Goal: Task Accomplishment & Management: Complete application form

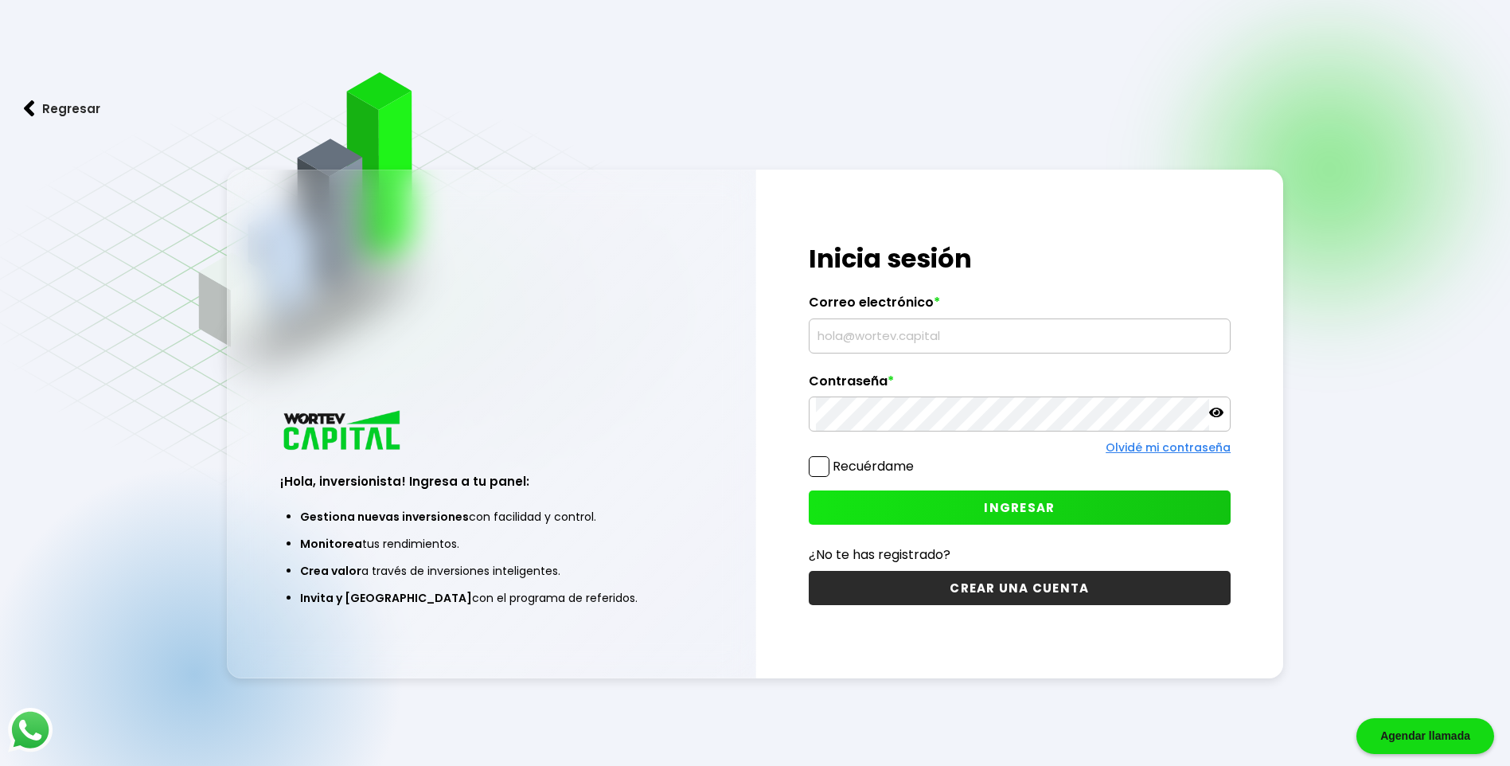
click at [880, 330] on input "text" at bounding box center [1020, 335] width 408 height 33
type input "[EMAIL_ADDRESS][DOMAIN_NAME]"
click at [998, 504] on span "INGRESAR" at bounding box center [1019, 507] width 71 height 17
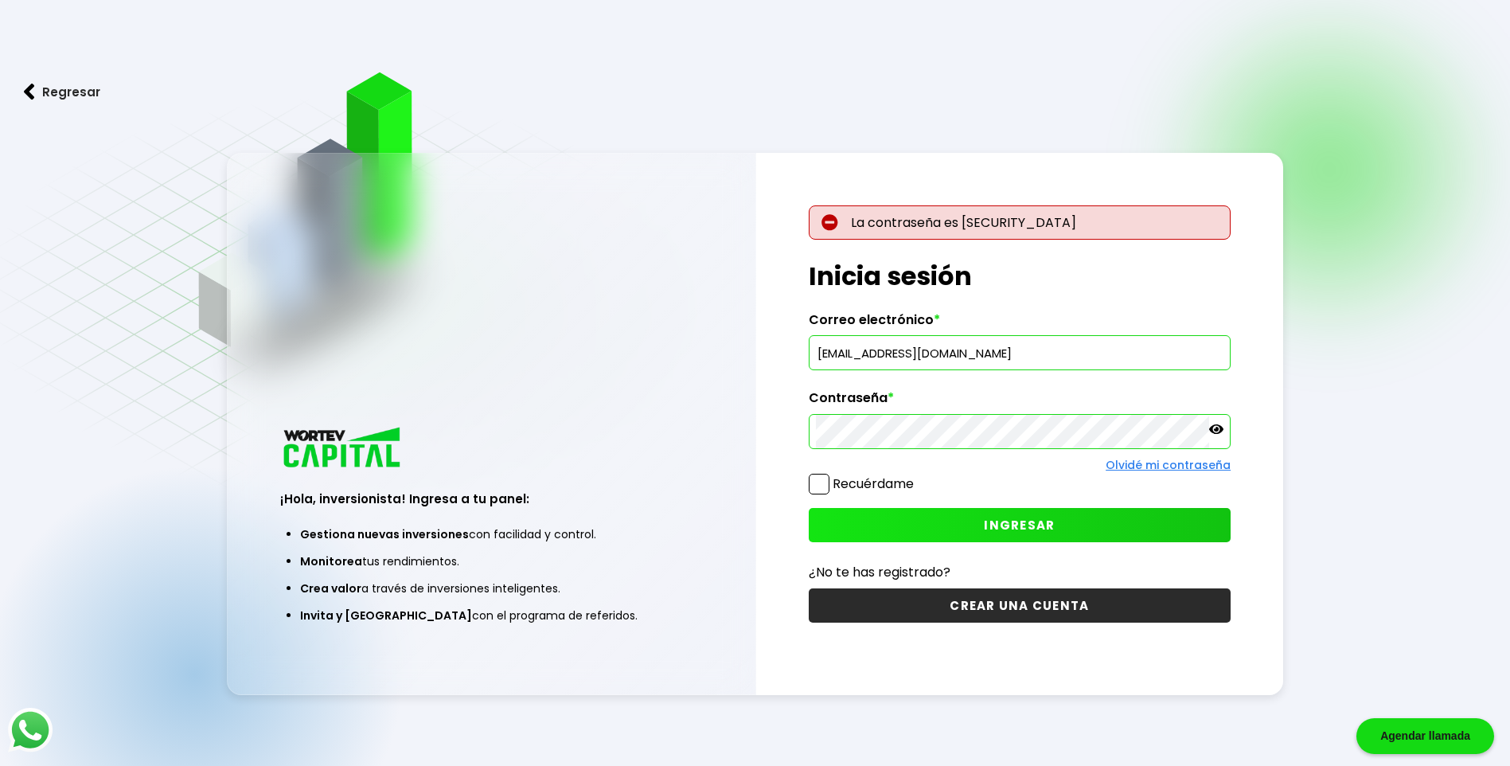
click at [964, 532] on button "INGRESAR" at bounding box center [1020, 525] width 422 height 34
click at [1223, 437] on p at bounding box center [1216, 431] width 14 height 18
click at [1223, 434] on div "La contraseña es [SECURITY_DATA] ¡Hola, inversionista! Ingresa tus credenciales…" at bounding box center [1020, 424] width 528 height 542
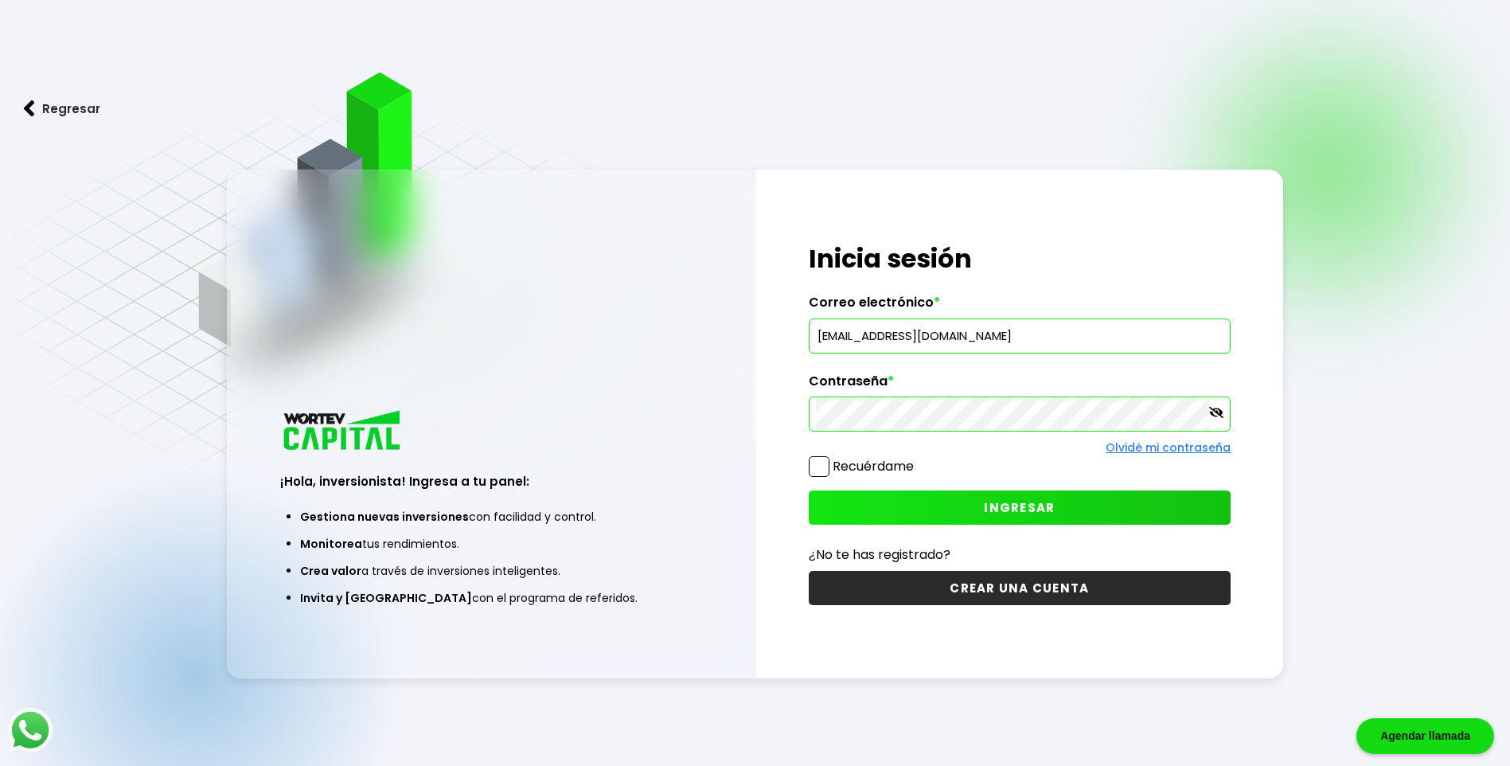
click at [699, 415] on div "¡Hola, inversionista! Ingresa a tu panel: Gestiona nuevas inversiones con facil…" at bounding box center [755, 424] width 1057 height 508
click at [1220, 416] on icon at bounding box center [1216, 412] width 14 height 14
click at [1029, 509] on span "INGRESAR" at bounding box center [1019, 507] width 71 height 17
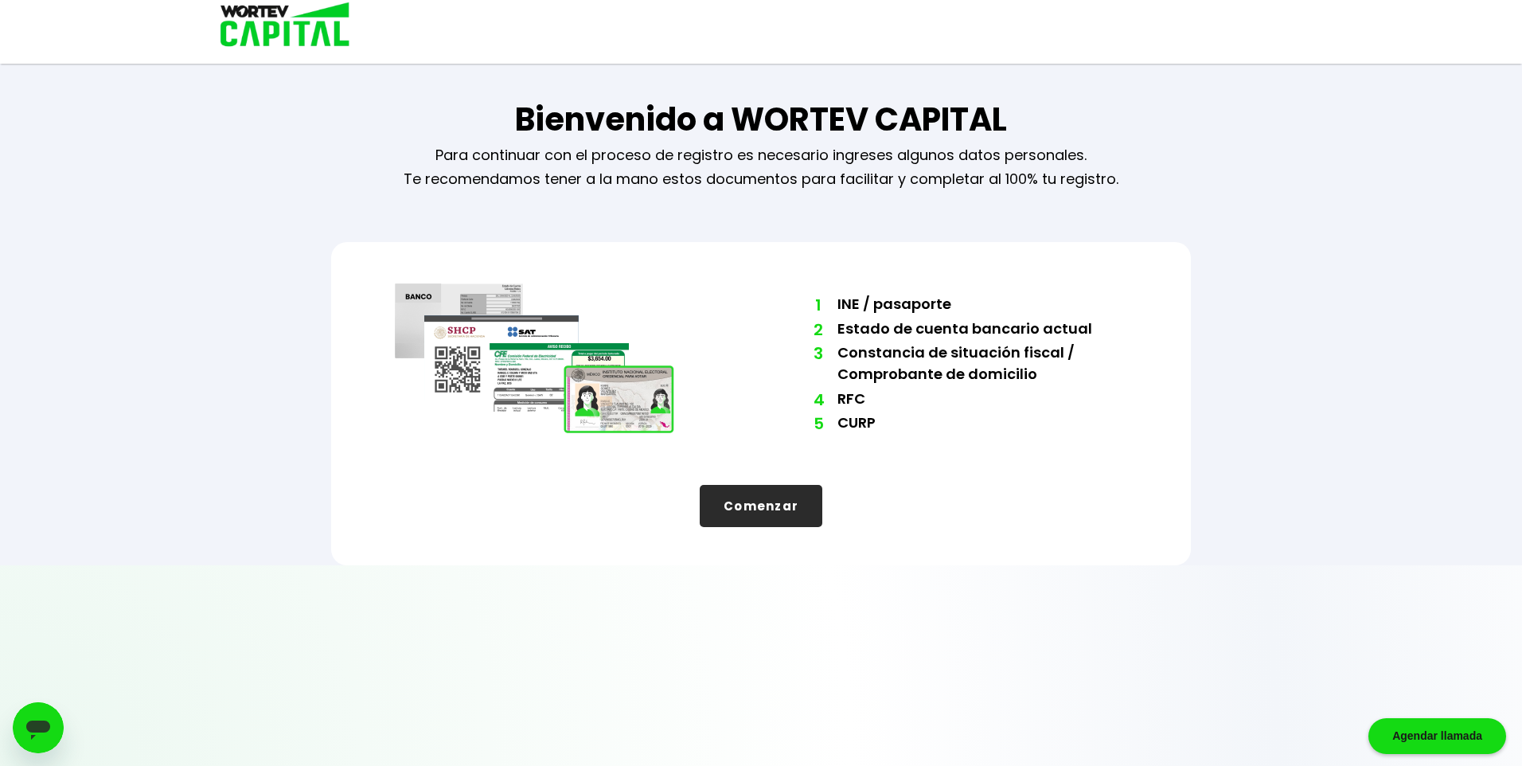
click at [935, 328] on li "2 Estado de cuenta bancario actual" at bounding box center [982, 330] width 290 height 25
drag, startPoint x: 935, startPoint y: 328, endPoint x: 909, endPoint y: 328, distance: 25.5
click at [909, 328] on li "2 Estado de cuenta bancario actual" at bounding box center [982, 330] width 290 height 25
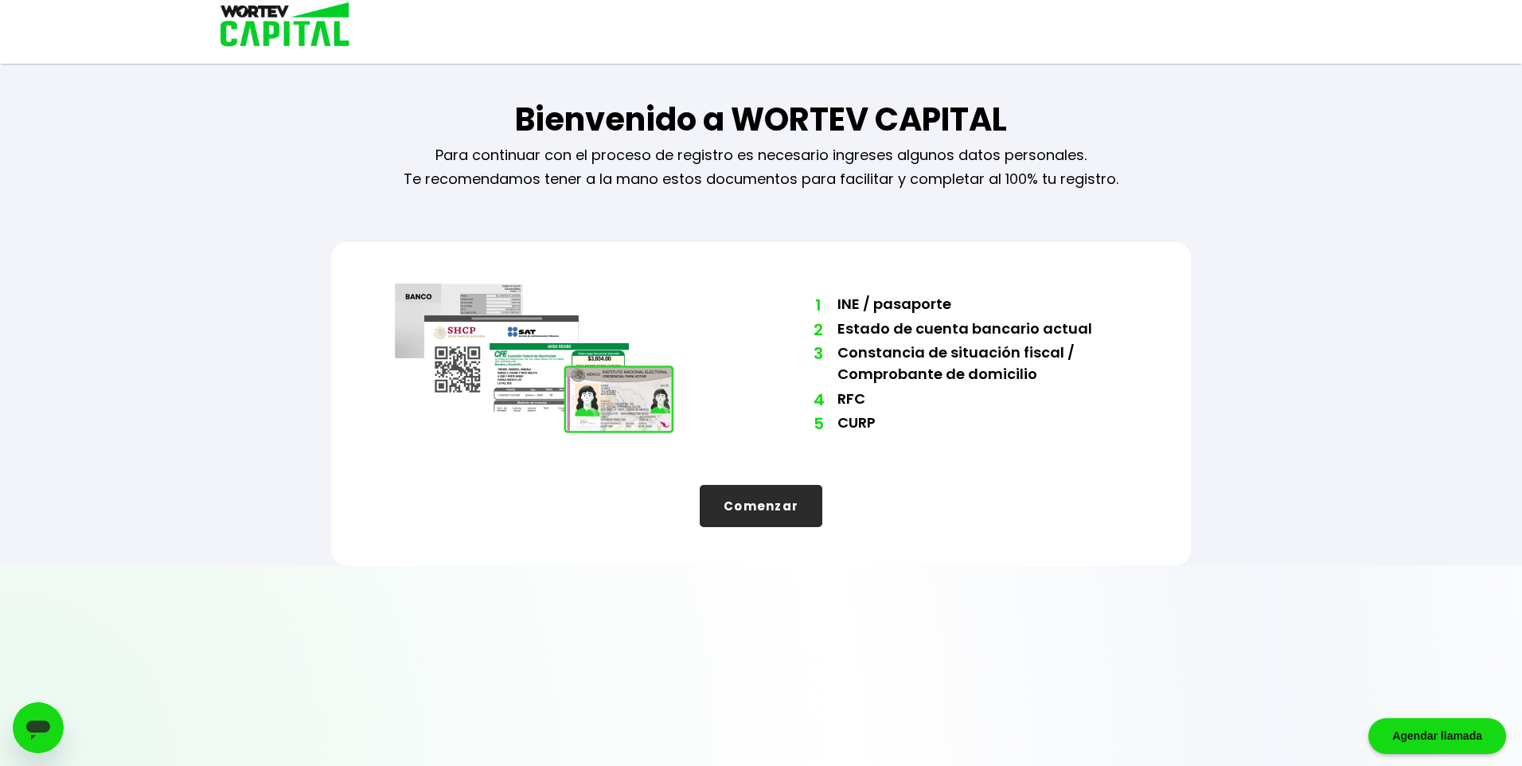
click at [938, 364] on li "3 [PERSON_NAME] de situación fiscal / Comprobante de domicilio" at bounding box center [982, 364] width 290 height 46
drag, startPoint x: 938, startPoint y: 364, endPoint x: 964, endPoint y: 358, distance: 26.9
click at [964, 358] on li "3 [PERSON_NAME] de situación fiscal / Comprobante de domicilio" at bounding box center [982, 364] width 290 height 46
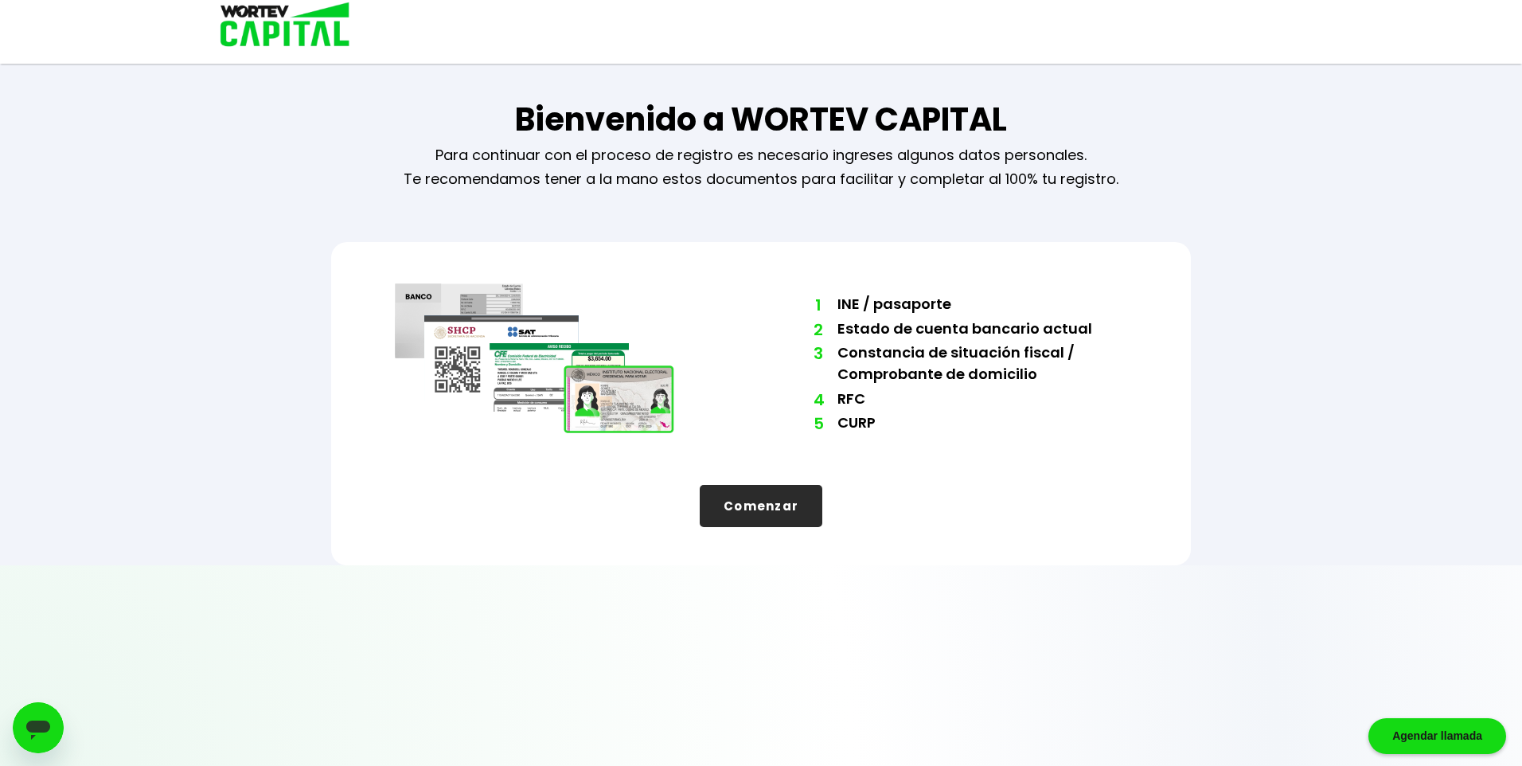
click at [771, 511] on button "Comenzar" at bounding box center [761, 506] width 123 height 42
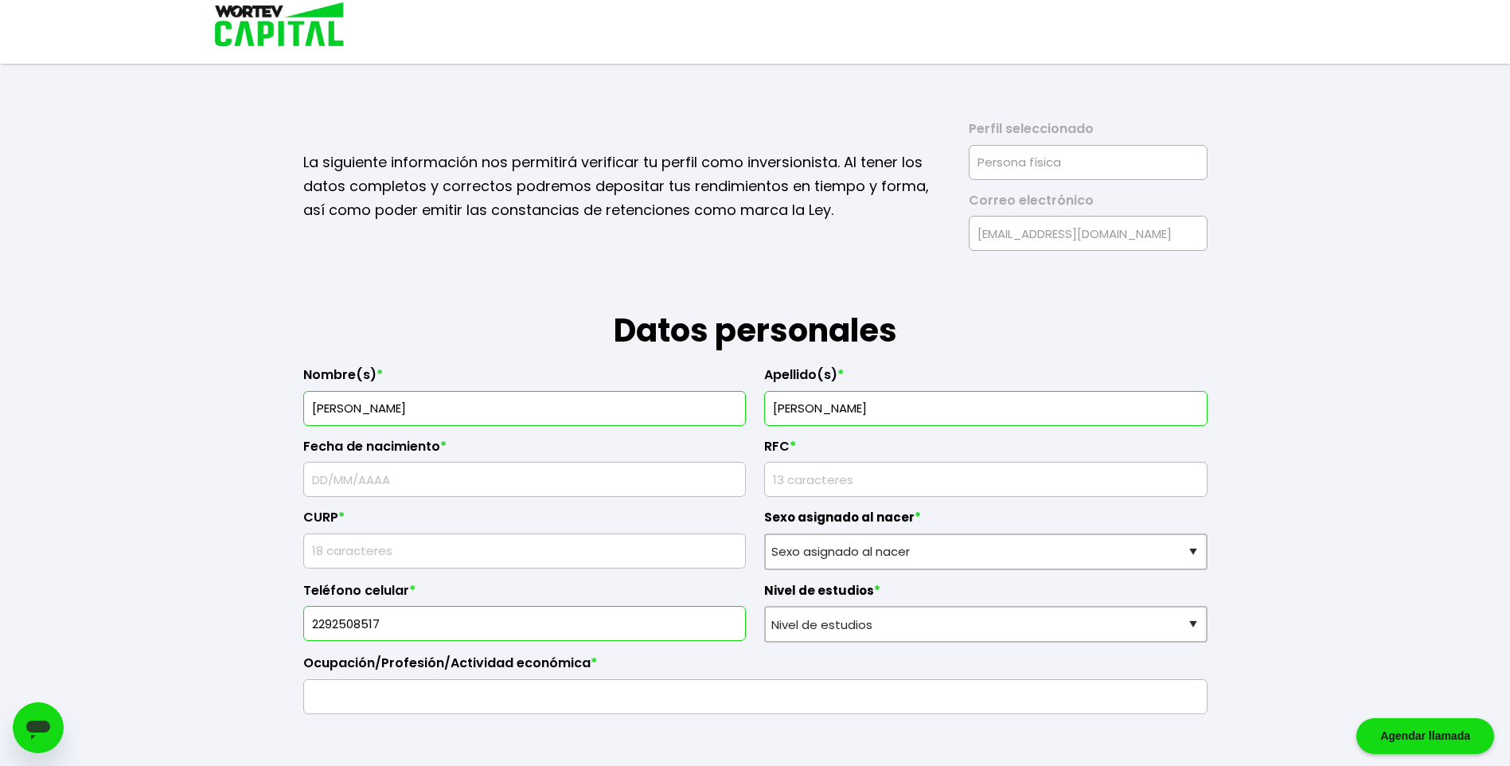
click at [340, 475] on input "text" at bounding box center [524, 478] width 429 height 33
type input "1"
type input "[DATE]"
click at [809, 474] on input "rfc" at bounding box center [985, 478] width 429 height 33
type input "UALN900623Q81"
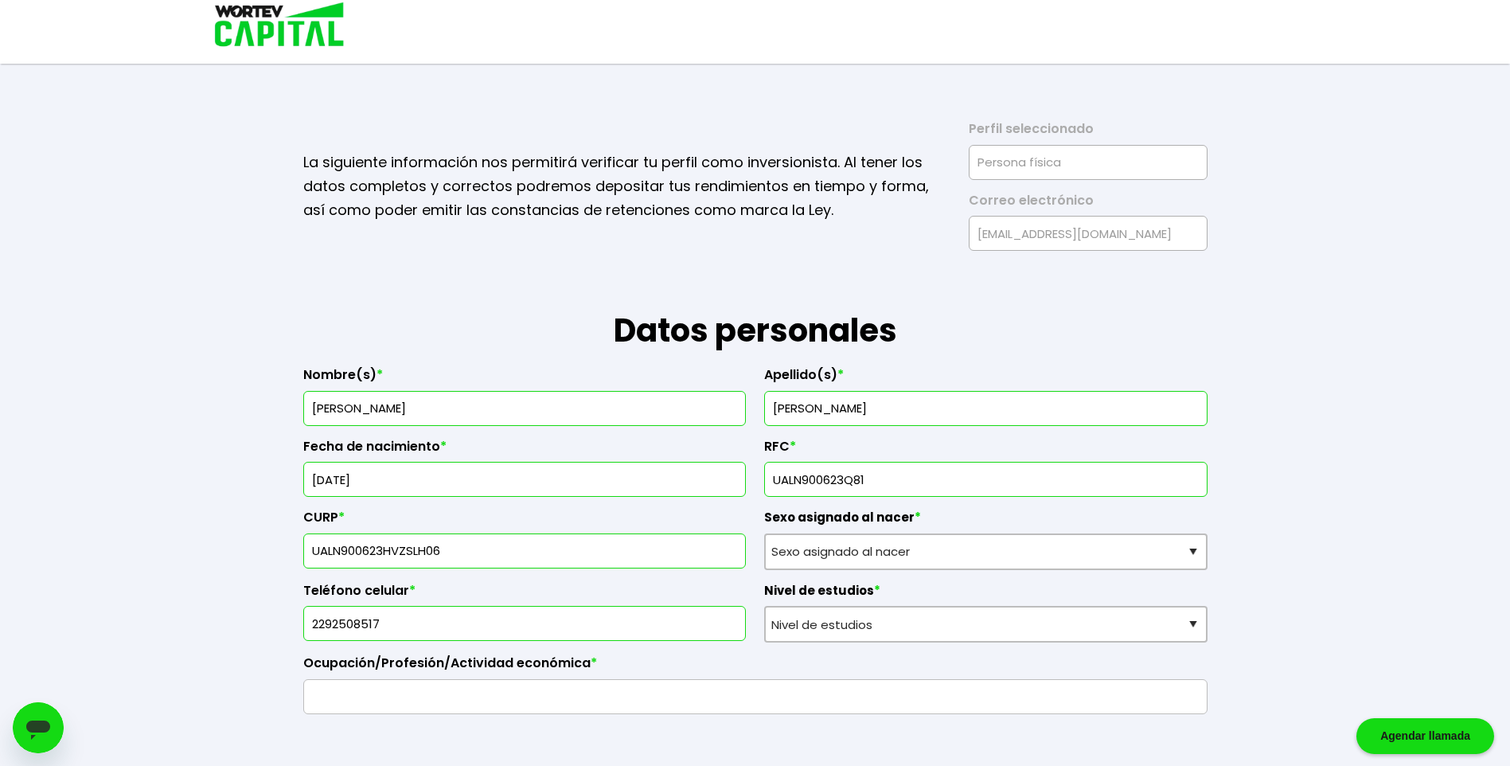
type input "UALN900623HVZSLH06"
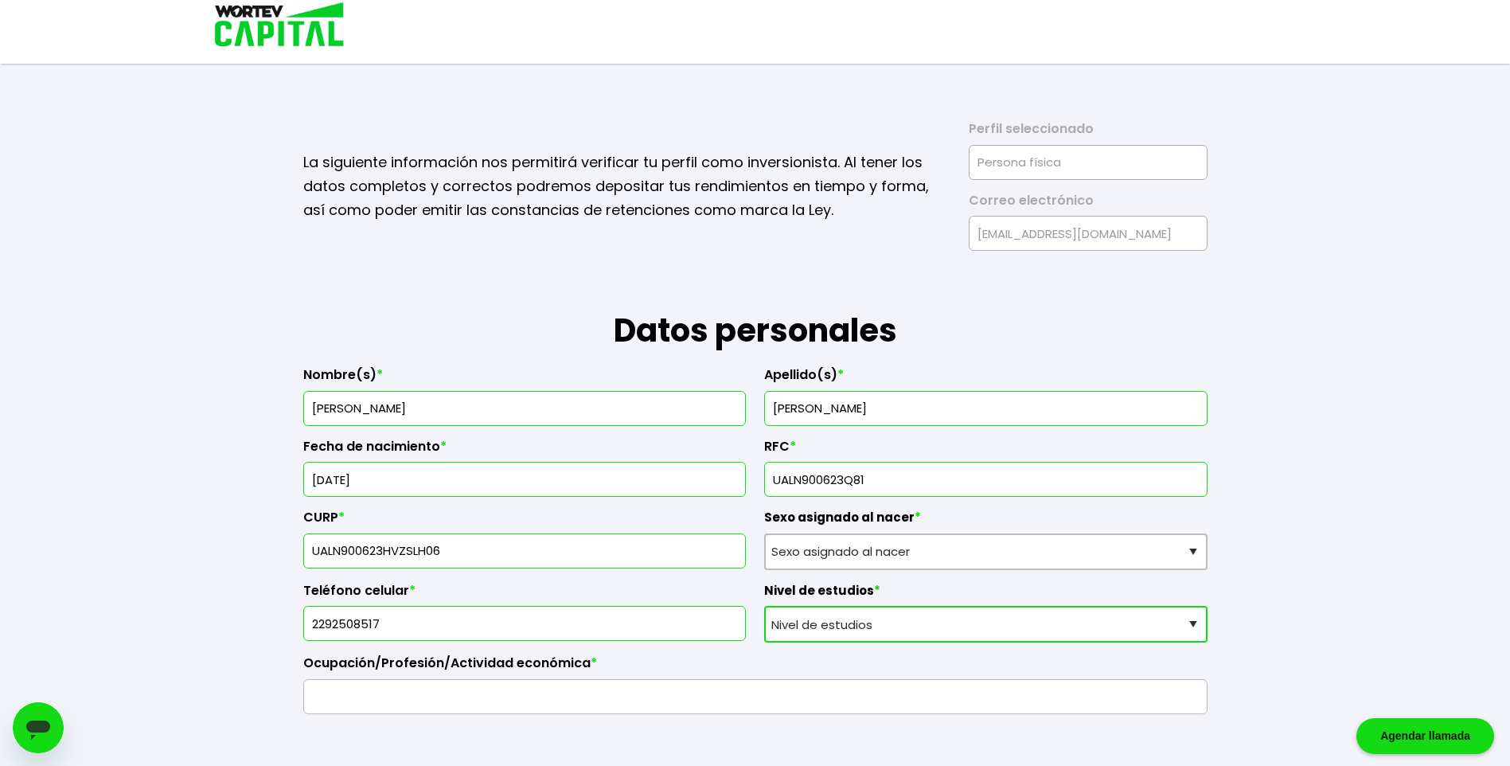
click at [982, 634] on select "Nivel de estudios Primaria Secundaria Bachillerato Licenciatura Posgrado" at bounding box center [985, 624] width 443 height 37
select select "Licenciatura"
click at [764, 606] on select "Nivel de estudios Primaria Secundaria Bachillerato Licenciatura Posgrado" at bounding box center [985, 624] width 443 height 37
click at [432, 684] on input "text" at bounding box center [755, 696] width 890 height 33
type input "U"
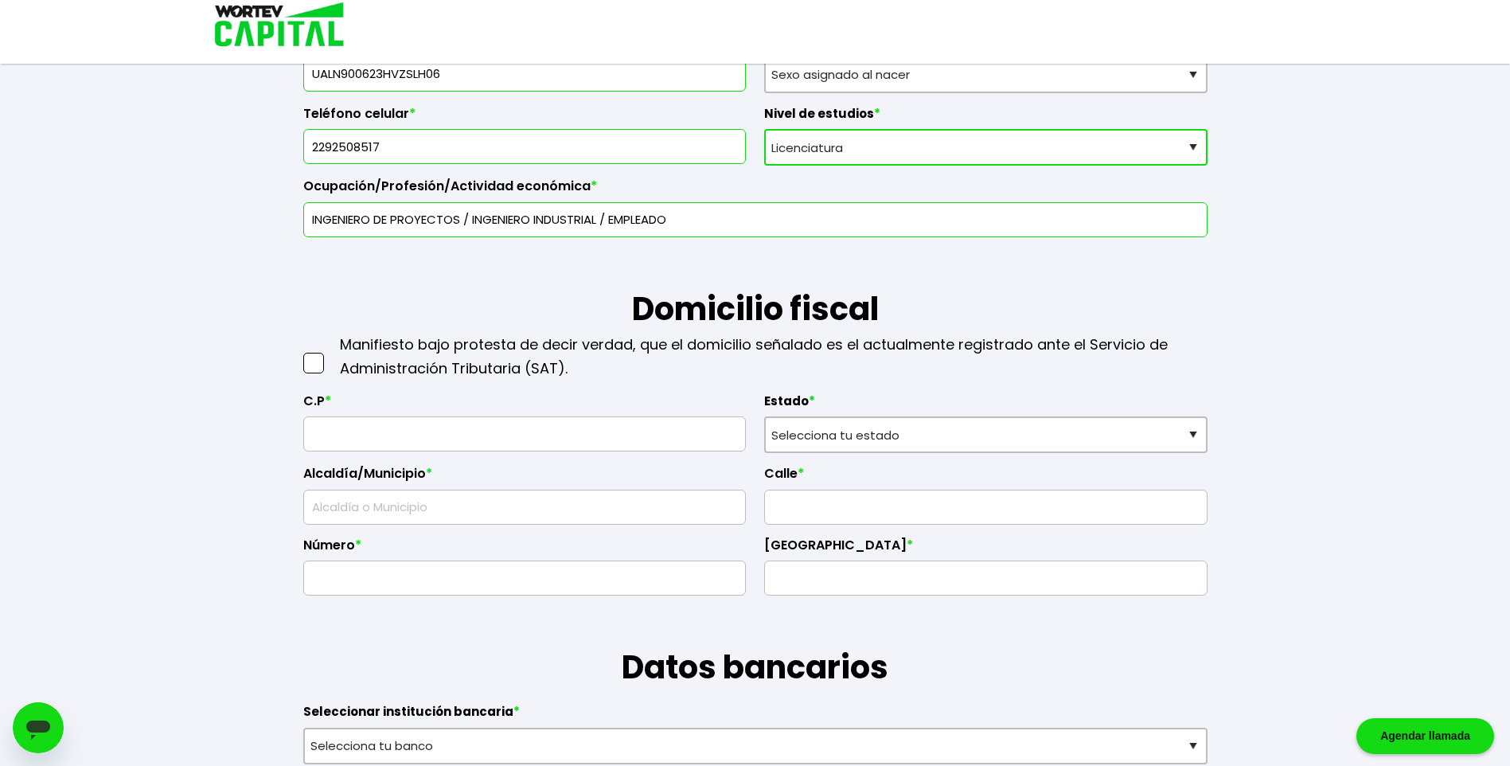
scroll to position [478, 0]
type input "INGENIERO DE PROYECTOS / INGENIERO INDUSTRIAL / EMPLEADO"
click at [457, 423] on input "text" at bounding box center [524, 432] width 429 height 33
click at [390, 428] on input "text" at bounding box center [524, 432] width 429 height 33
drag, startPoint x: 419, startPoint y: 428, endPoint x: 392, endPoint y: 428, distance: 26.3
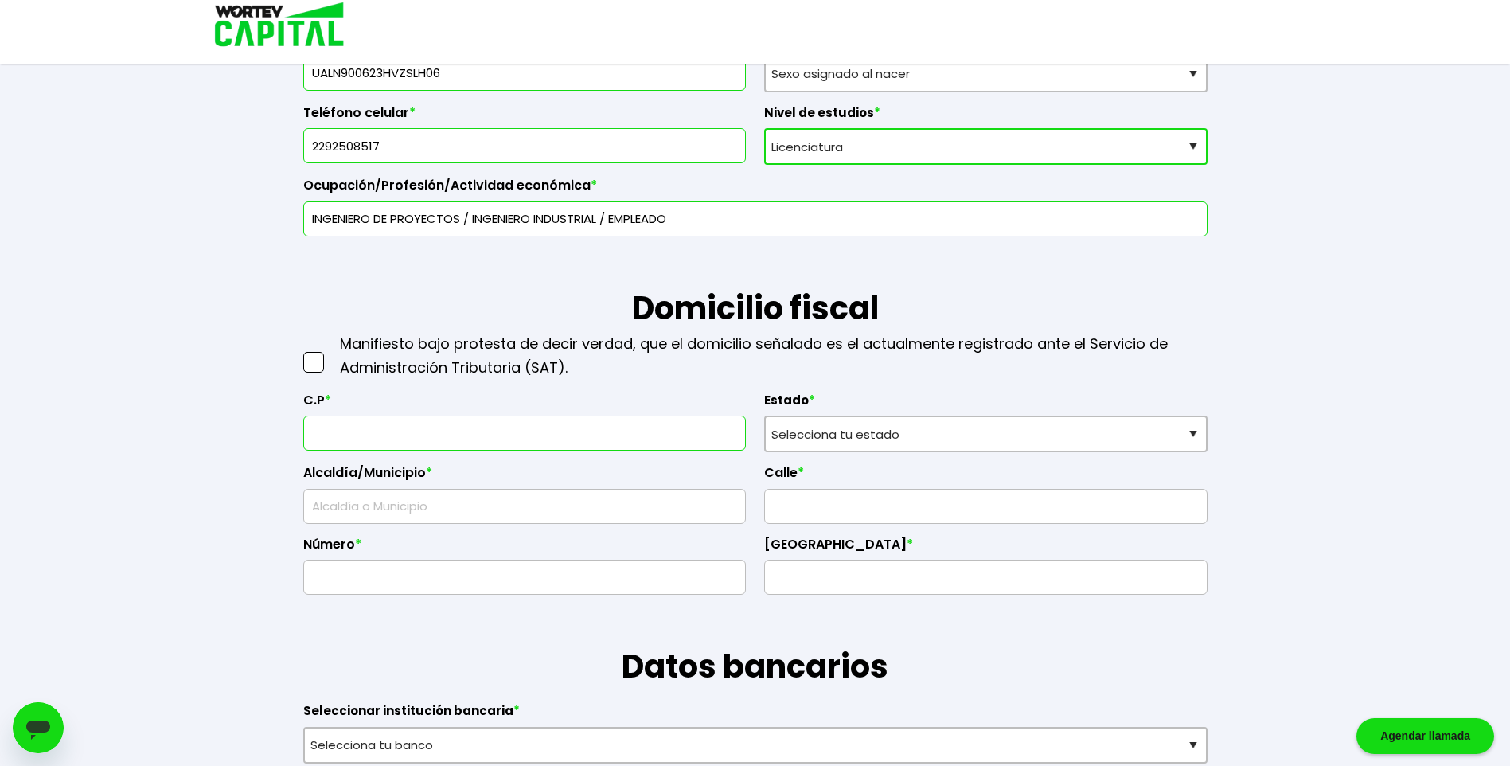
click at [392, 428] on input "text" at bounding box center [524, 432] width 429 height 33
drag, startPoint x: 392, startPoint y: 427, endPoint x: 357, endPoint y: 431, distance: 35.2
click at [357, 431] on input "text" at bounding box center [524, 432] width 429 height 33
click at [377, 434] on input "text" at bounding box center [524, 432] width 429 height 33
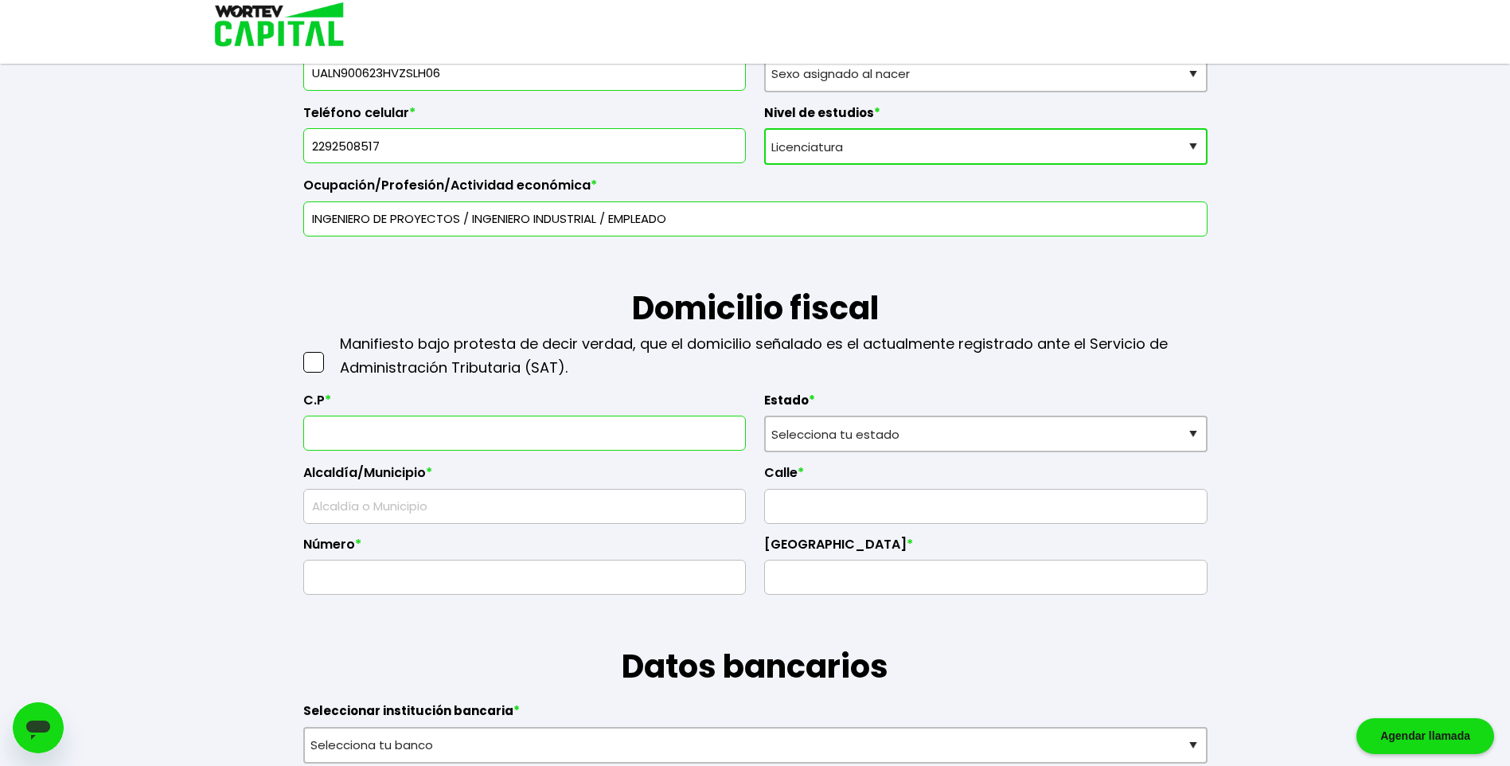
drag, startPoint x: 377, startPoint y: 434, endPoint x: 343, endPoint y: 438, distance: 33.7
click at [343, 438] on input "text" at bounding box center [524, 432] width 429 height 33
click at [322, 361] on span at bounding box center [313, 362] width 21 height 21
click at [330, 354] on input "checkbox" at bounding box center [330, 354] width 0 height 0
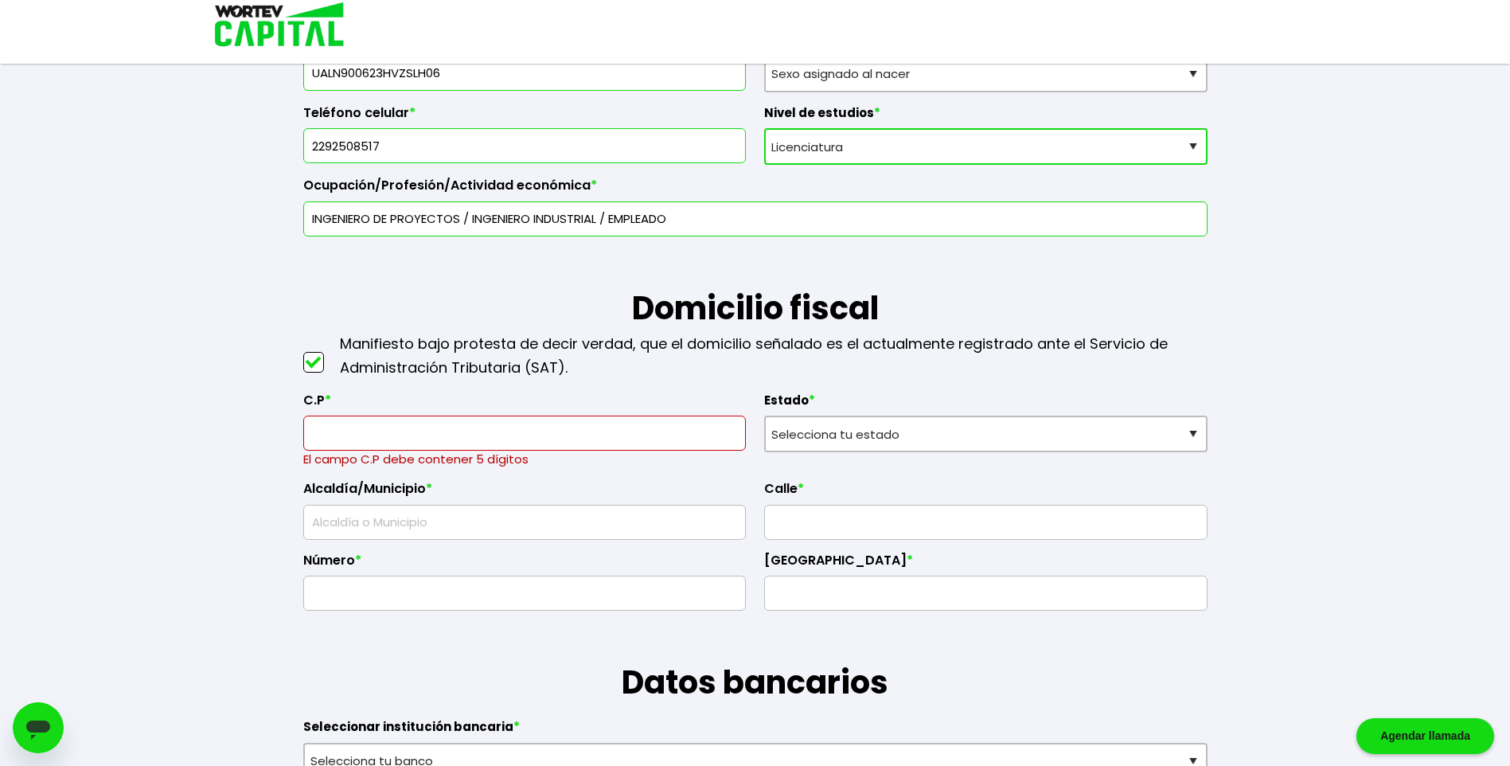
click at [438, 437] on input "text" at bounding box center [524, 432] width 429 height 33
click at [463, 424] on input "text" at bounding box center [524, 432] width 429 height 33
drag, startPoint x: 462, startPoint y: 425, endPoint x: 423, endPoint y: 427, distance: 39.1
click at [423, 427] on input "text" at bounding box center [524, 432] width 429 height 33
drag, startPoint x: 423, startPoint y: 427, endPoint x: 374, endPoint y: 433, distance: 48.9
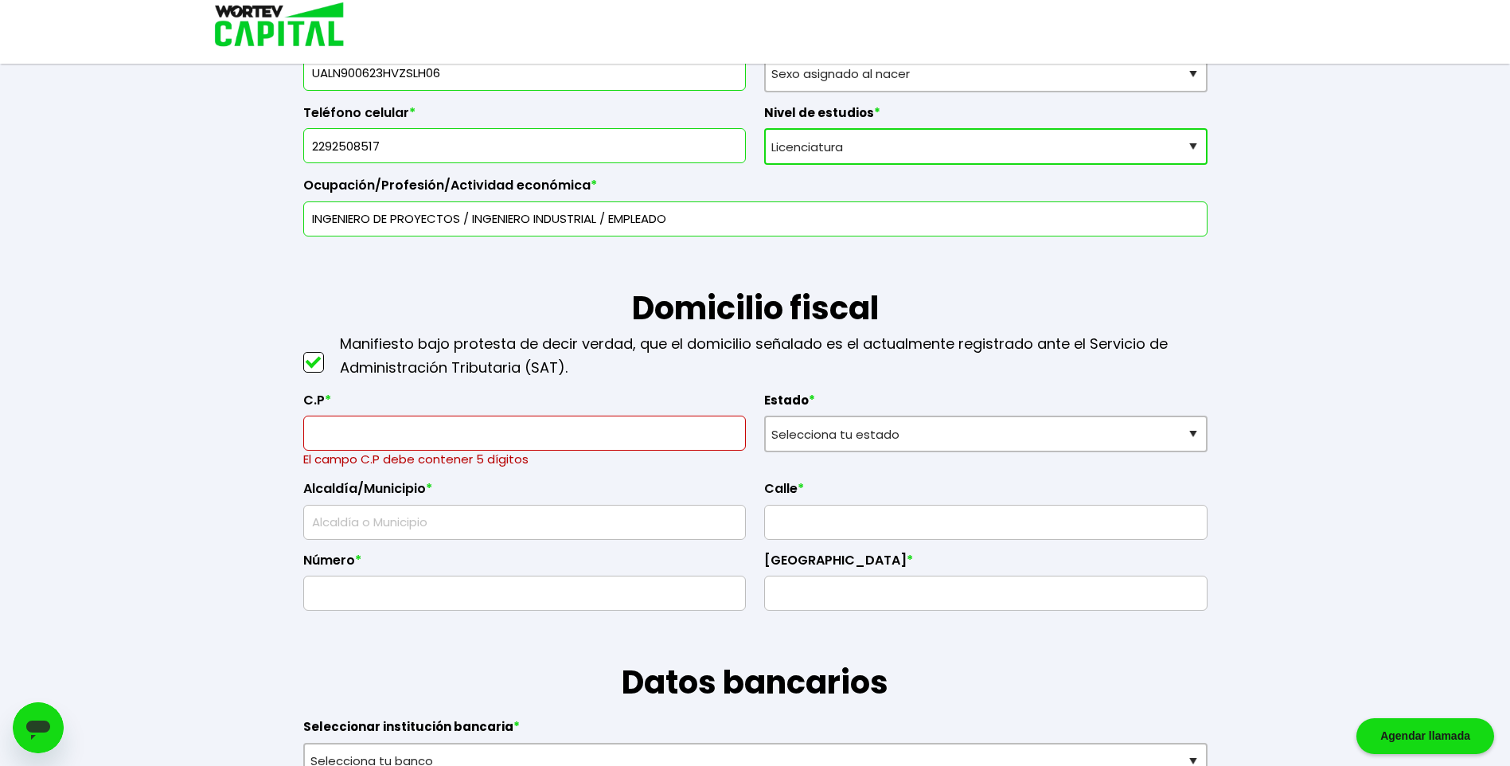
click at [374, 433] on input "text" at bounding box center [524, 432] width 429 height 33
click at [825, 437] on select "Selecciona tu estado [GEOGRAPHIC_DATA] [GEOGRAPHIC_DATA][US_STATE] [GEOGRAPHIC_…" at bounding box center [985, 434] width 443 height 37
select select "OA"
click at [764, 416] on select "Selecciona tu estado [GEOGRAPHIC_DATA] [GEOGRAPHIC_DATA][US_STATE] [GEOGRAPHIC_…" at bounding box center [985, 434] width 443 height 37
click at [456, 512] on input "text" at bounding box center [524, 521] width 429 height 33
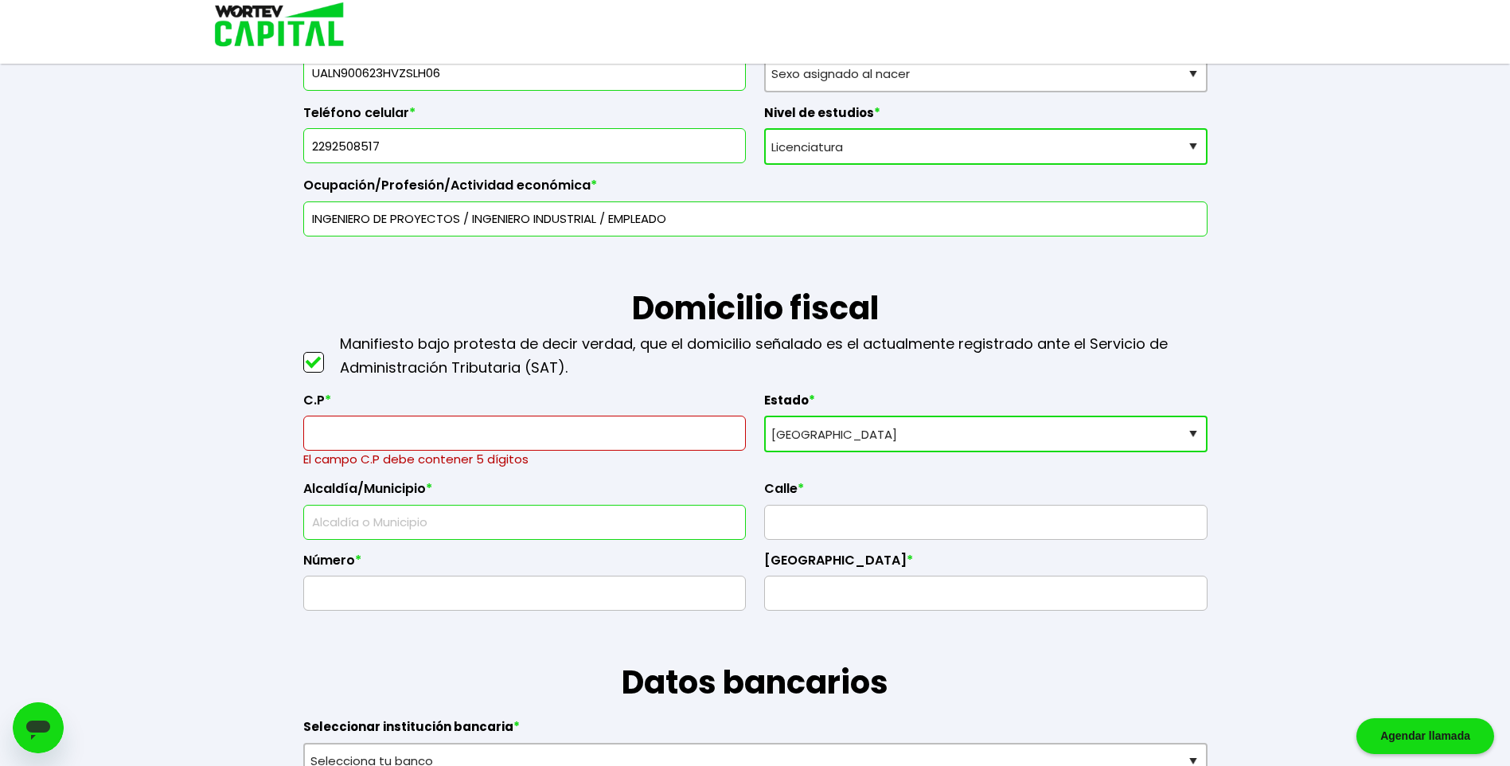
click at [406, 523] on input "text" at bounding box center [524, 521] width 429 height 33
drag, startPoint x: 446, startPoint y: 519, endPoint x: 223, endPoint y: 518, distance: 222.9
type input "EL [PERSON_NAME]"
click at [851, 526] on input "text" at bounding box center [985, 521] width 429 height 33
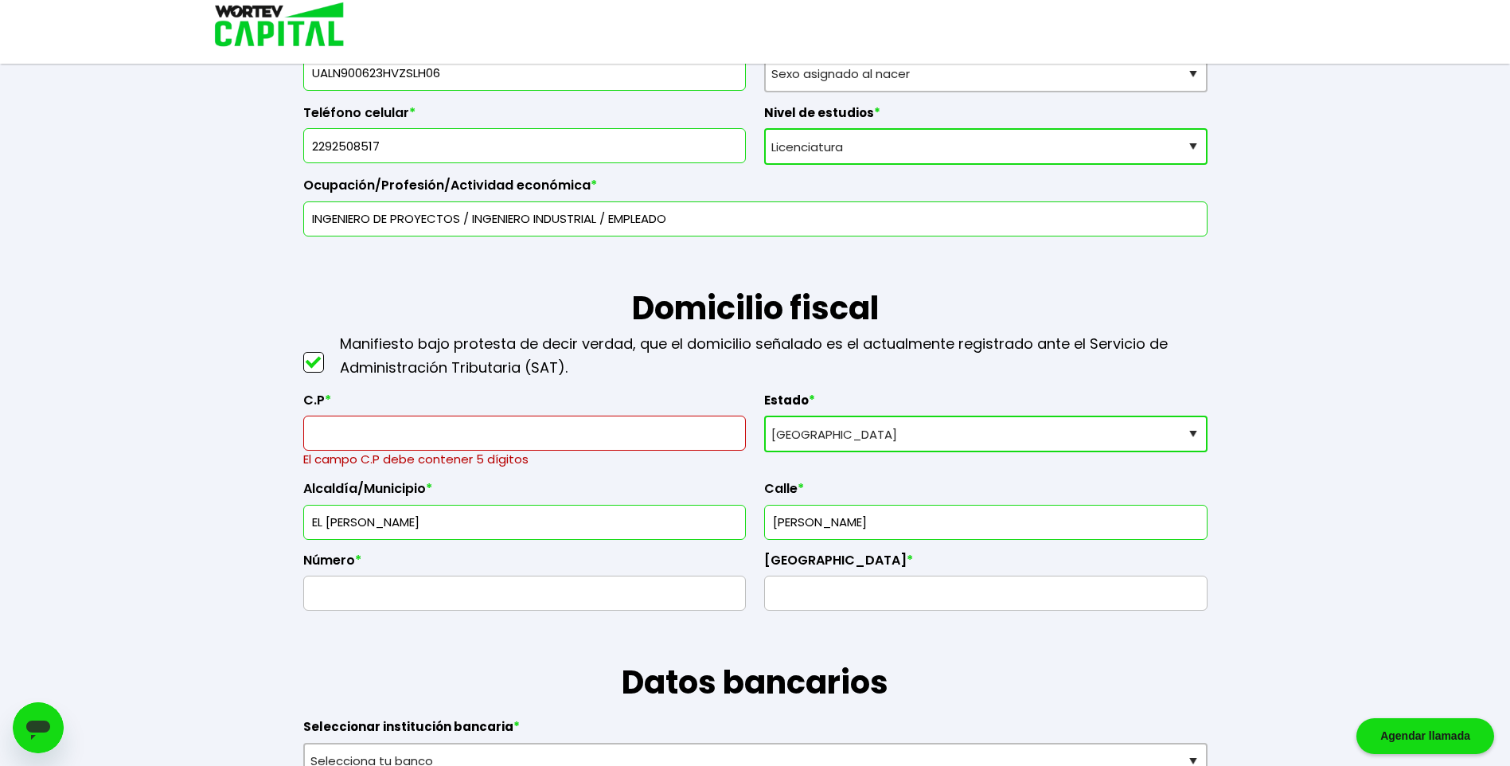
type input "[PERSON_NAME]"
click at [903, 591] on input "text" at bounding box center [985, 592] width 429 height 33
type input "CENTRO"
click at [352, 432] on input "text" at bounding box center [524, 432] width 429 height 33
click at [541, 431] on input "text" at bounding box center [524, 432] width 429 height 33
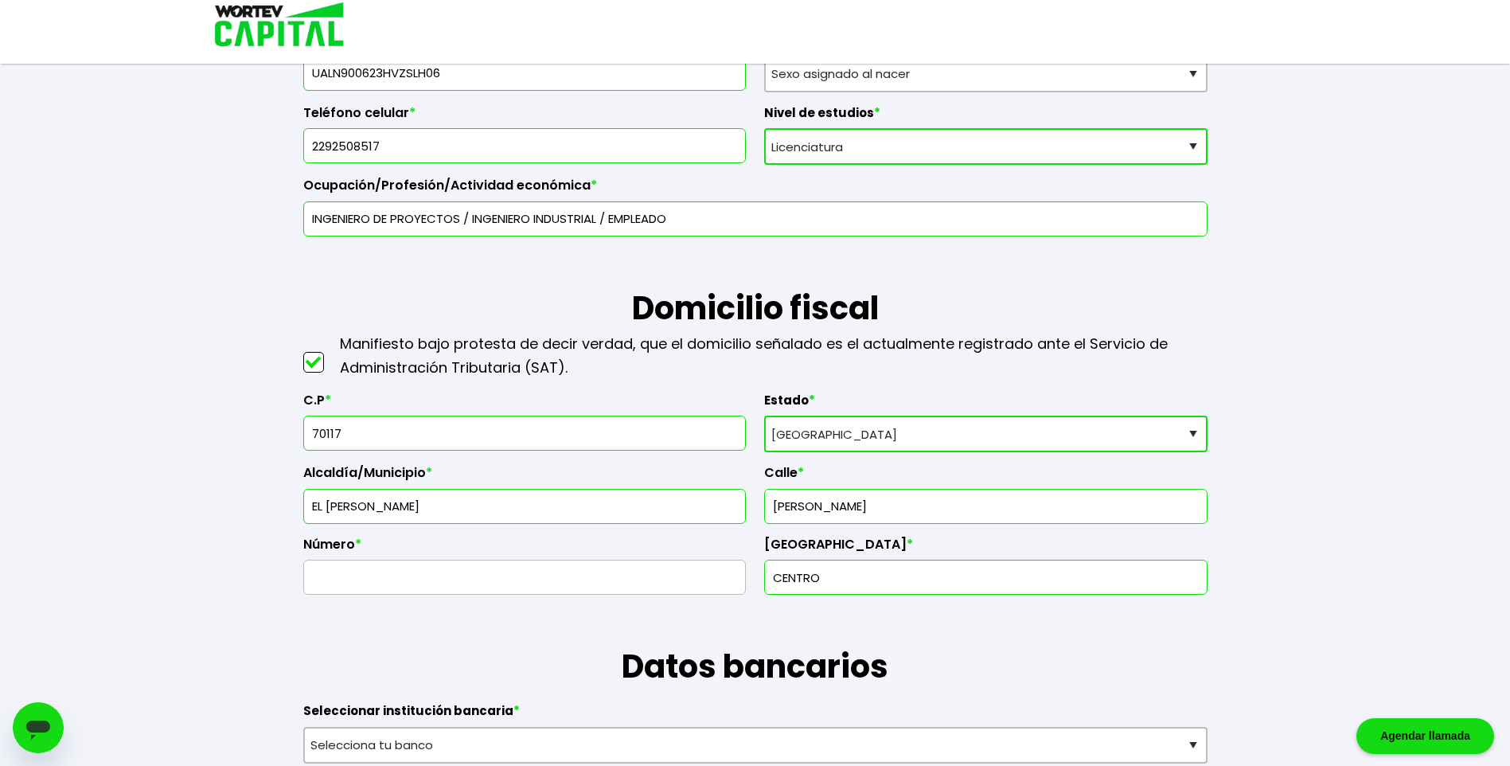
type input "70117"
type input "El [PERSON_NAME]"
type input "Primera Sección"
click at [825, 497] on input "text" at bounding box center [985, 506] width 429 height 33
type input "[PERSON_NAME]"
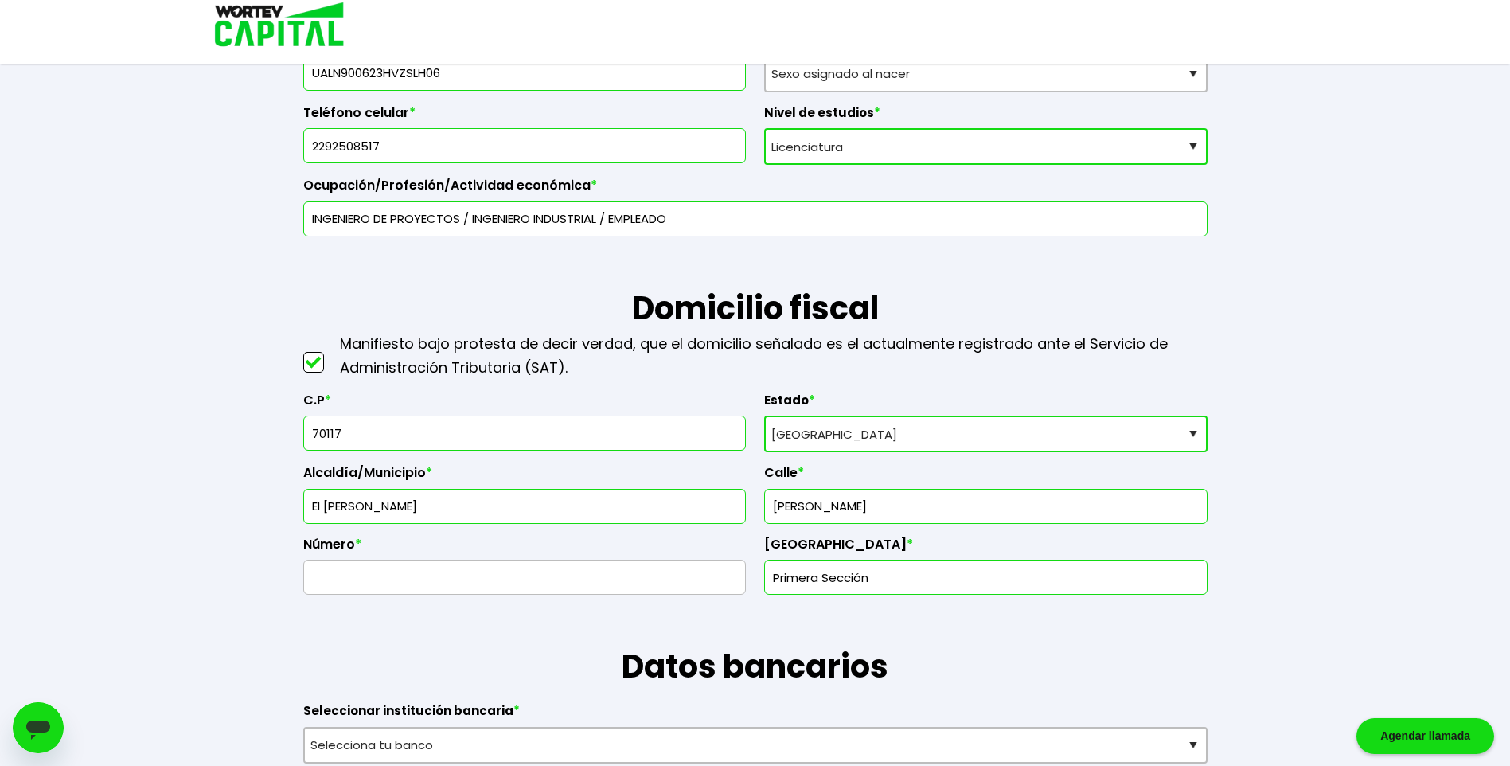
click at [587, 570] on input "text" at bounding box center [524, 576] width 429 height 33
type input "73"
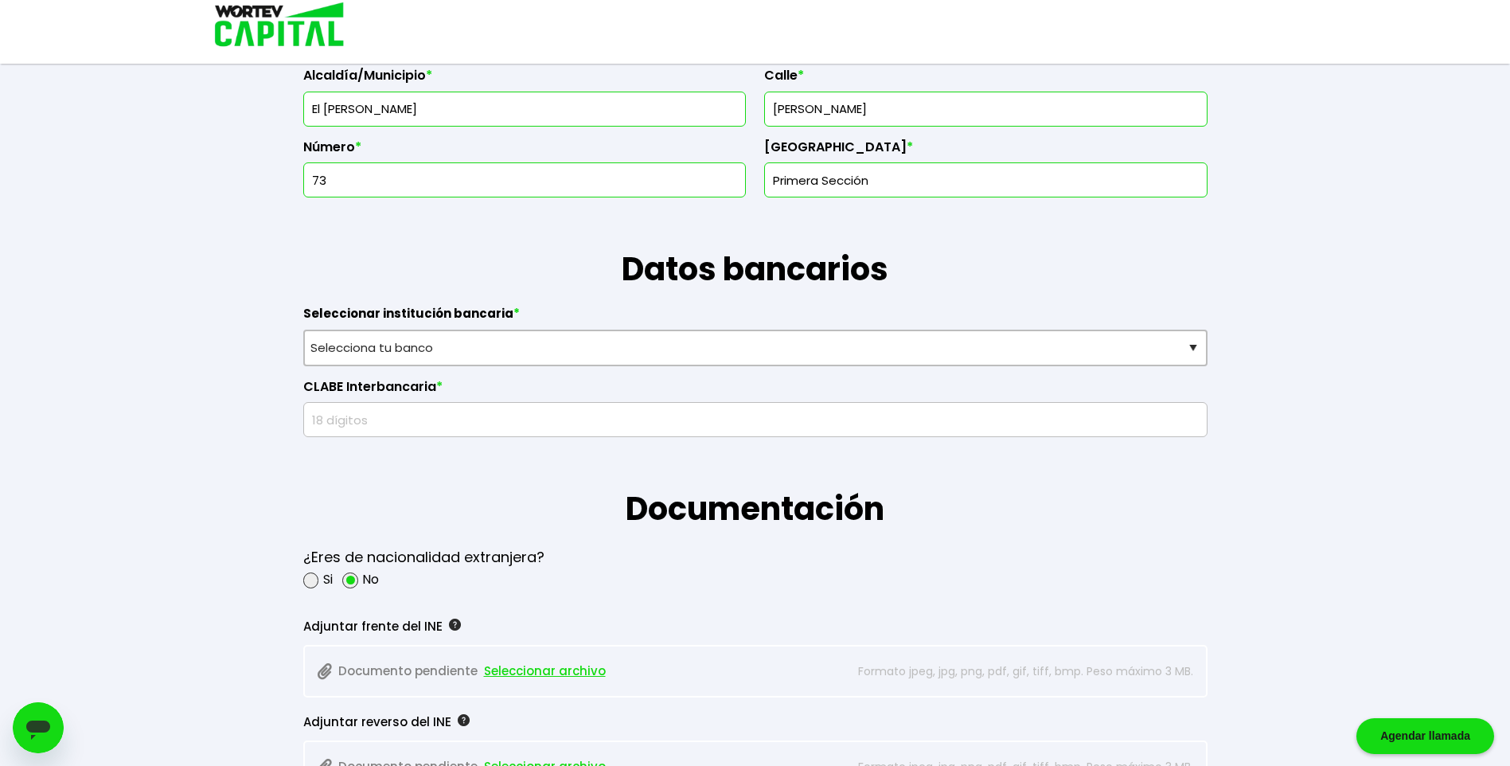
scroll to position [876, 0]
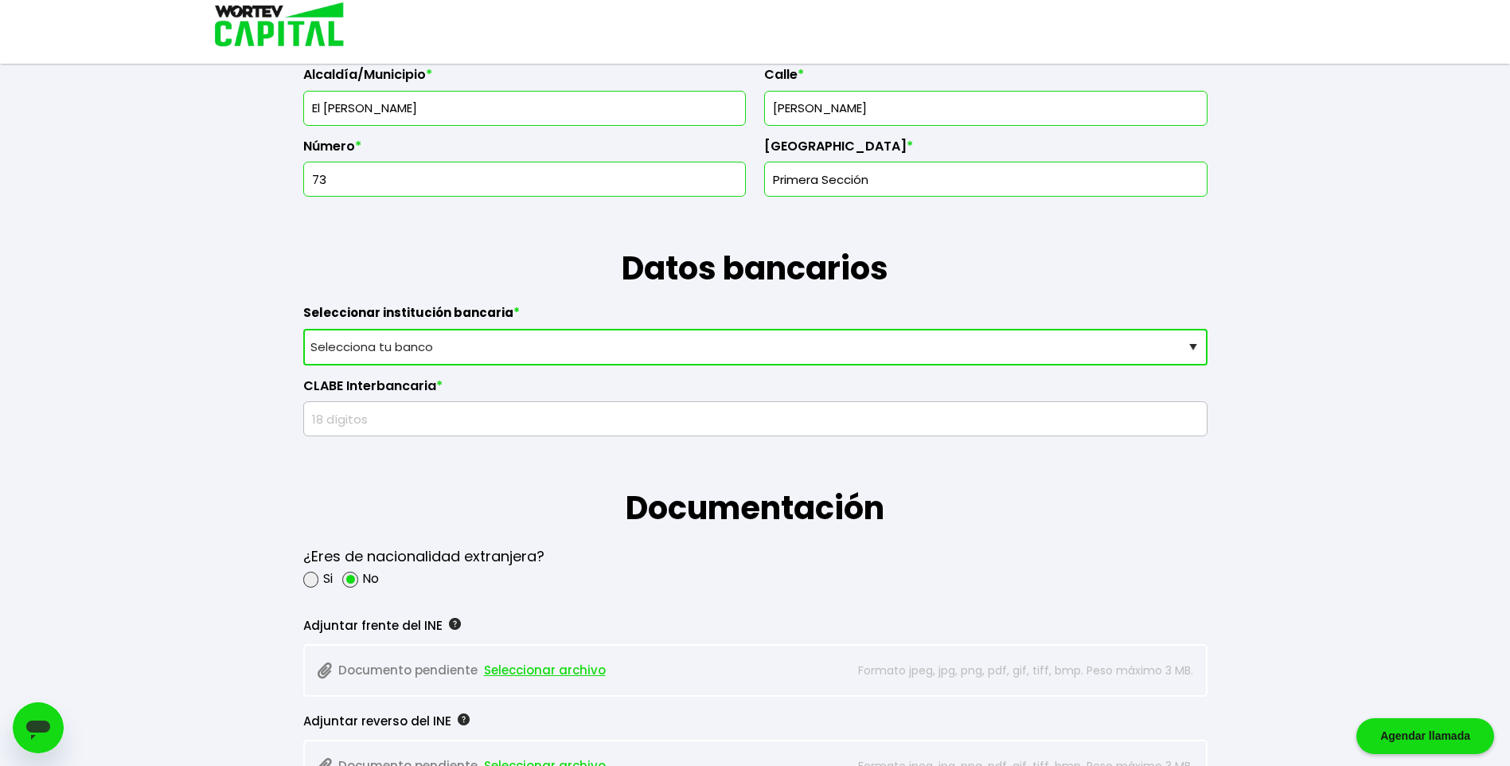
click at [367, 348] on select "Selecciona tu banco ABC Capital Actinver Afirme Albo ASP Banamex Banbajio Banco…" at bounding box center [755, 347] width 904 height 37
select select "Santander"
click at [303, 329] on select "Selecciona tu banco ABC Capital Actinver Afirme Albo ASP Banamex Banbajio Banco…" at bounding box center [755, 347] width 904 height 37
click at [388, 430] on input "text" at bounding box center [755, 418] width 890 height 33
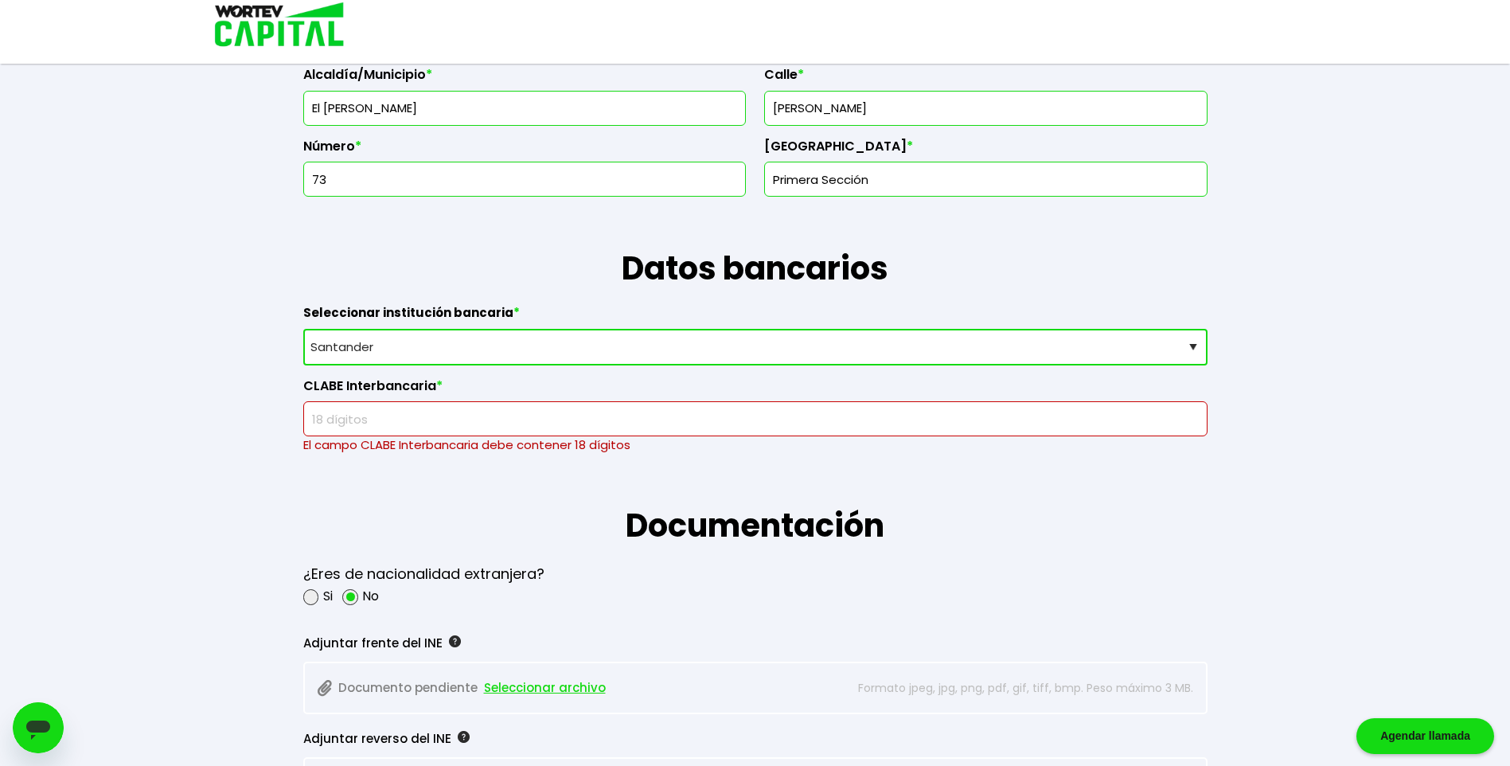
click at [365, 412] on input "text" at bounding box center [755, 418] width 890 height 33
paste input "014856200066485010"
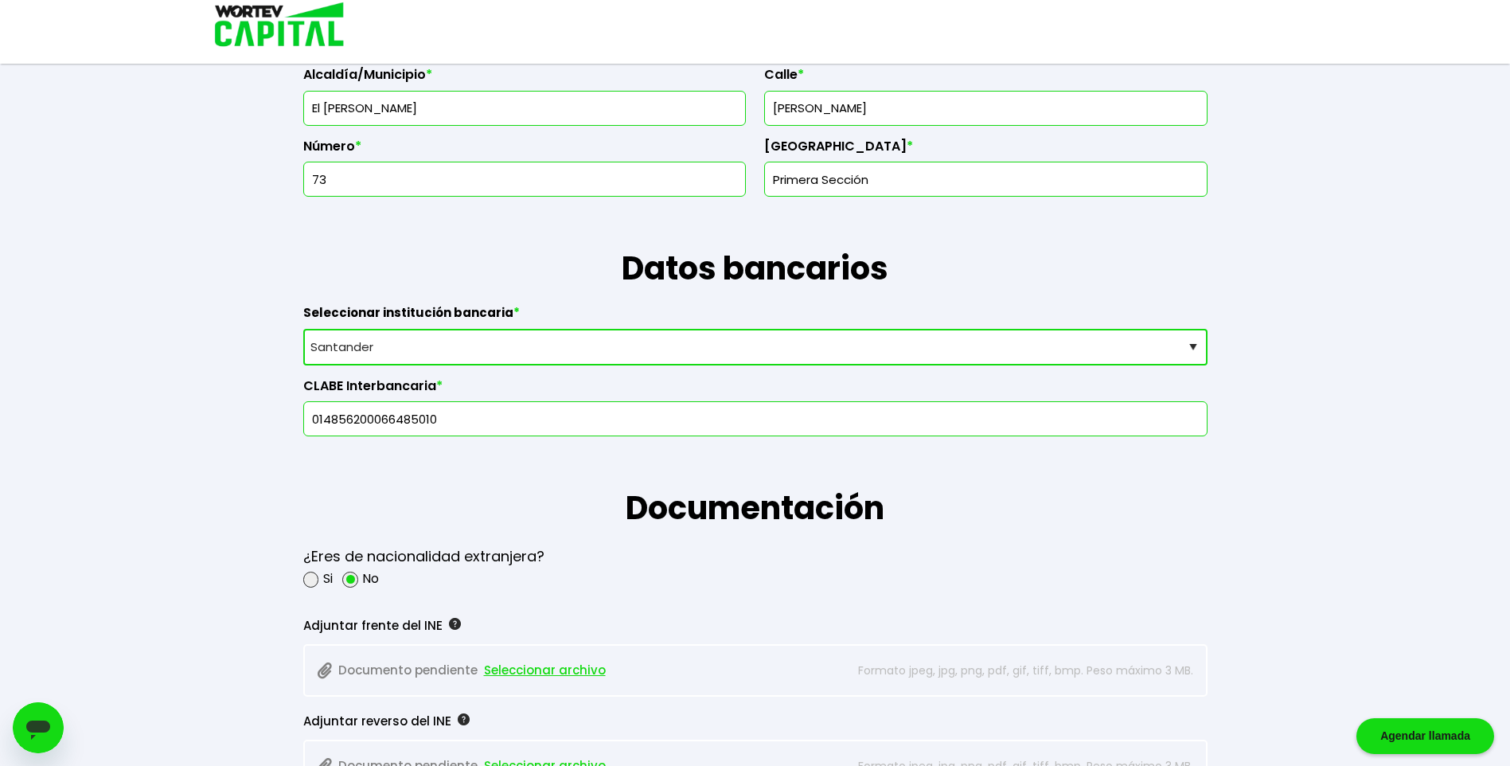
type input "014856200066485010"
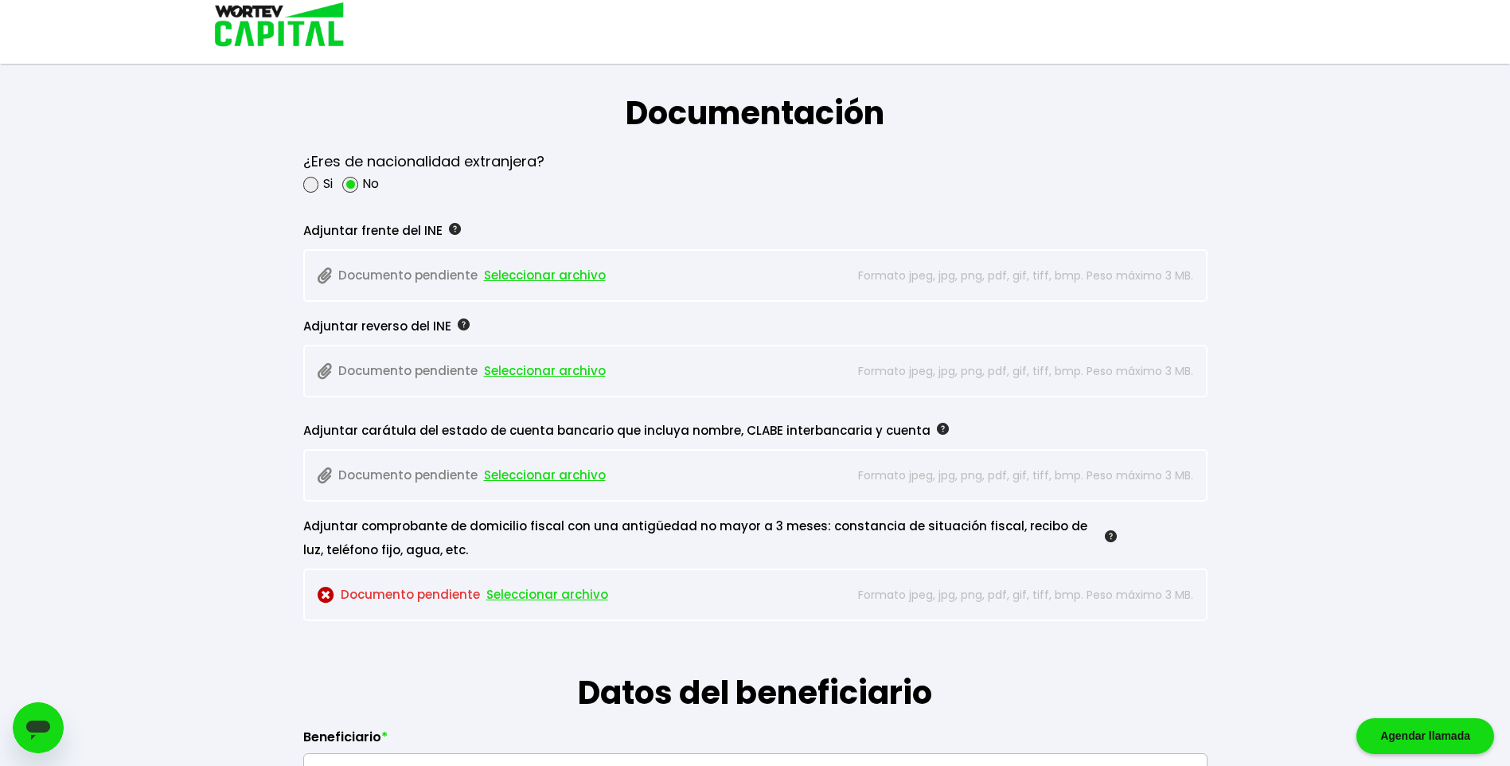
scroll to position [1274, 0]
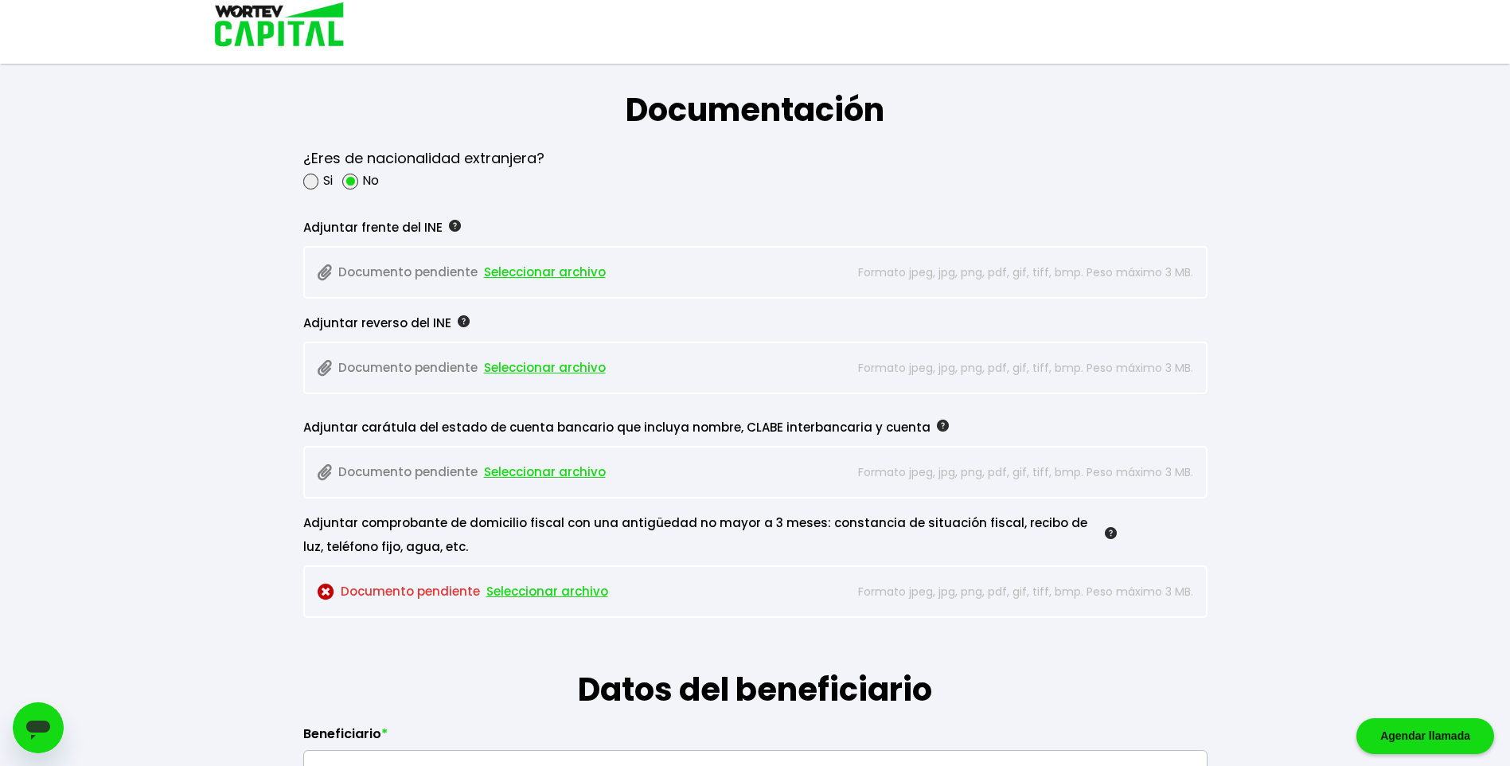
click at [559, 277] on span "Seleccionar archivo" at bounding box center [545, 272] width 122 height 24
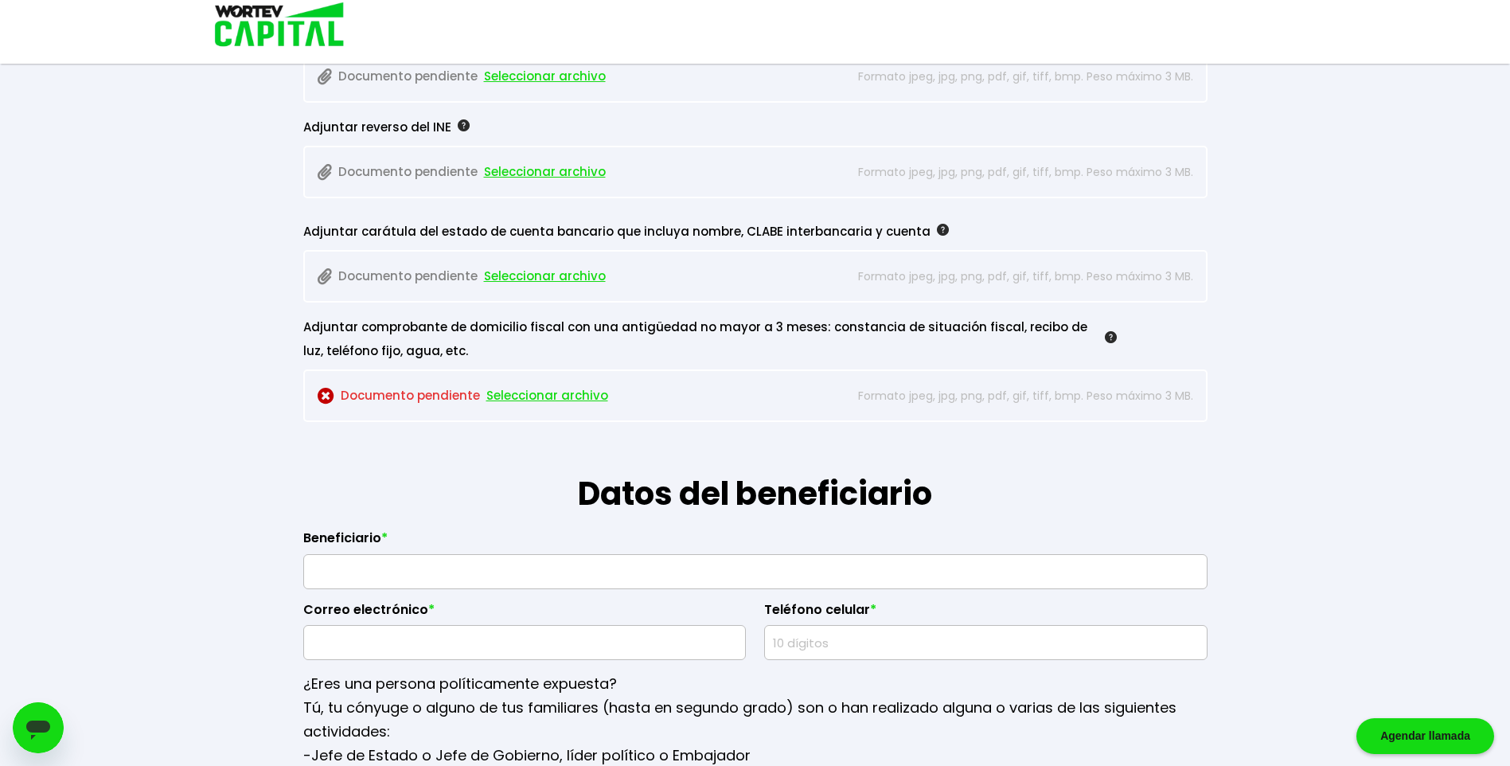
scroll to position [1433, 0]
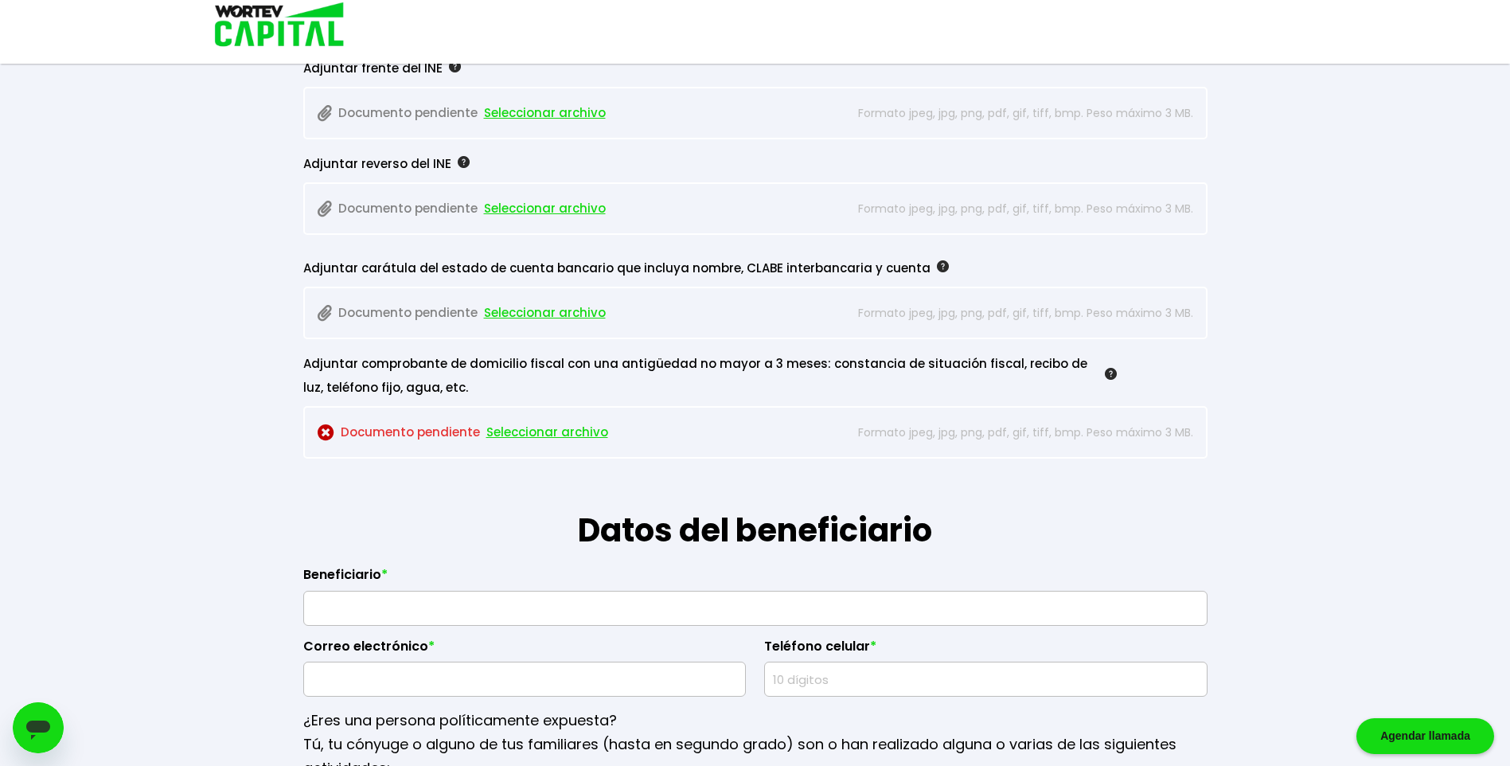
click at [531, 316] on span "Seleccionar archivo" at bounding box center [545, 313] width 122 height 24
drag, startPoint x: 475, startPoint y: 505, endPoint x: 372, endPoint y: 500, distance: 103.6
click at [372, 500] on h1 "Datos del beneficiario" at bounding box center [755, 507] width 904 height 96
drag, startPoint x: 373, startPoint y: 500, endPoint x: 357, endPoint y: 500, distance: 16.7
drag, startPoint x: 357, startPoint y: 500, endPoint x: 318, endPoint y: 500, distance: 39.0
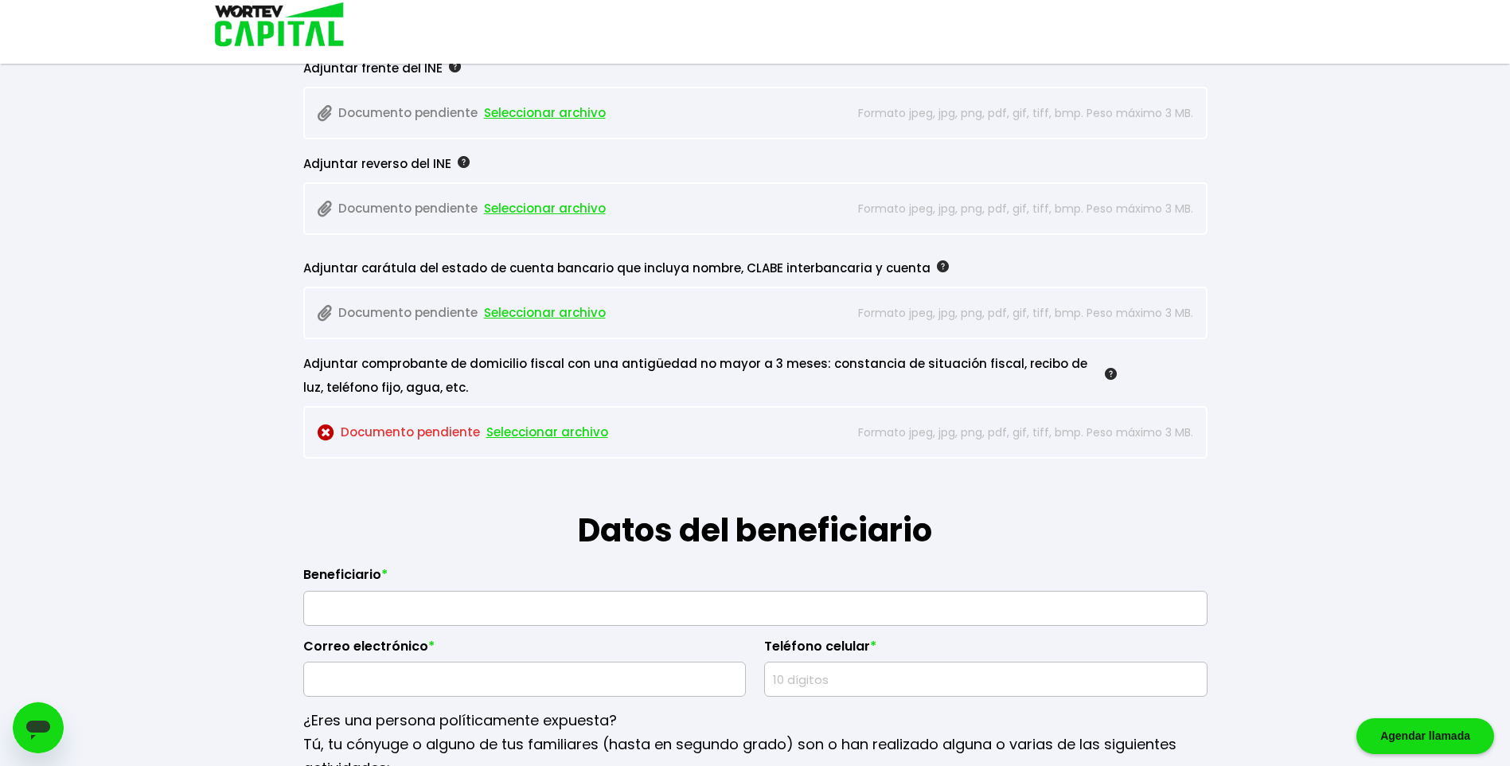
click at [318, 500] on h1 "Datos del beneficiario" at bounding box center [755, 507] width 904 height 96
drag, startPoint x: 318, startPoint y: 500, endPoint x: 251, endPoint y: 499, distance: 66.9
drag, startPoint x: 468, startPoint y: 484, endPoint x: 454, endPoint y: 487, distance: 14.7
click at [454, 487] on h1 "Datos del beneficiario" at bounding box center [755, 507] width 904 height 96
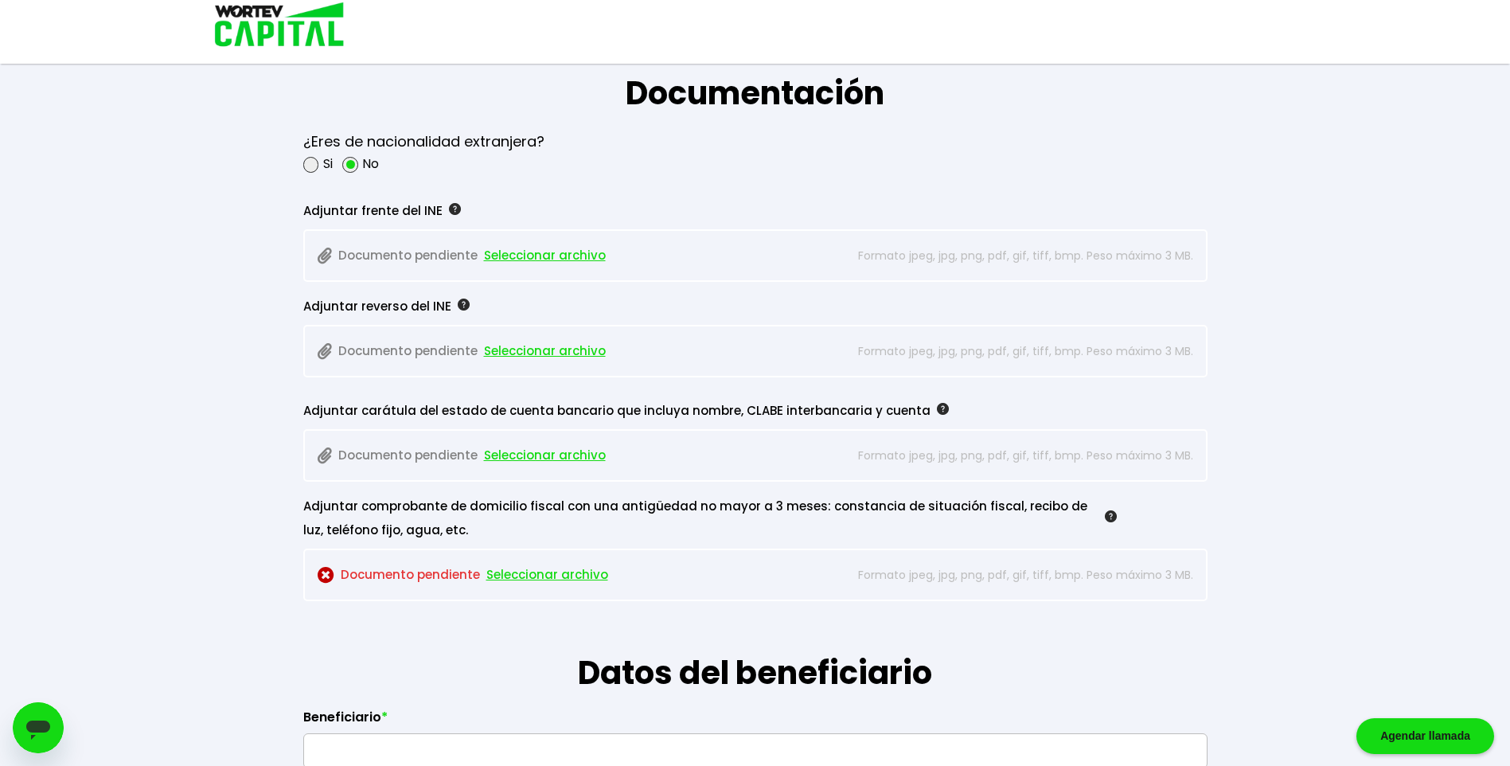
scroll to position [1274, 0]
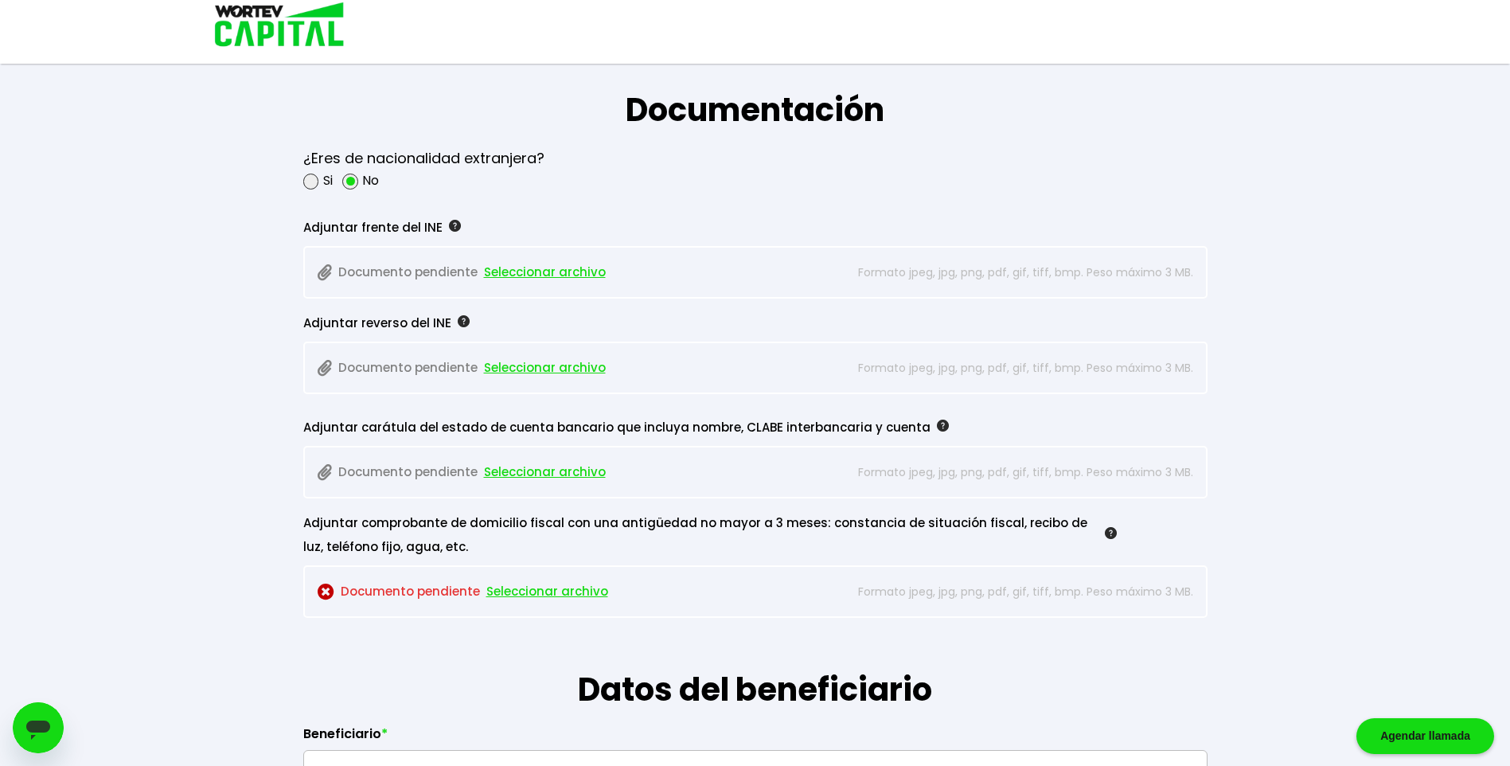
click at [517, 592] on span "Seleccionar archivo" at bounding box center [547, 592] width 122 height 24
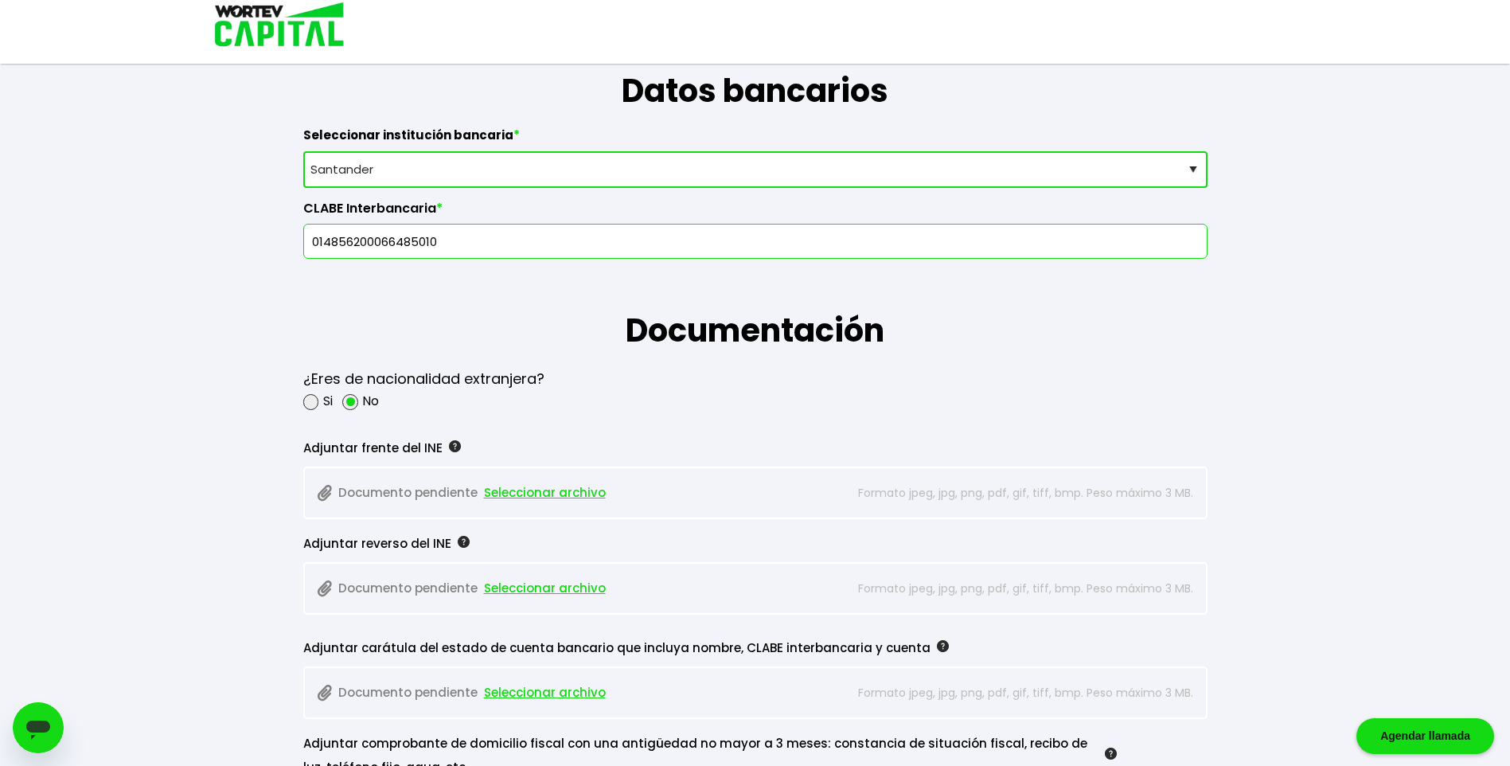
scroll to position [1044, 0]
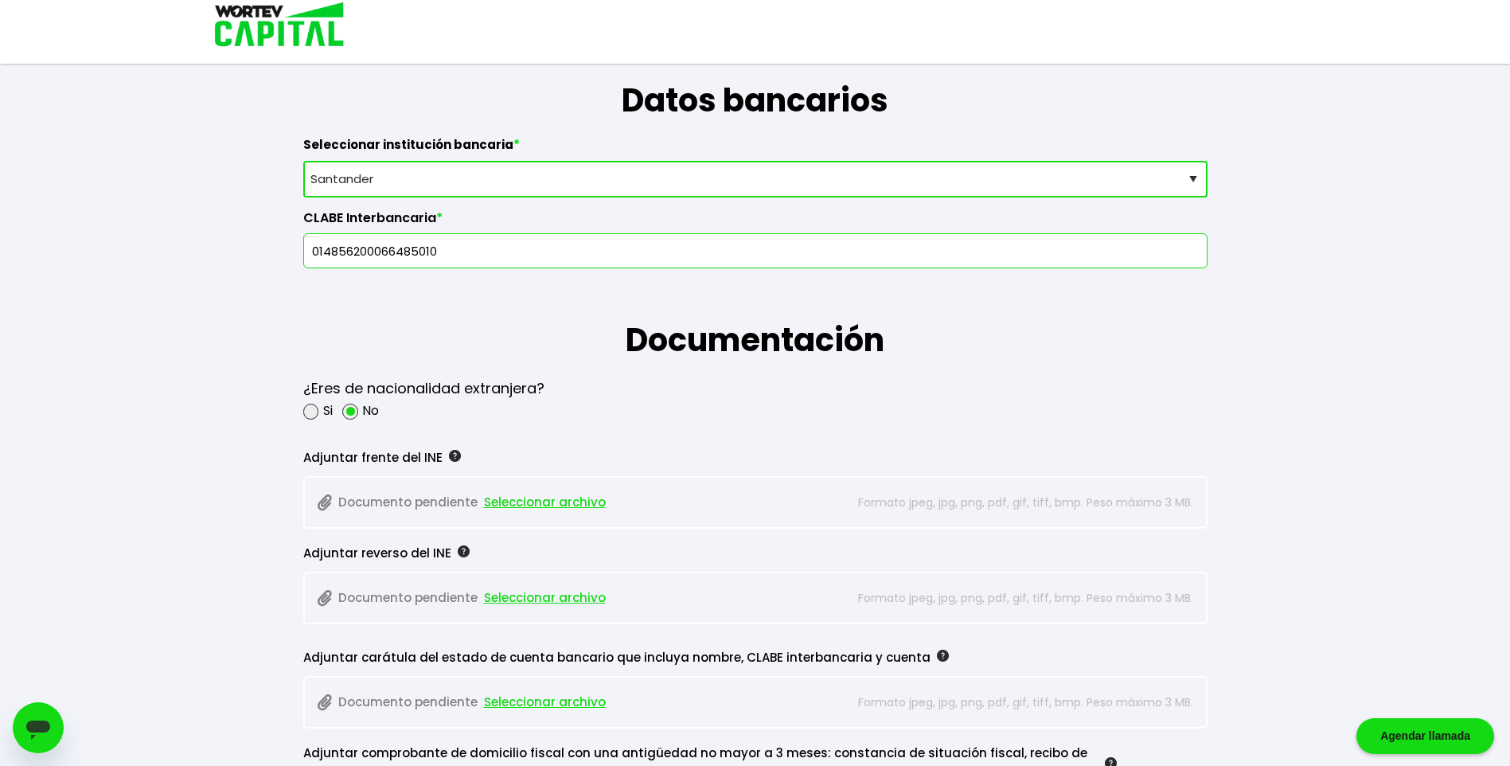
drag, startPoint x: 472, startPoint y: 256, endPoint x: 205, endPoint y: 248, distance: 266.8
click at [205, 248] on div "[PERSON_NAME] temporal Se hará un respaldo de tu progreso cada 30 segundos. La …" at bounding box center [755, 300] width 1510 height 2689
paste input "014856200066485010"
type input "014856200066485010"
click at [561, 330] on h1 "Documentación" at bounding box center [755, 316] width 904 height 96
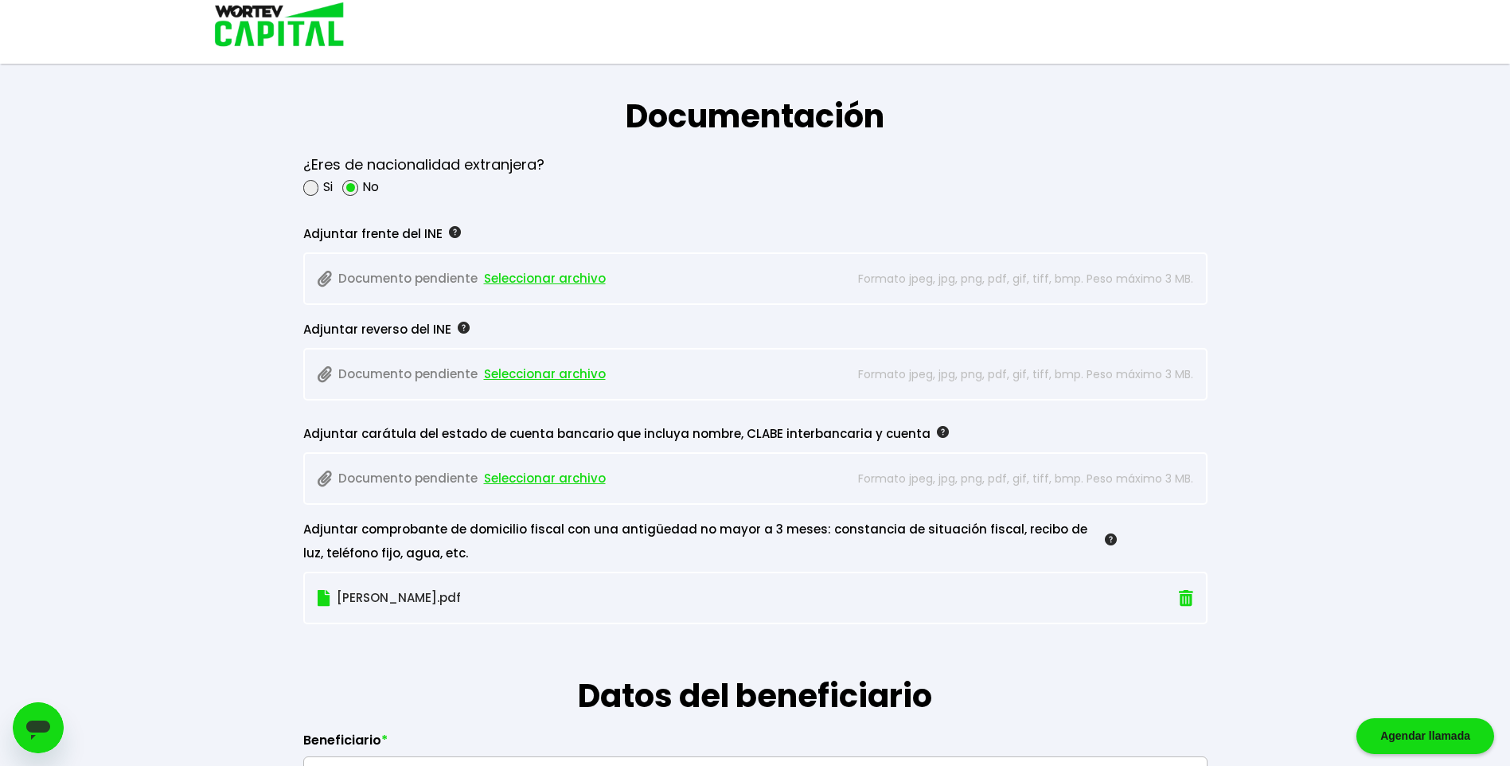
scroll to position [1285, 0]
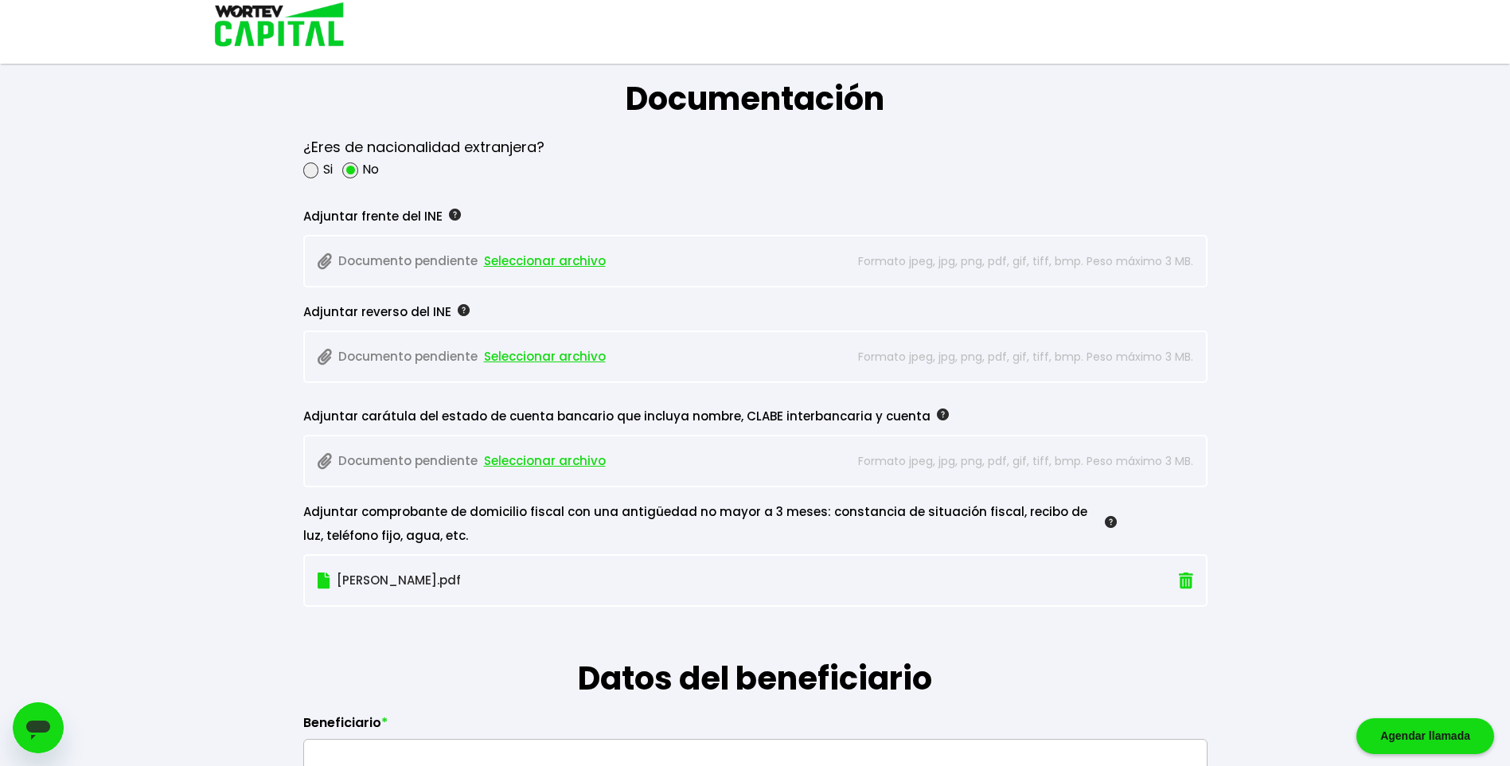
click at [515, 463] on span "Seleccionar archivo" at bounding box center [545, 461] width 122 height 24
click at [490, 262] on span "Seleccionar archivo" at bounding box center [545, 261] width 122 height 24
click at [520, 359] on span "Seleccionar archivo" at bounding box center [545, 357] width 122 height 24
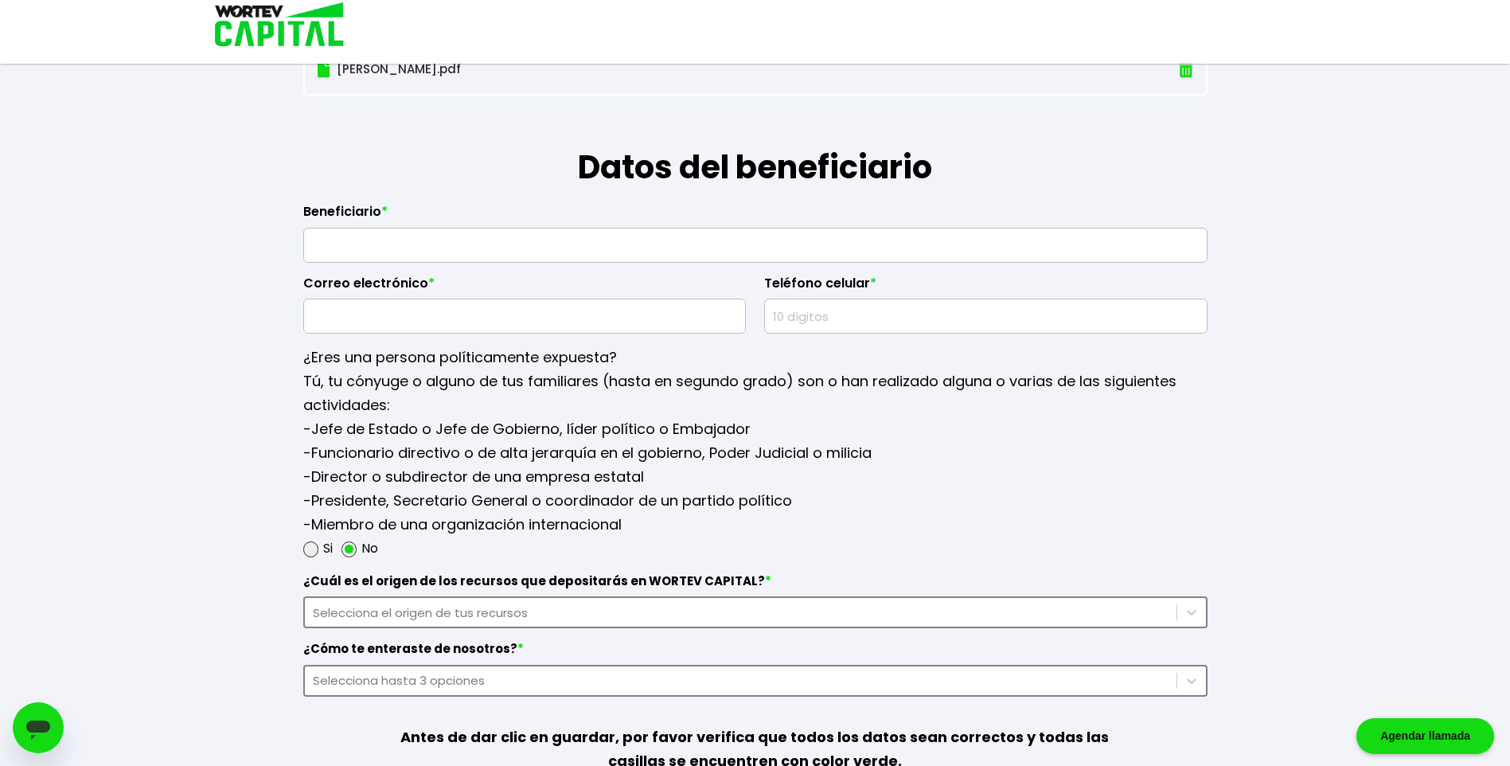
scroll to position [1831, 0]
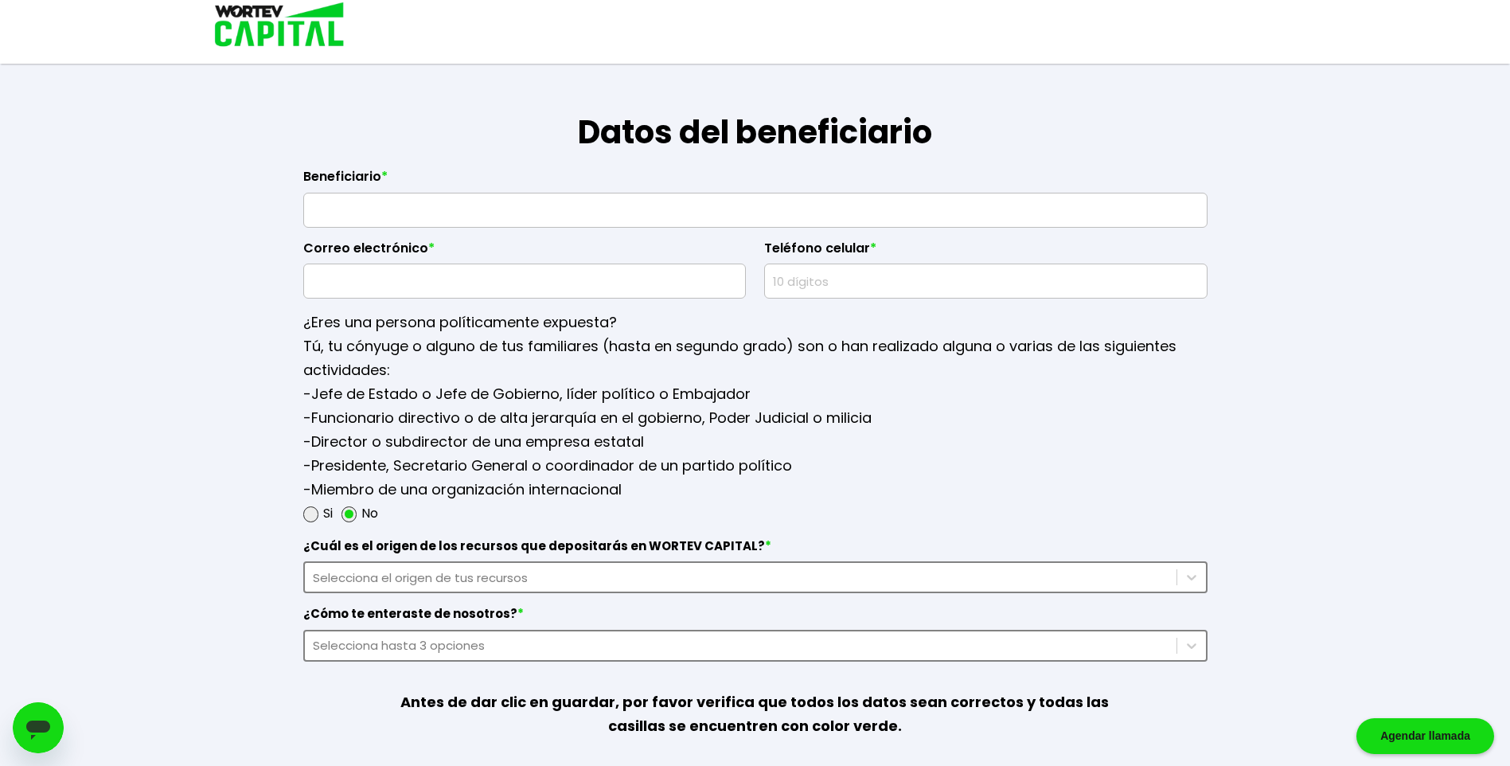
click at [412, 206] on input "text" at bounding box center [755, 209] width 890 height 33
type input "[PERSON_NAME] [PERSON_NAME]"
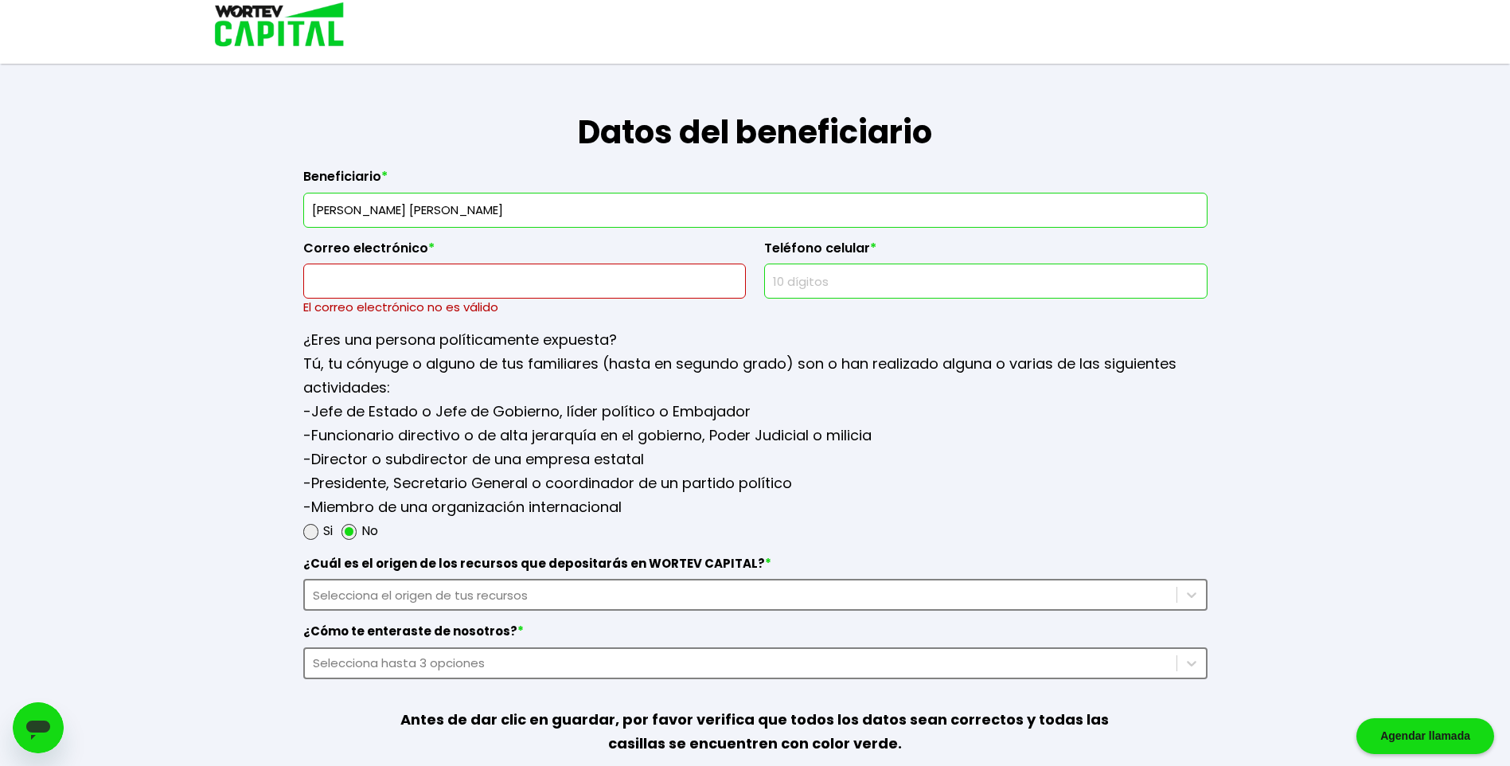
click at [900, 283] on input "text" at bounding box center [985, 280] width 429 height 33
click at [693, 285] on input "text" at bounding box center [524, 280] width 429 height 33
type input "[EMAIL_ADDRESS][DOMAIN_NAME]"
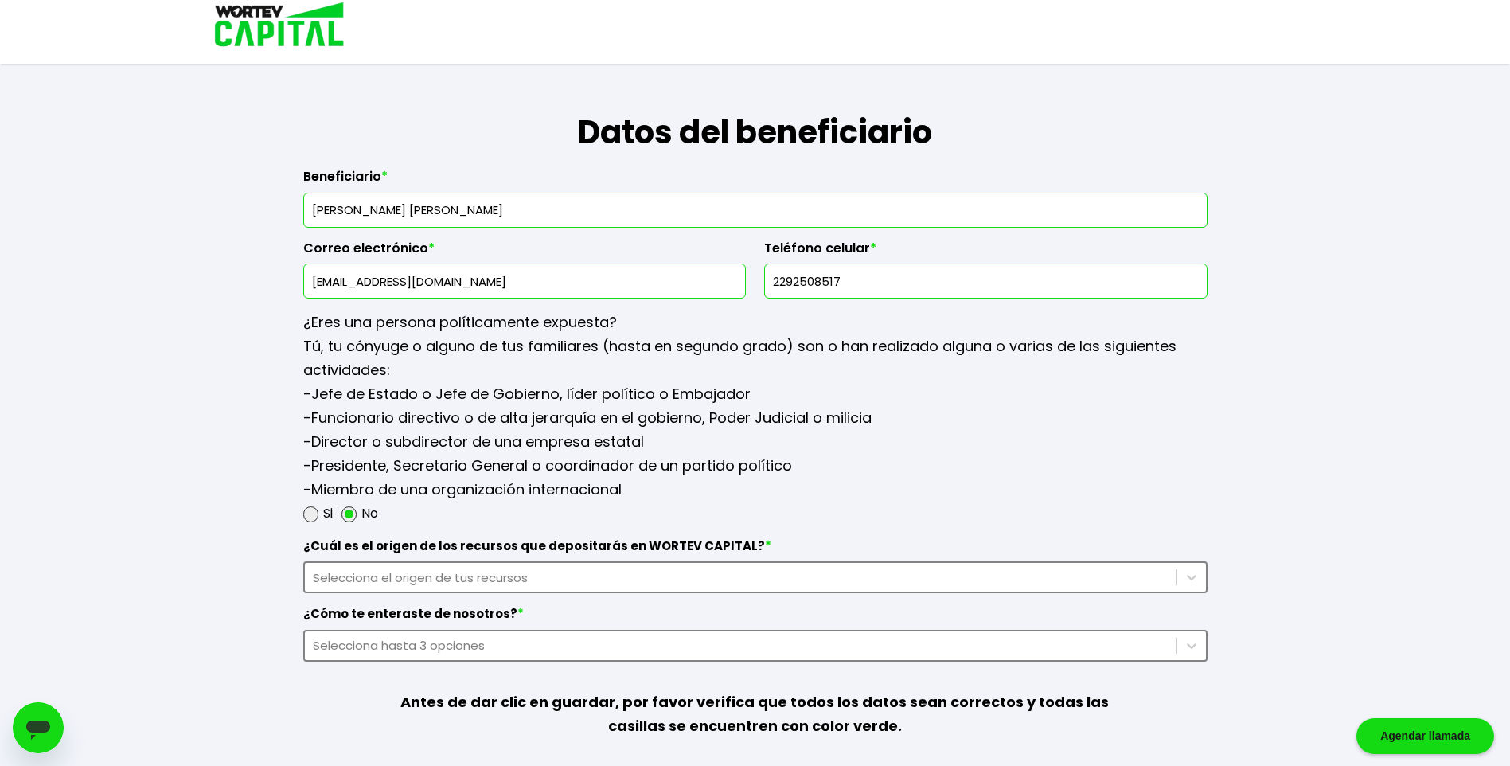
drag, startPoint x: 902, startPoint y: 285, endPoint x: 723, endPoint y: 292, distance: 179.3
click at [723, 292] on div "Beneficiario * [PERSON_NAME] [PERSON_NAME] Correo electrónico * [EMAIL_ADDRESS]…" at bounding box center [755, 227] width 904 height 142
type input "9712651266"
click at [1012, 397] on p "-Jefe de Estado o Jefe de Gobierno, líder político o Embajador -Funcionario dir…" at bounding box center [755, 441] width 904 height 119
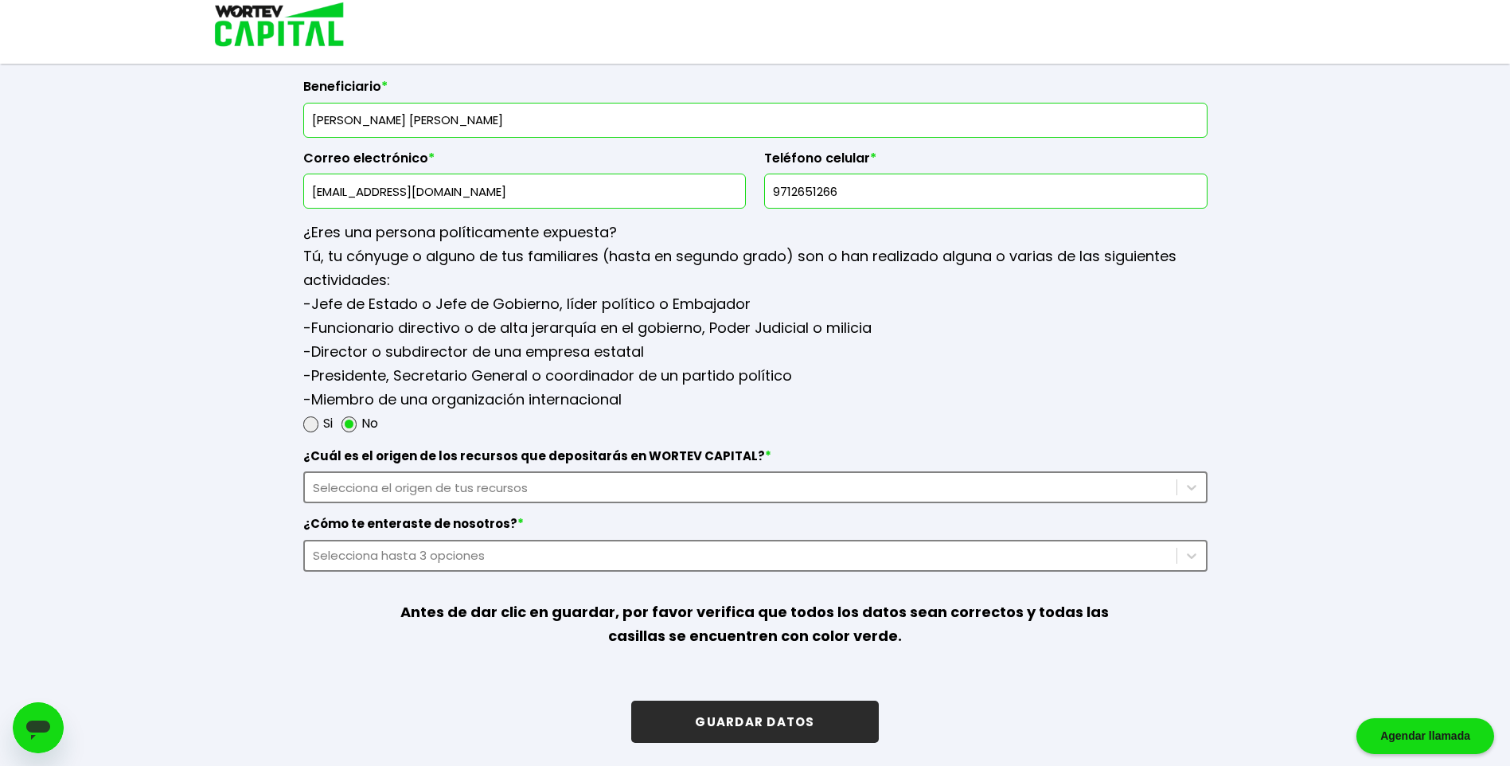
scroll to position [1923, 0]
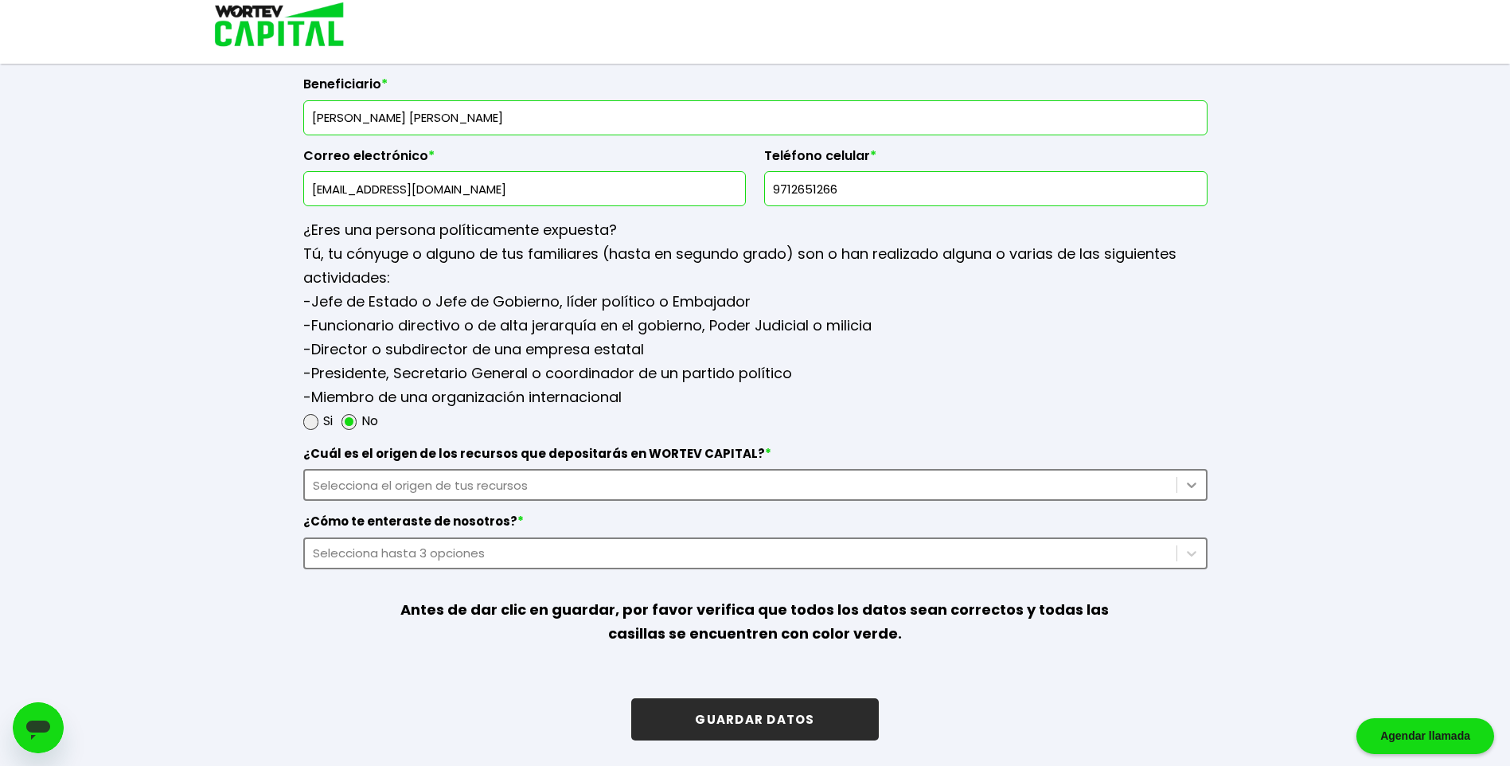
click at [1181, 477] on div at bounding box center [1191, 484] width 29 height 29
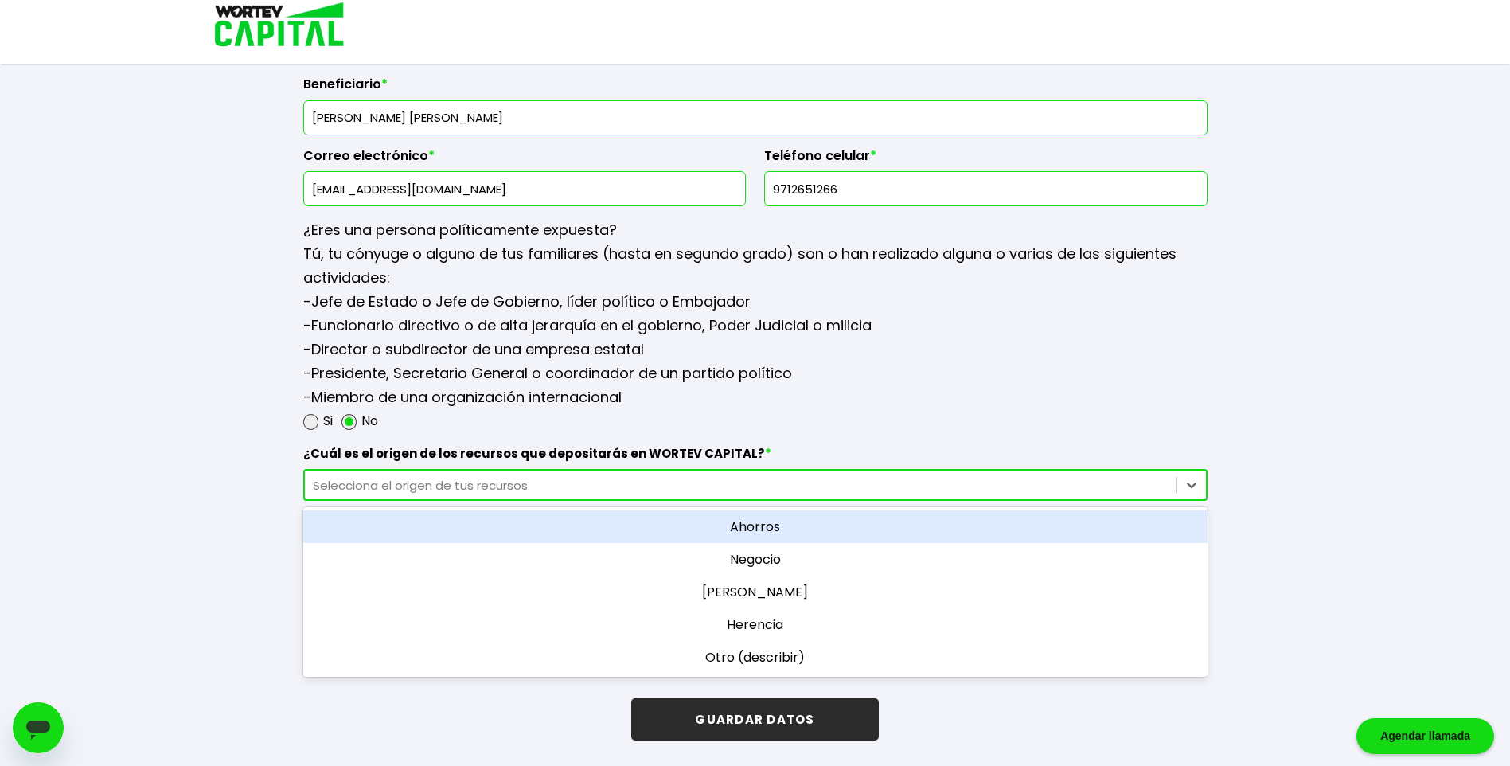
click at [779, 526] on div "Ahorros" at bounding box center [755, 526] width 904 height 33
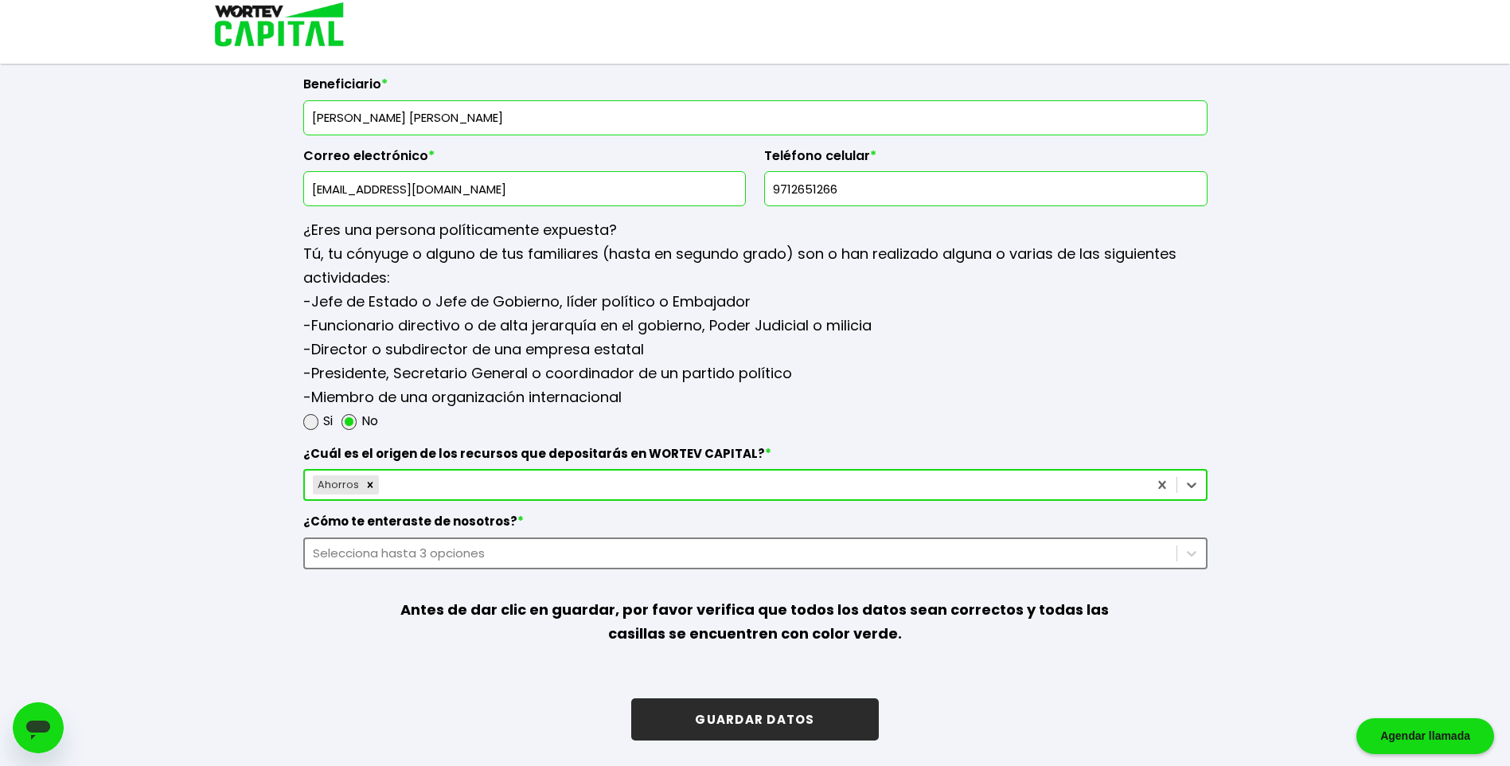
click at [438, 552] on div "Selecciona hasta 3 opciones" at bounding box center [741, 553] width 856 height 18
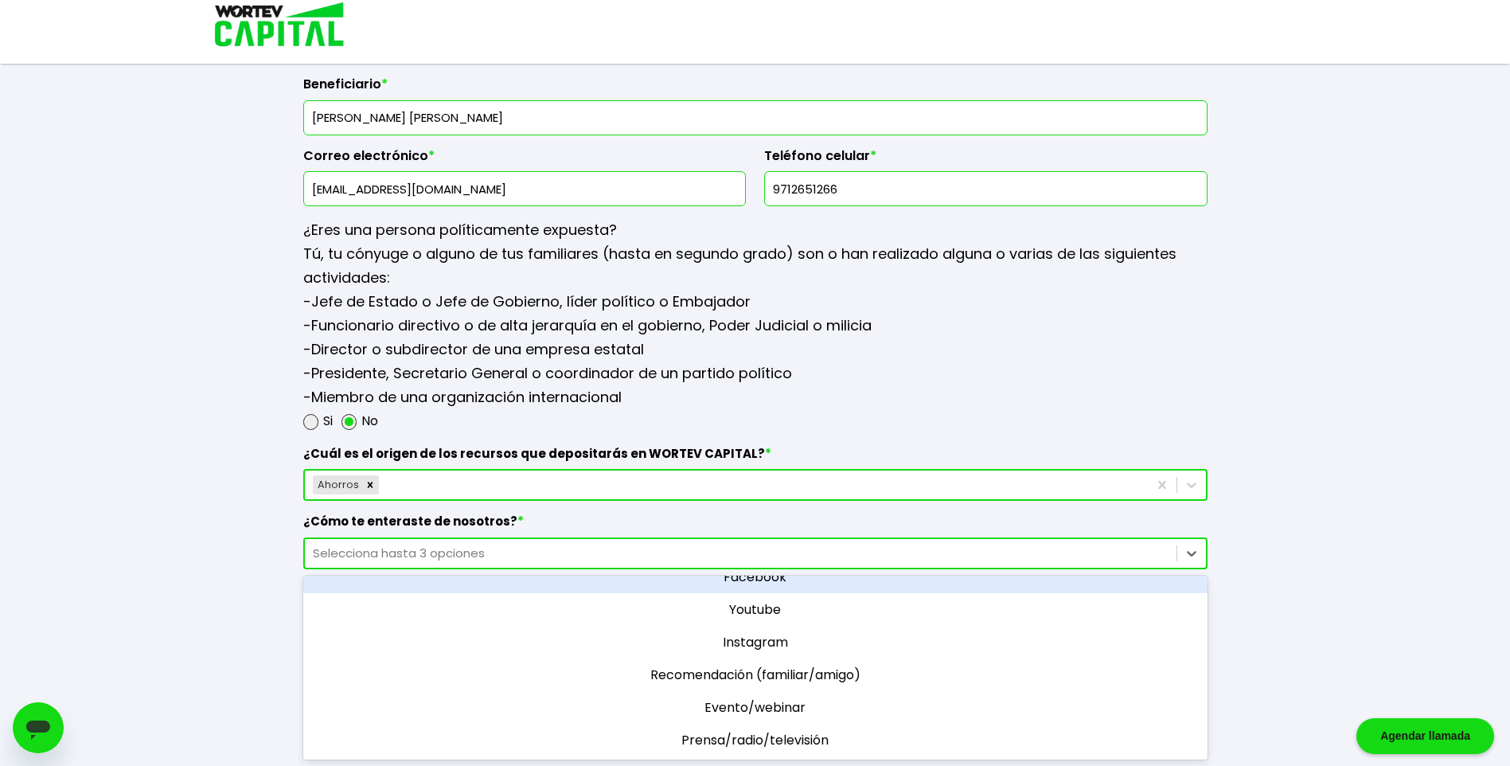
scroll to position [67, 0]
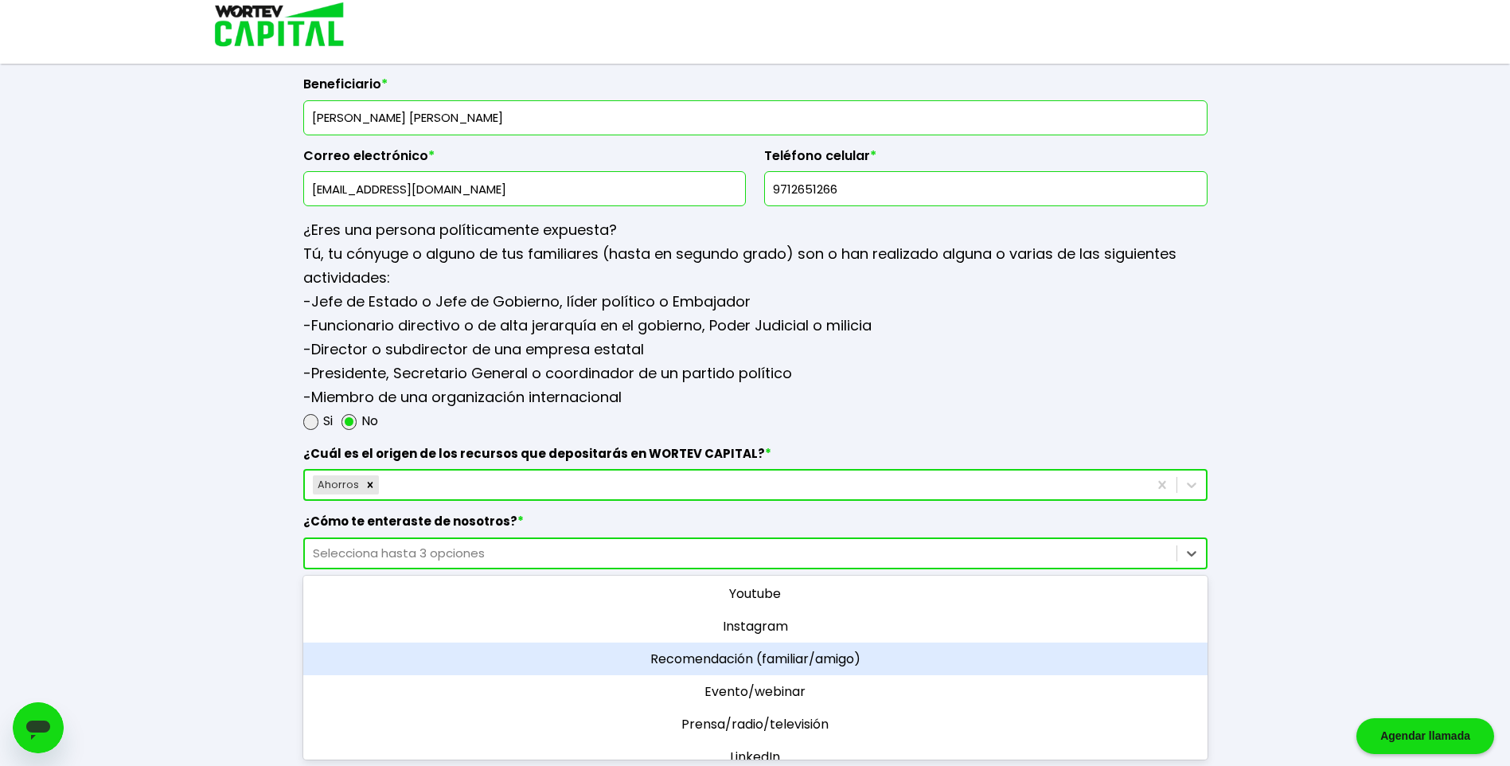
click at [845, 661] on div "Recomendación (familiar/amigo)" at bounding box center [755, 658] width 904 height 33
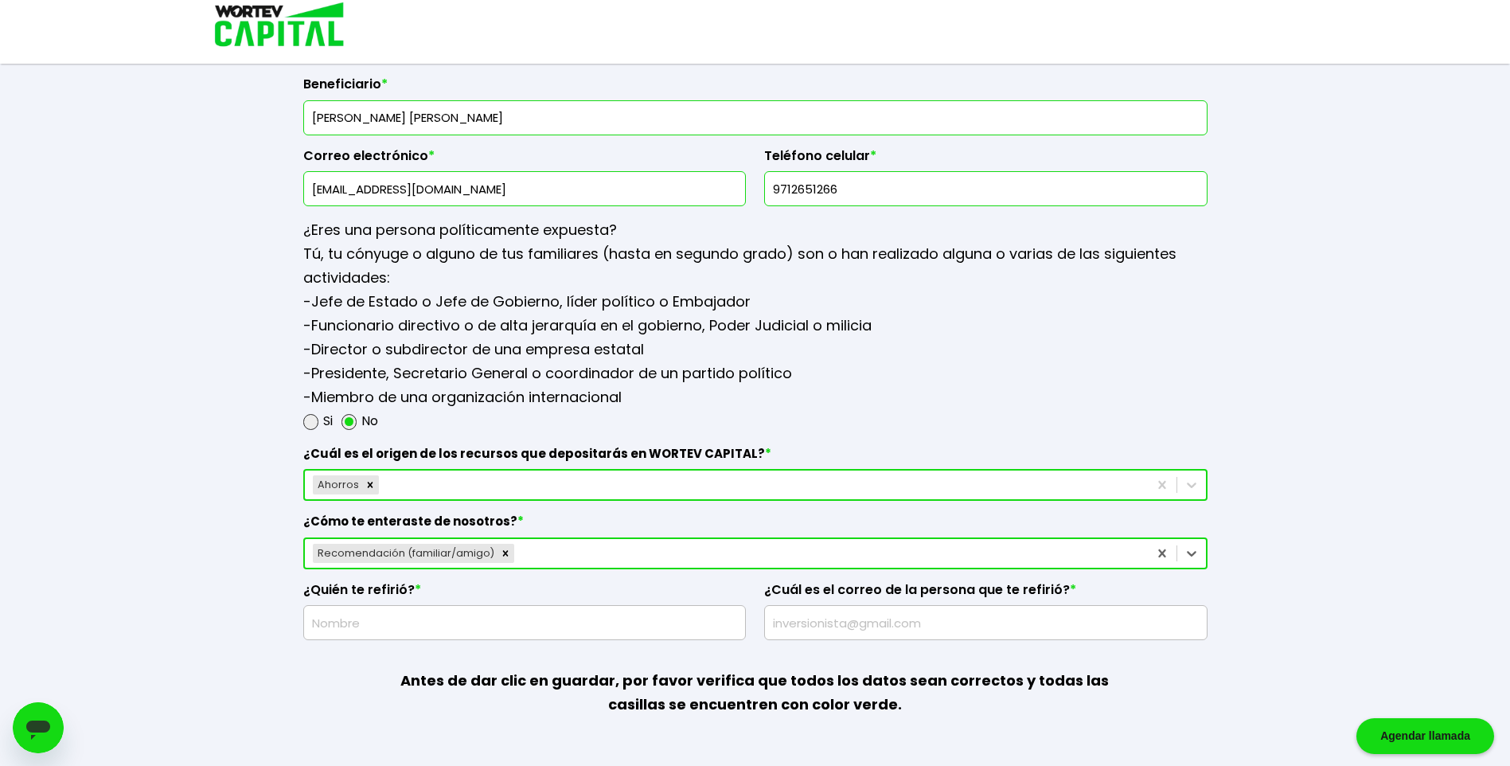
click at [548, 625] on input "text" at bounding box center [524, 622] width 429 height 33
click at [447, 617] on input "text" at bounding box center [524, 622] width 429 height 33
click at [498, 626] on input "text" at bounding box center [524, 622] width 429 height 33
drag, startPoint x: 494, startPoint y: 625, endPoint x: 457, endPoint y: 623, distance: 37.4
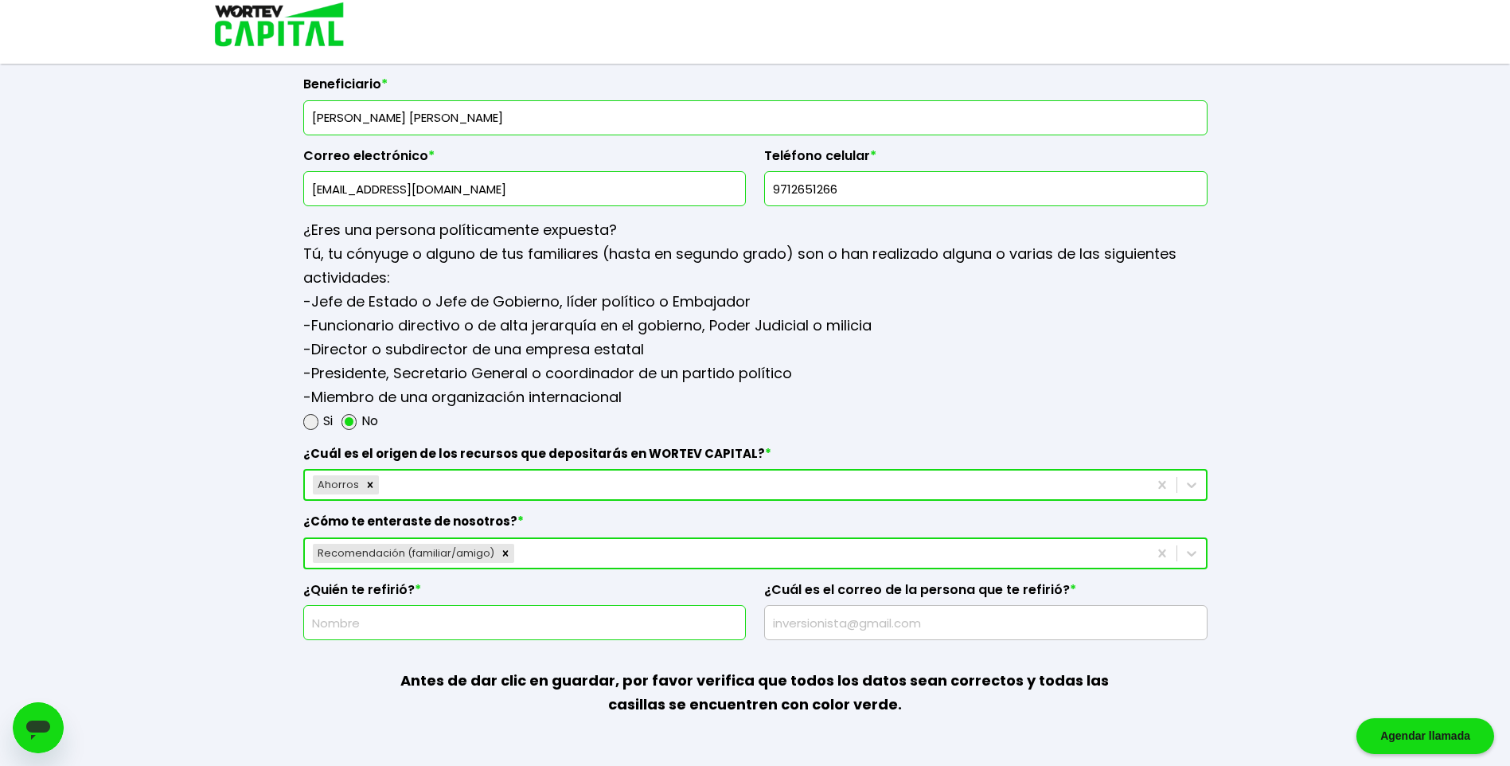
click at [457, 623] on input "text" at bounding box center [524, 622] width 429 height 33
drag, startPoint x: 444, startPoint y: 622, endPoint x: 408, endPoint y: 621, distance: 36.7
click at [408, 621] on input "text" at bounding box center [524, 622] width 429 height 33
drag, startPoint x: 408, startPoint y: 621, endPoint x: 392, endPoint y: 621, distance: 15.1
click at [392, 621] on input "text" at bounding box center [524, 622] width 429 height 33
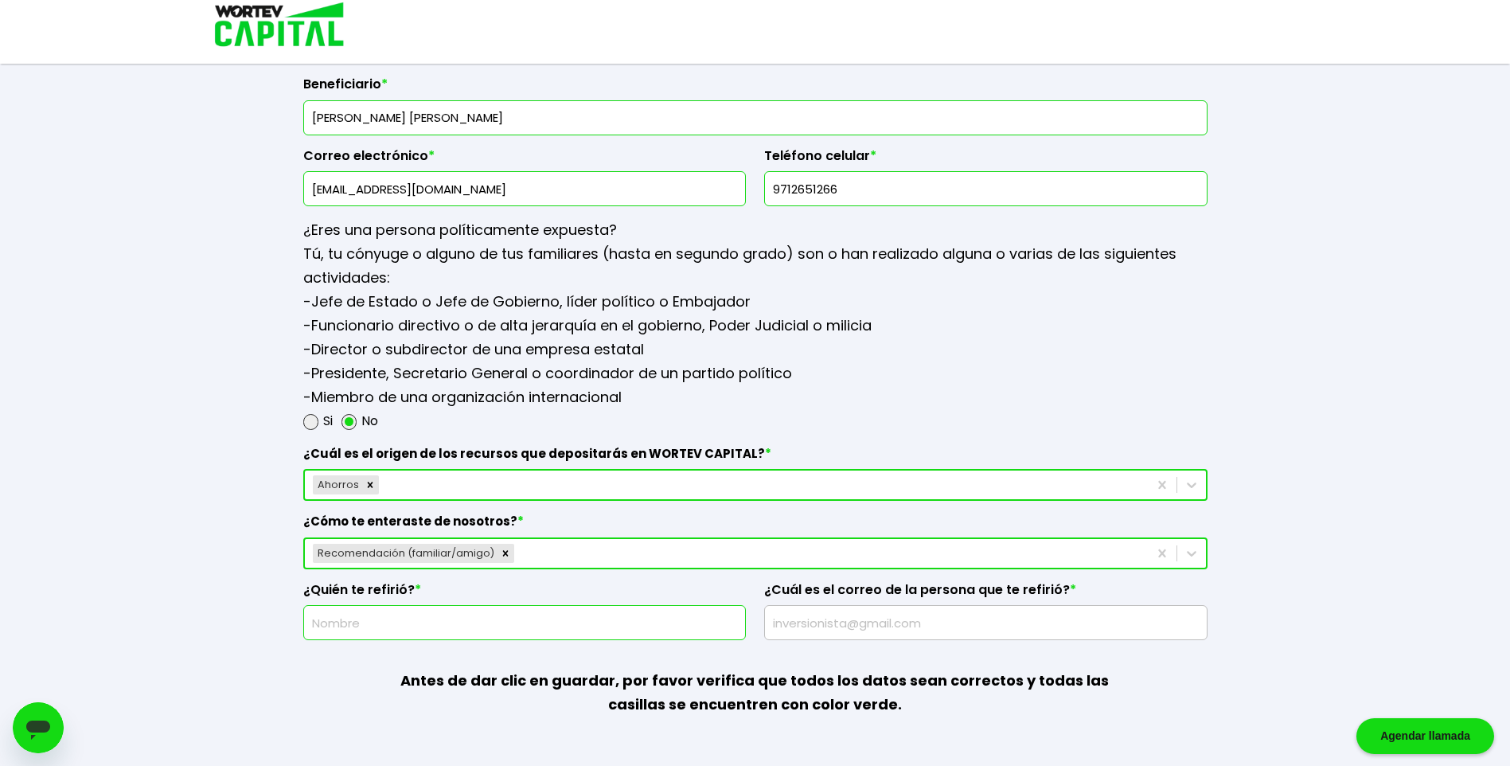
drag, startPoint x: 392, startPoint y: 620, endPoint x: 384, endPoint y: 622, distance: 8.1
click at [384, 622] on input "text" at bounding box center [524, 622] width 429 height 33
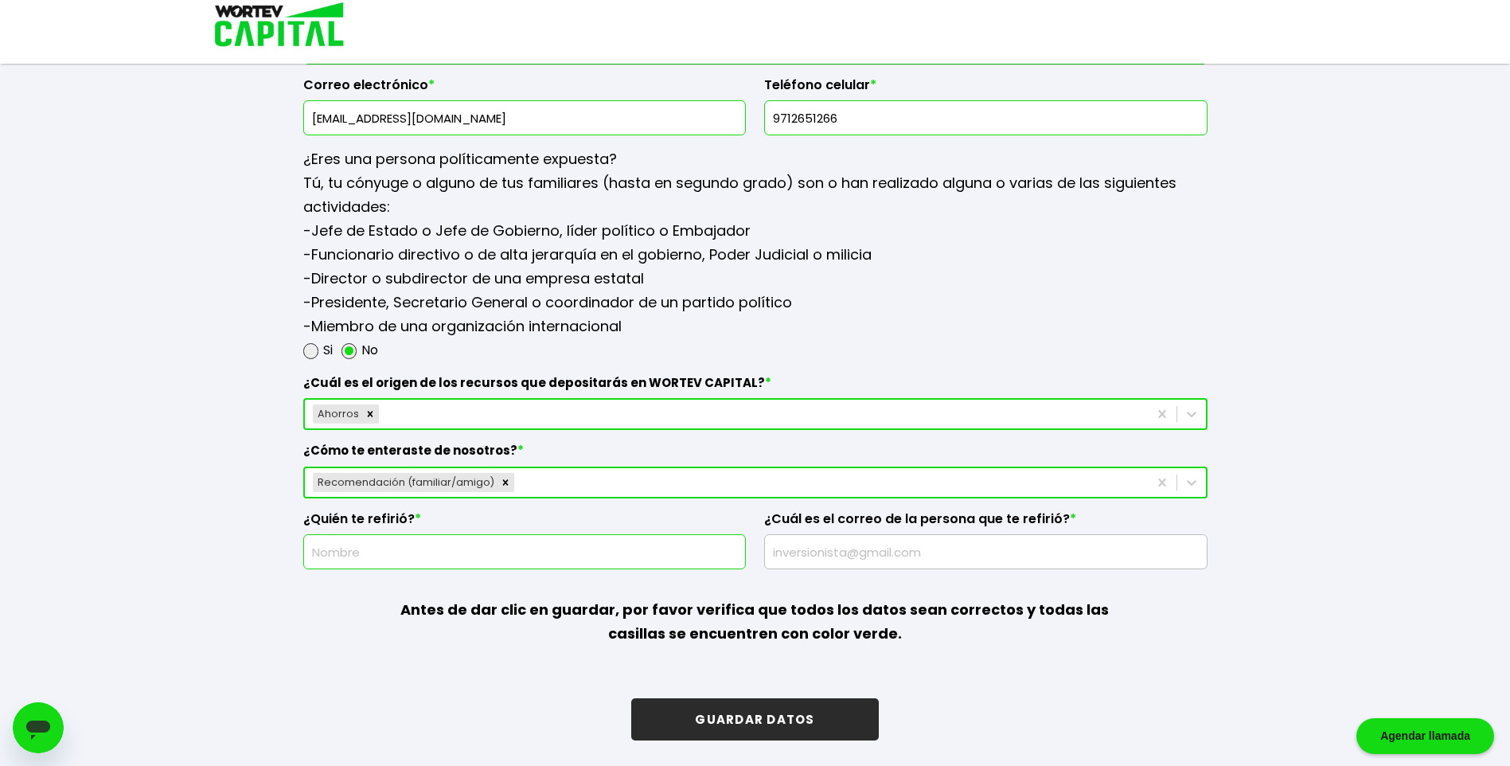
click at [481, 552] on input "text" at bounding box center [524, 551] width 429 height 33
type input "[PERSON_NAME] [PERSON_NAME]"
click at [843, 550] on input "text" at bounding box center [985, 551] width 429 height 33
type input "[EMAIL_ADDRESS][DOMAIN_NAME]"
click at [730, 725] on button "GUARDAR DATOS" at bounding box center [754, 719] width 247 height 42
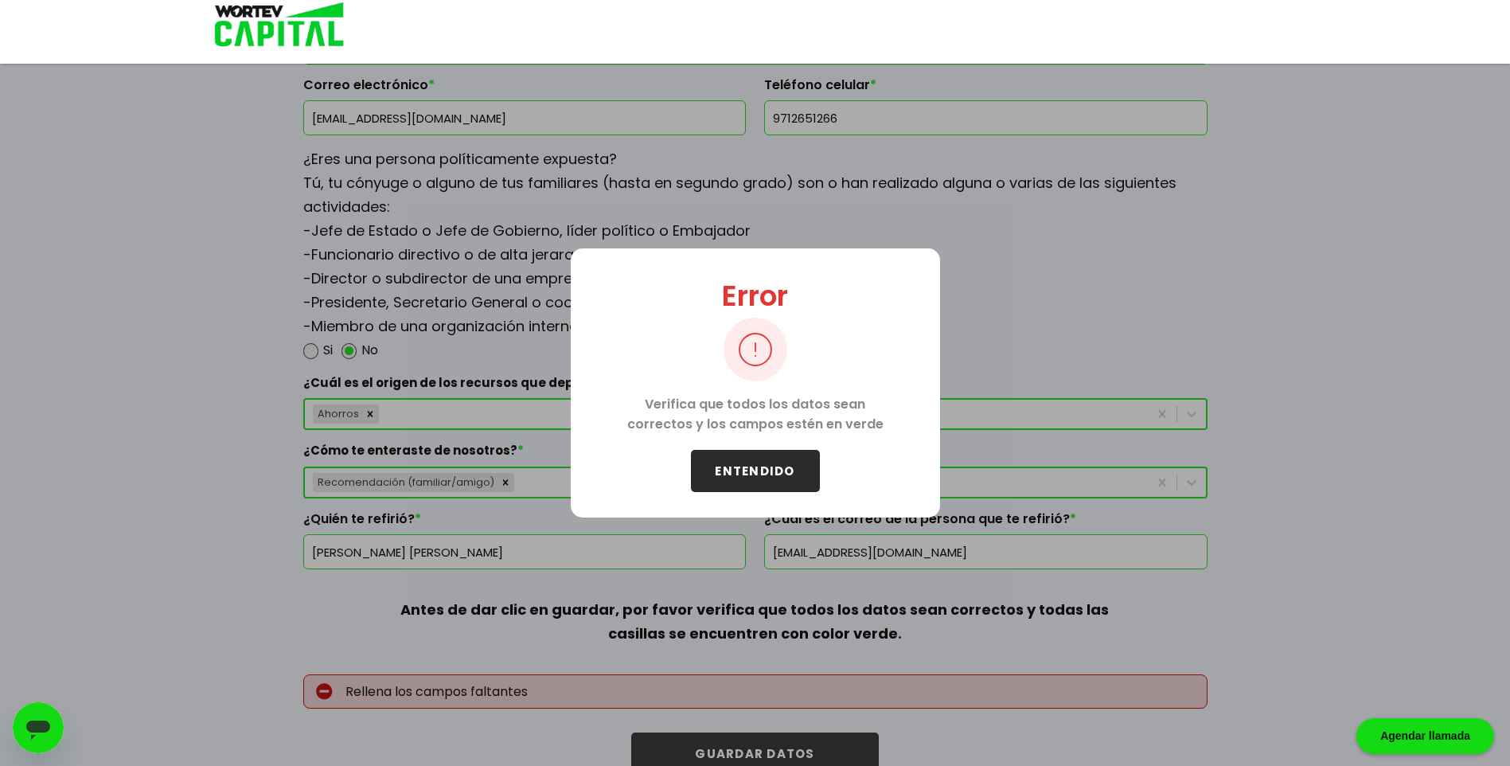
click at [763, 472] on button "ENTENDIDO" at bounding box center [755, 471] width 129 height 42
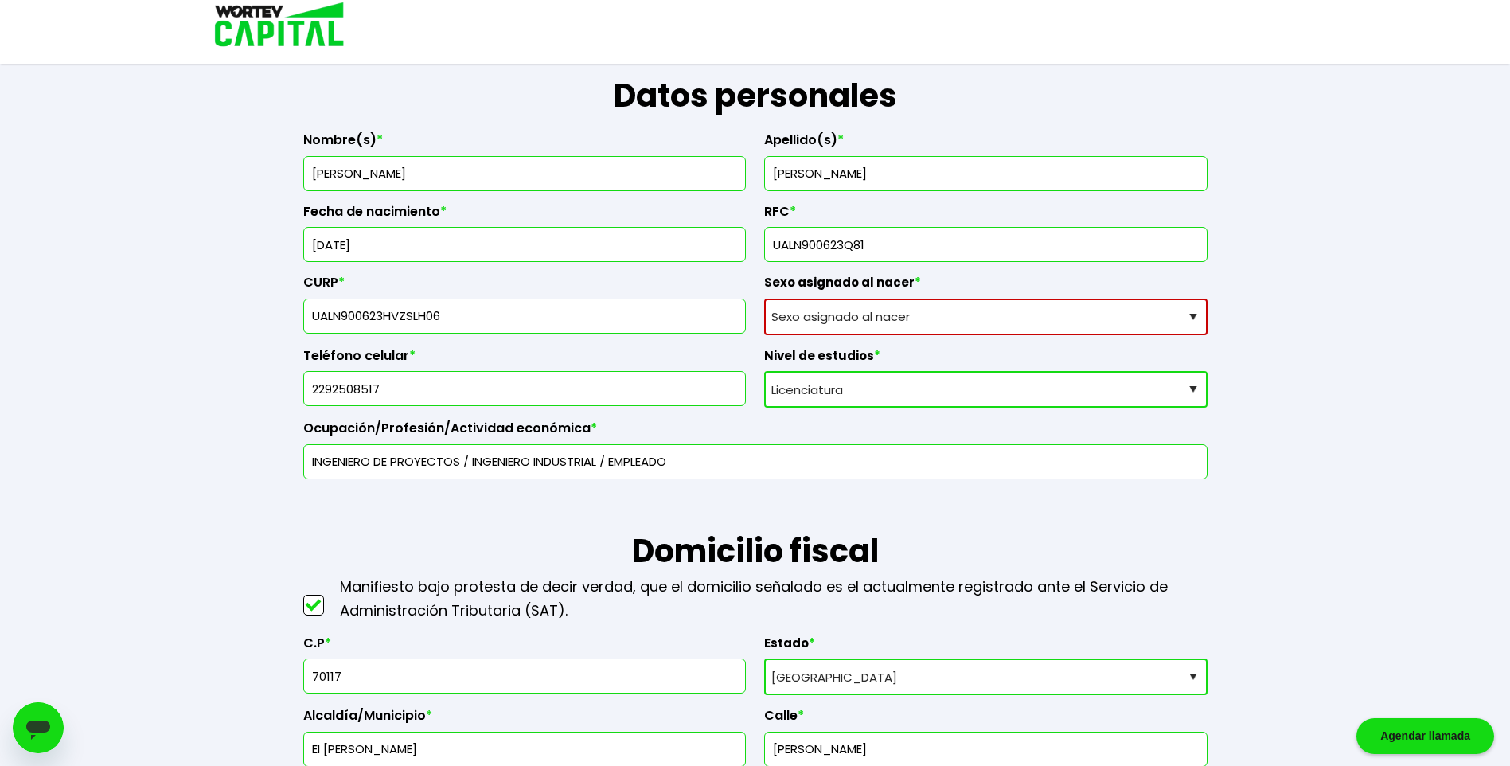
scroll to position [232, 0]
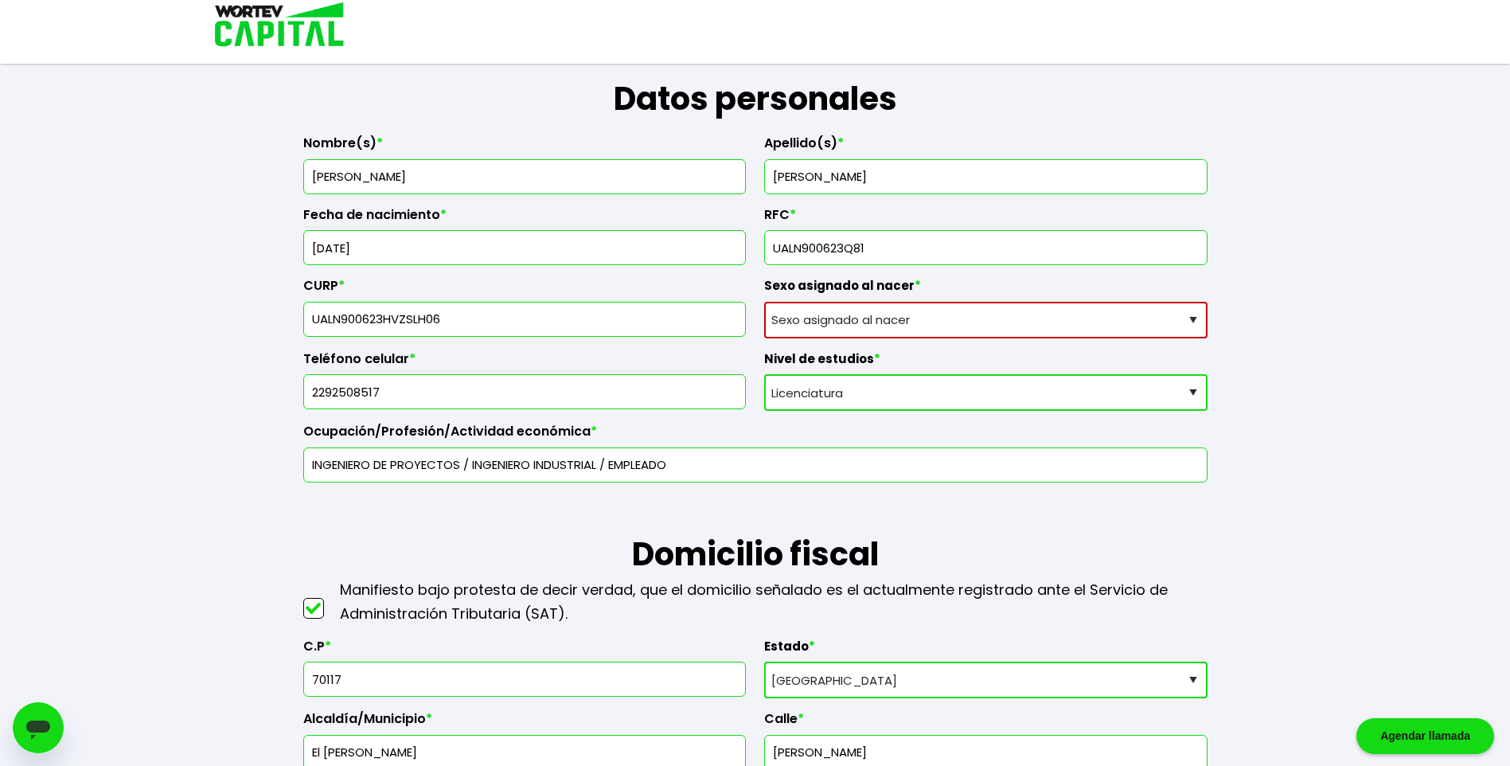
click at [1184, 325] on select "Sexo asignado al nacer Hombre Mujer Prefiero no contestar" at bounding box center [985, 320] width 443 height 37
select select "Hombre"
click at [764, 302] on select "Sexo asignado al nacer Hombre Mujer Prefiero no contestar" at bounding box center [985, 320] width 443 height 37
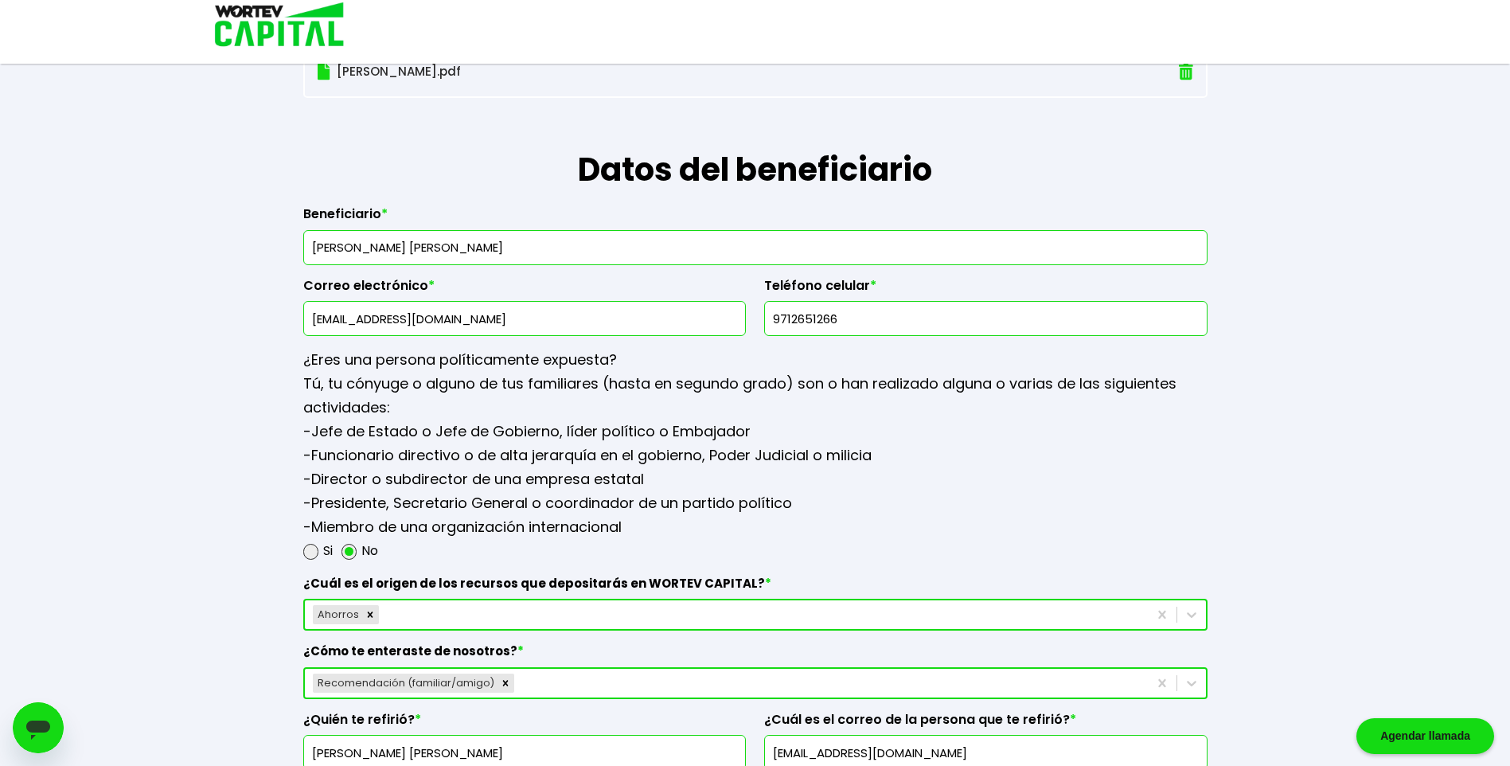
scroll to position [2028, 0]
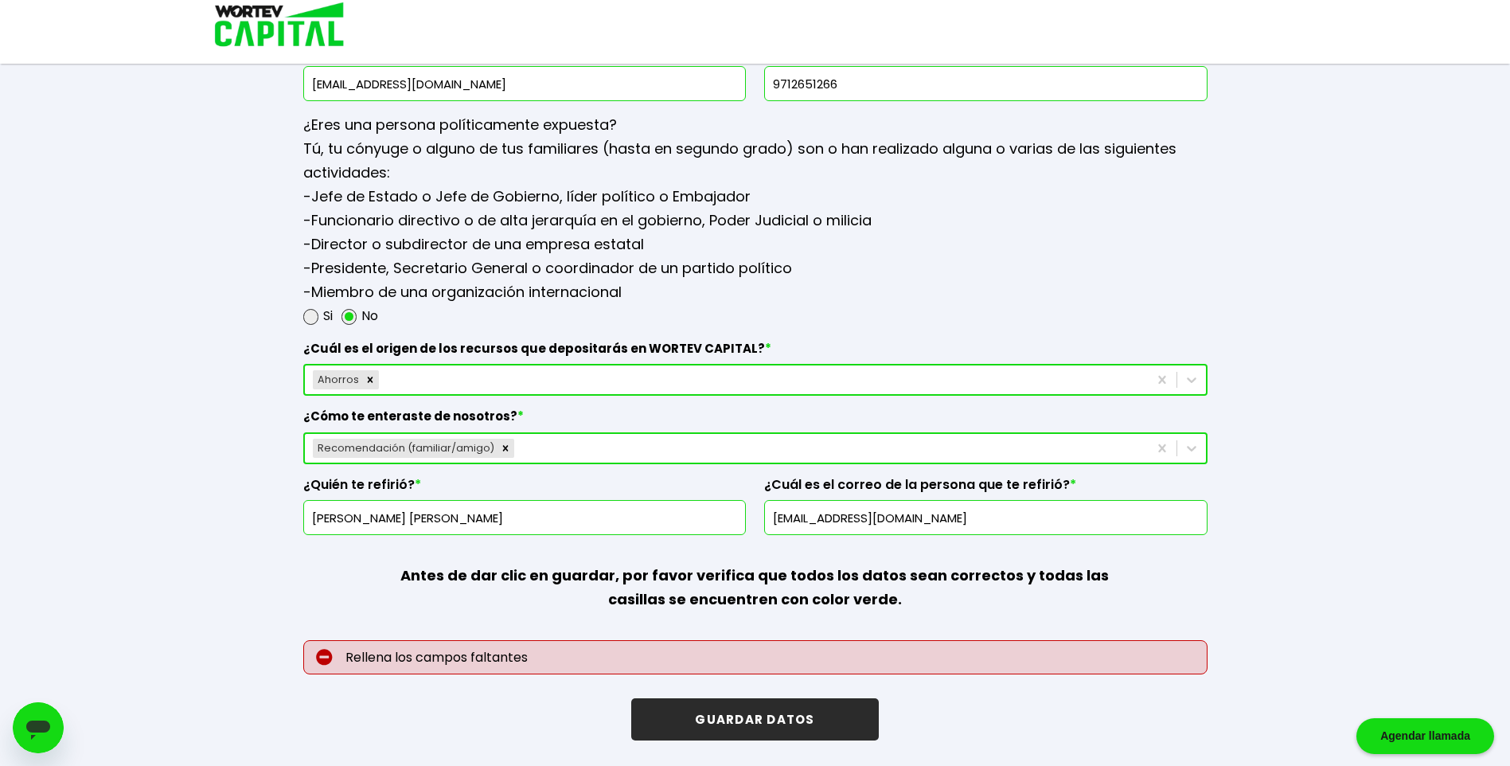
click at [833, 739] on button "GUARDAR DATOS" at bounding box center [754, 719] width 247 height 42
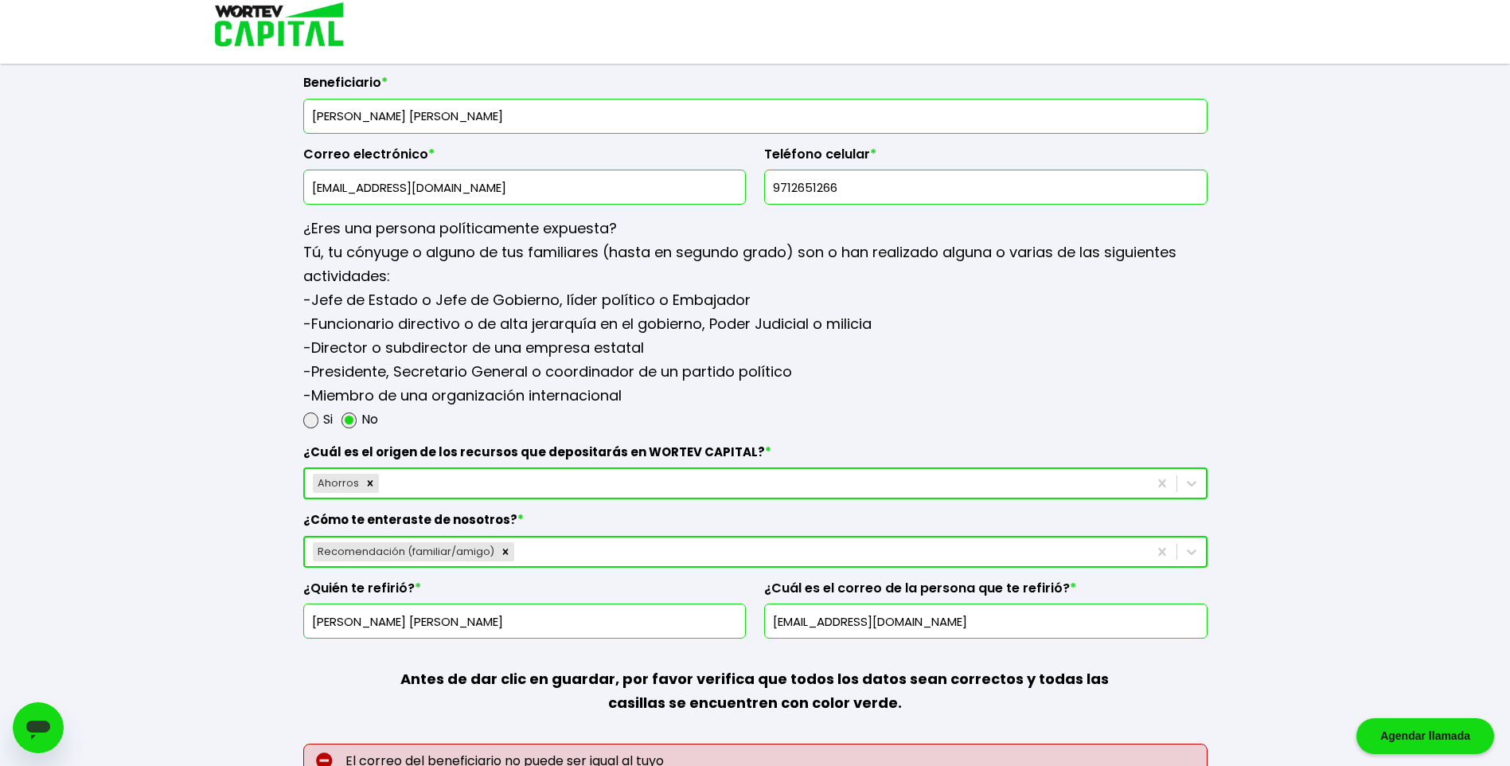
scroll to position [1907, 0]
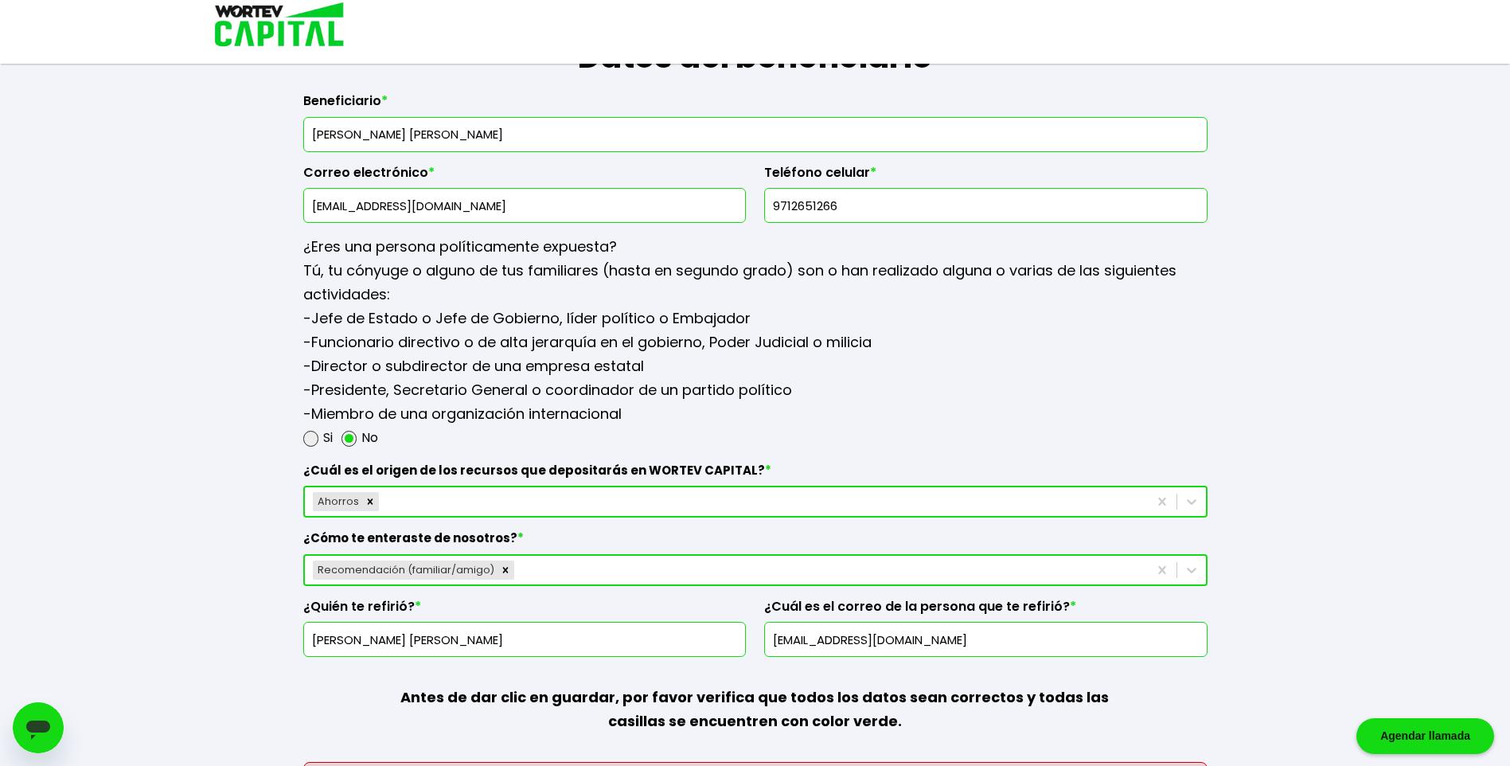
drag, startPoint x: 357, startPoint y: 206, endPoint x: 357, endPoint y: 216, distance: 9.6
click at [357, 206] on input "[EMAIL_ADDRESS][DOMAIN_NAME]" at bounding box center [524, 205] width 429 height 33
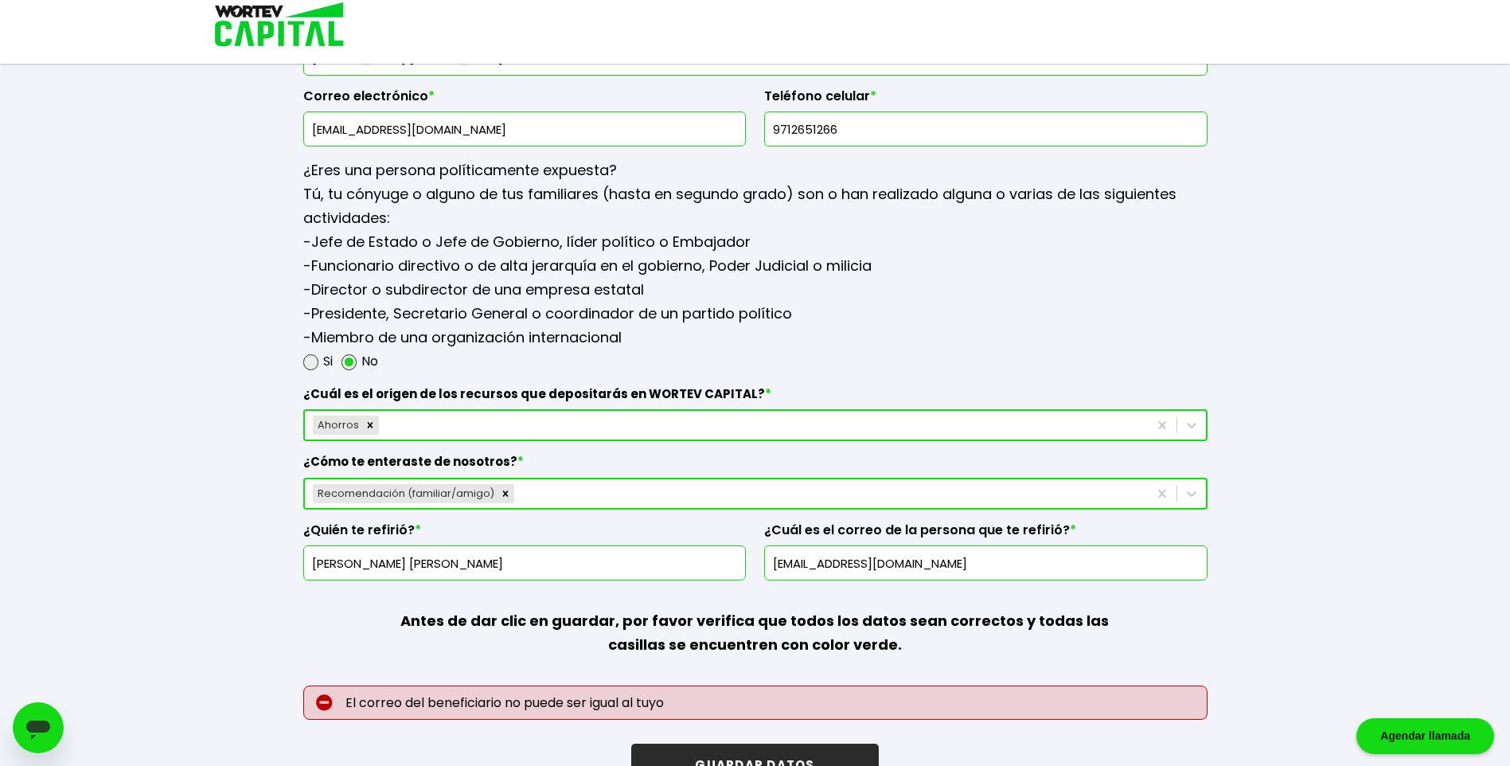
scroll to position [2028, 0]
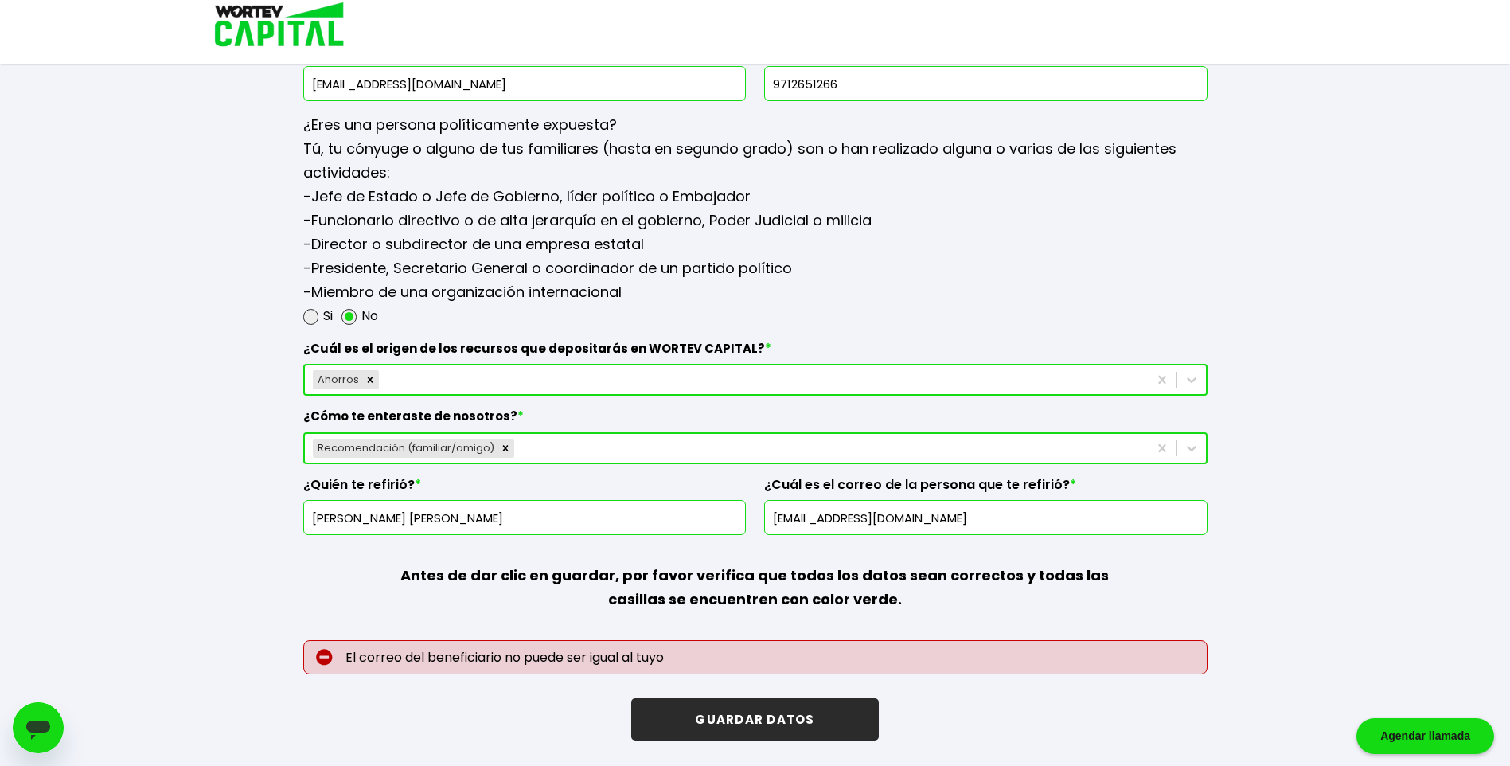
type input "[EMAIL_ADDRESS][DOMAIN_NAME]"
click at [734, 711] on button "GUARDAR DATOS" at bounding box center [754, 719] width 247 height 42
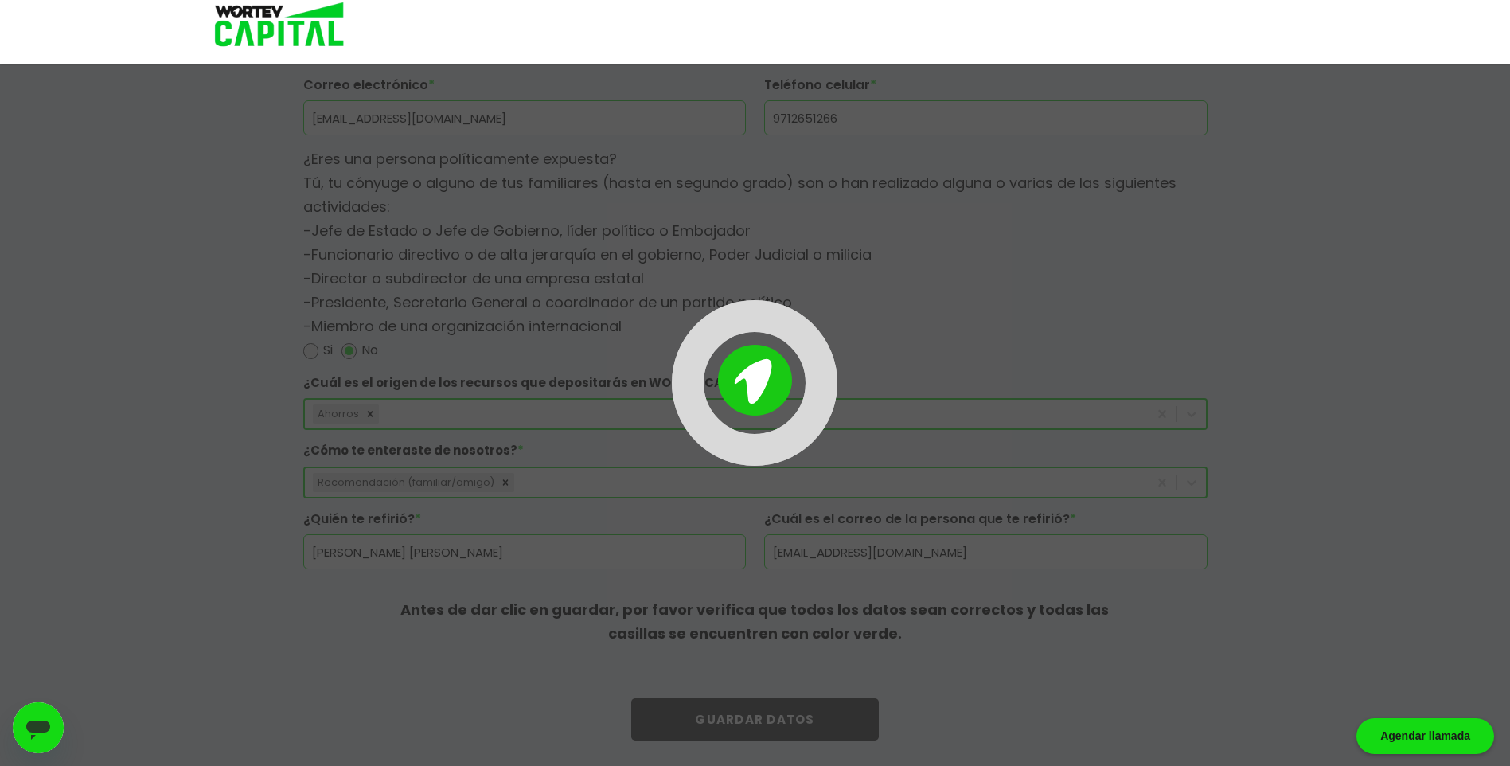
scroll to position [1994, 0]
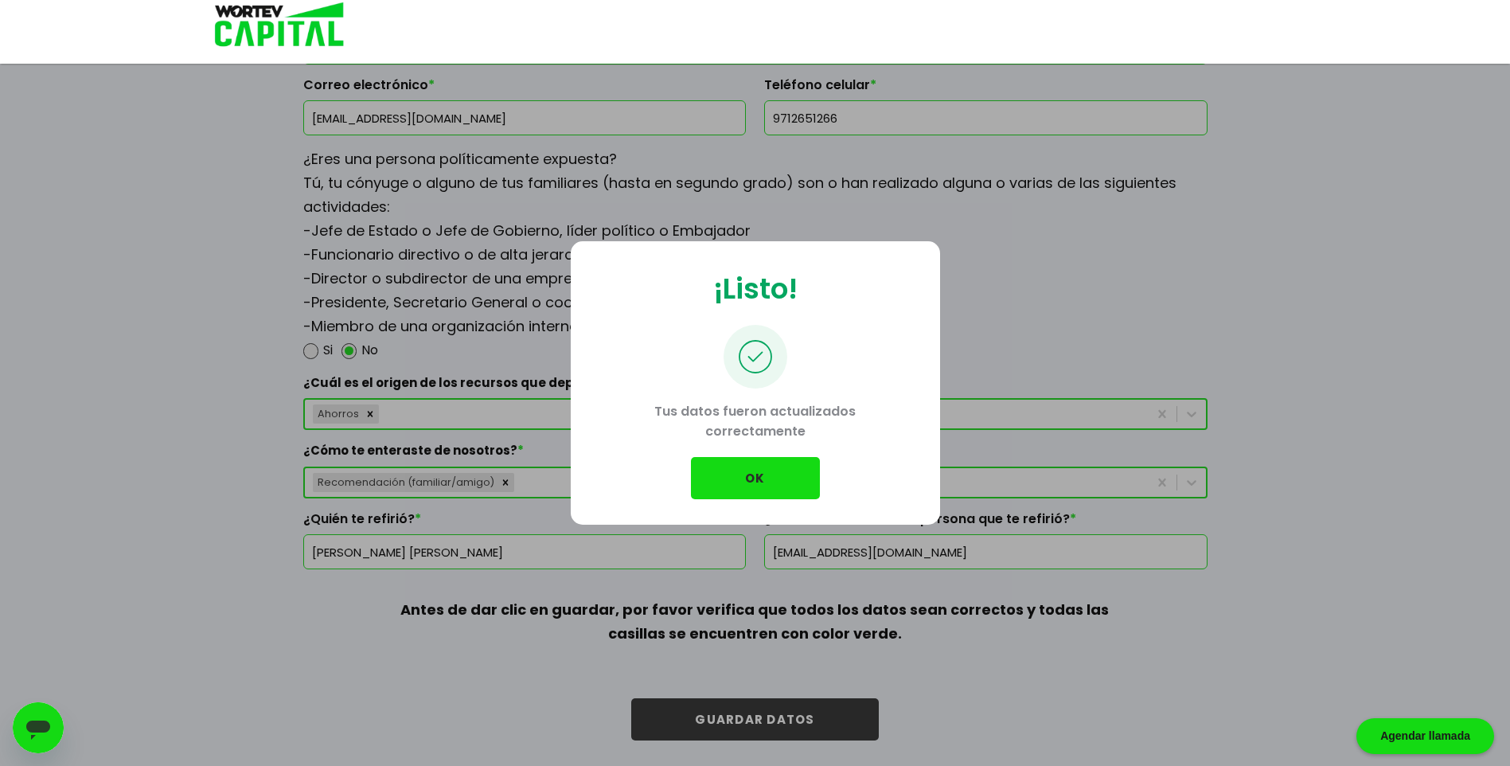
click at [766, 470] on button "OK" at bounding box center [755, 478] width 129 height 42
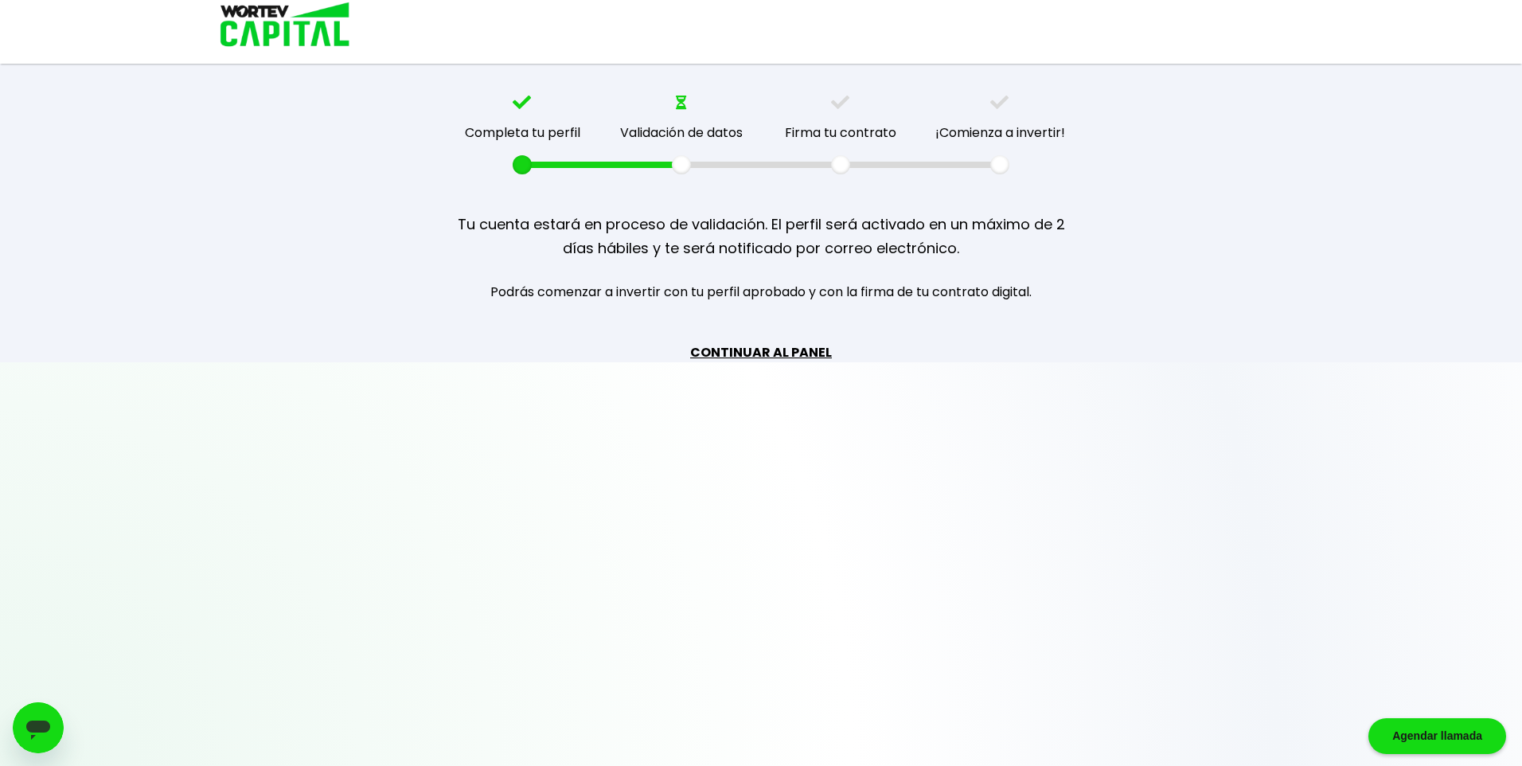
click at [756, 353] on link "CONTINUAR AL PANEL" at bounding box center [761, 352] width 142 height 20
